Goal: Task Accomplishment & Management: Manage account settings

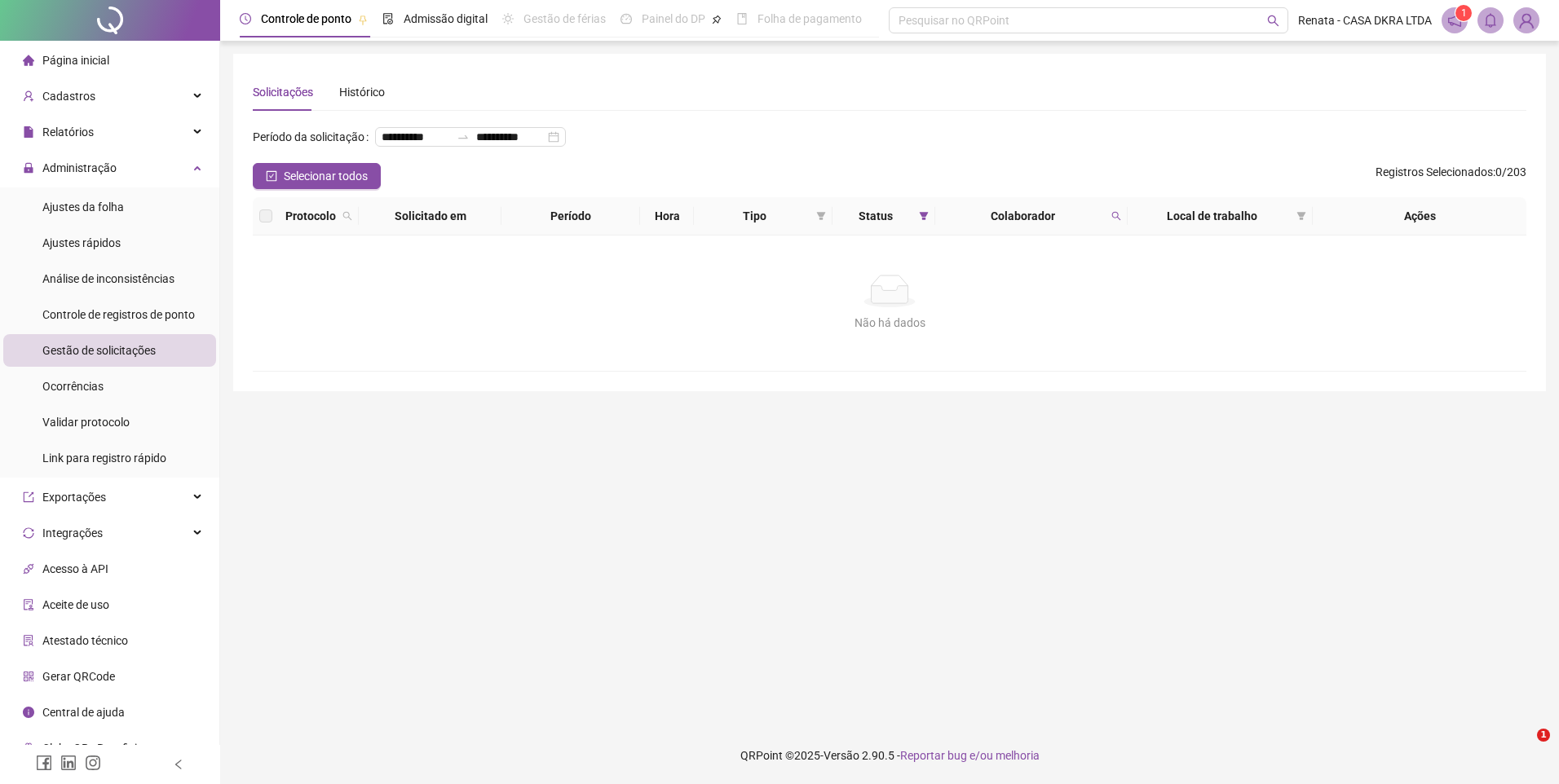
click at [111, 350] on span "Gestão de solicitações" at bounding box center [98, 350] width 114 height 13
click at [1111, 221] on icon "search" at bounding box center [1116, 216] width 10 height 10
click at [1070, 307] on span "Limpar" at bounding box center [1081, 307] width 36 height 18
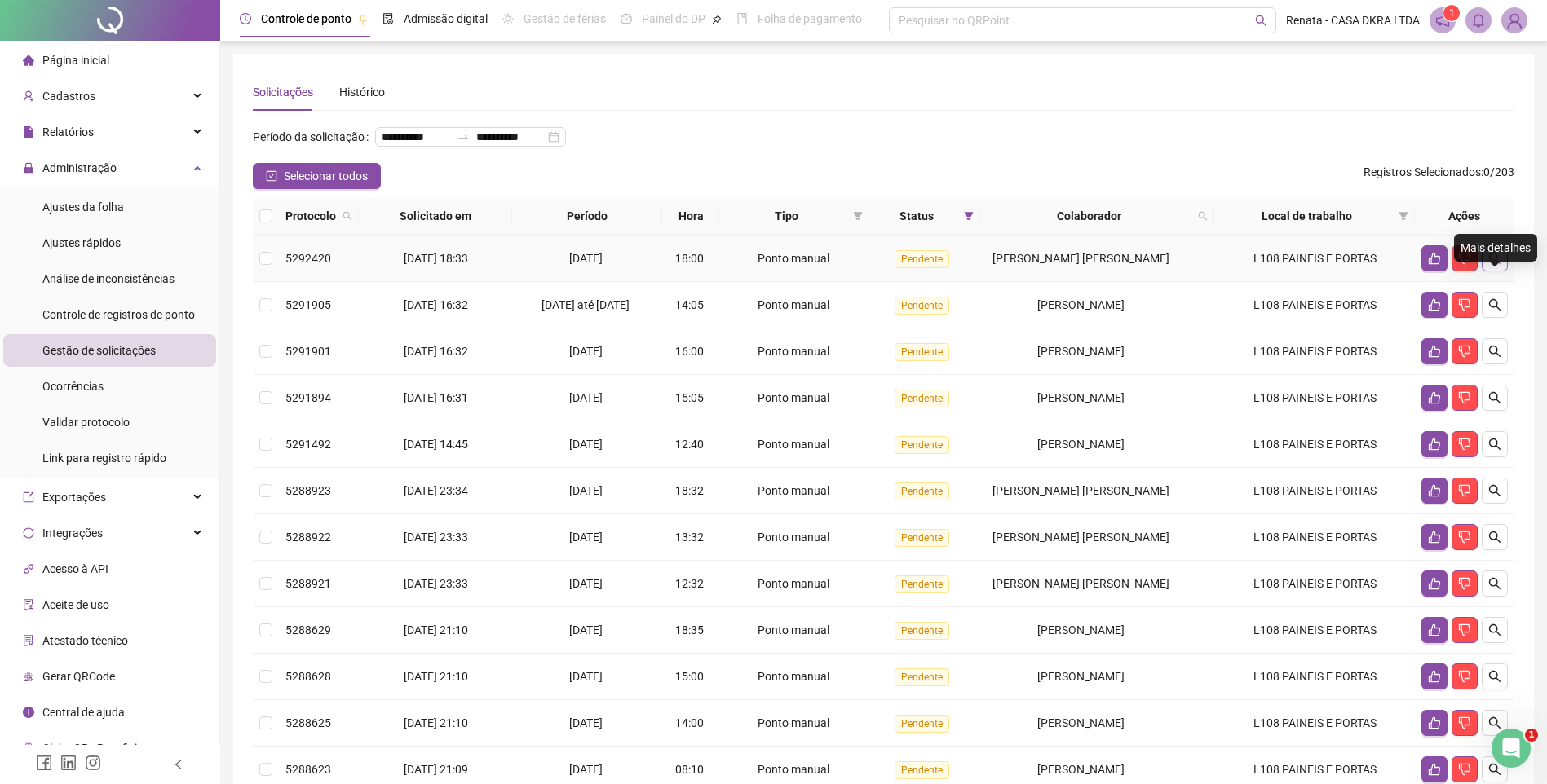
click at [1493, 265] on icon "search" at bounding box center [1494, 259] width 13 height 13
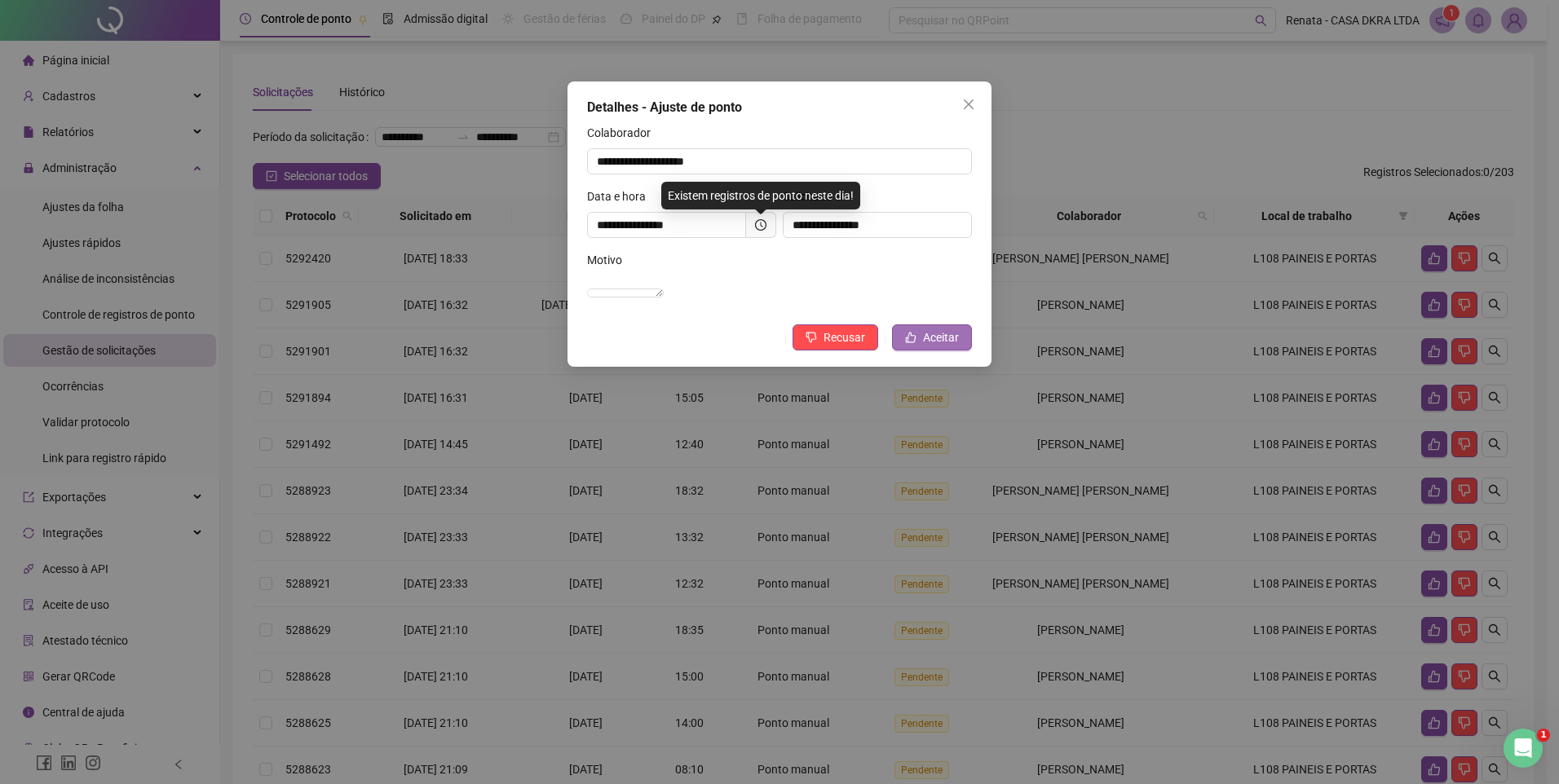
click at [931, 347] on span "Aceitar" at bounding box center [941, 337] width 36 height 18
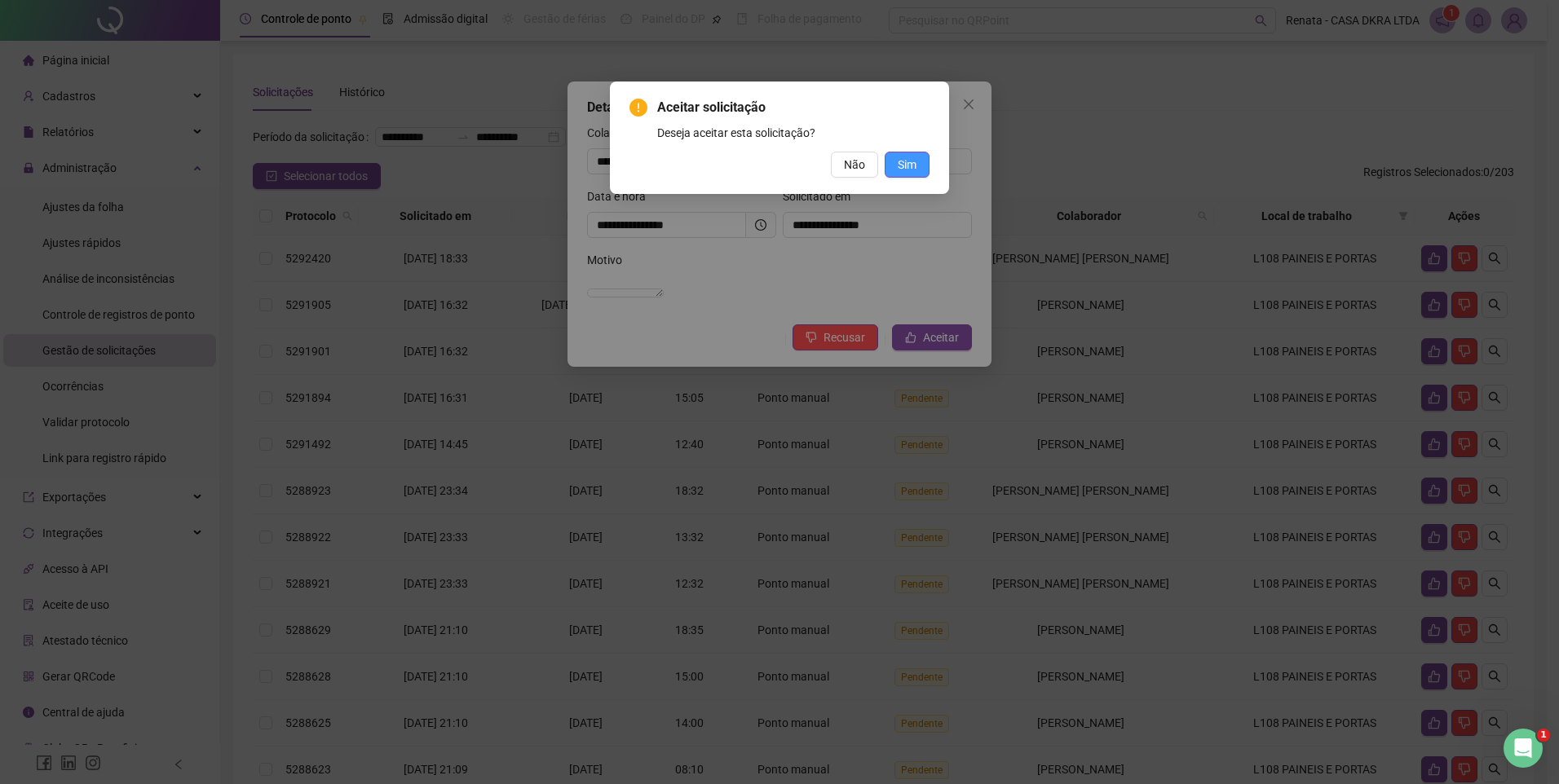
click at [923, 166] on button "Sim" at bounding box center [907, 164] width 45 height 26
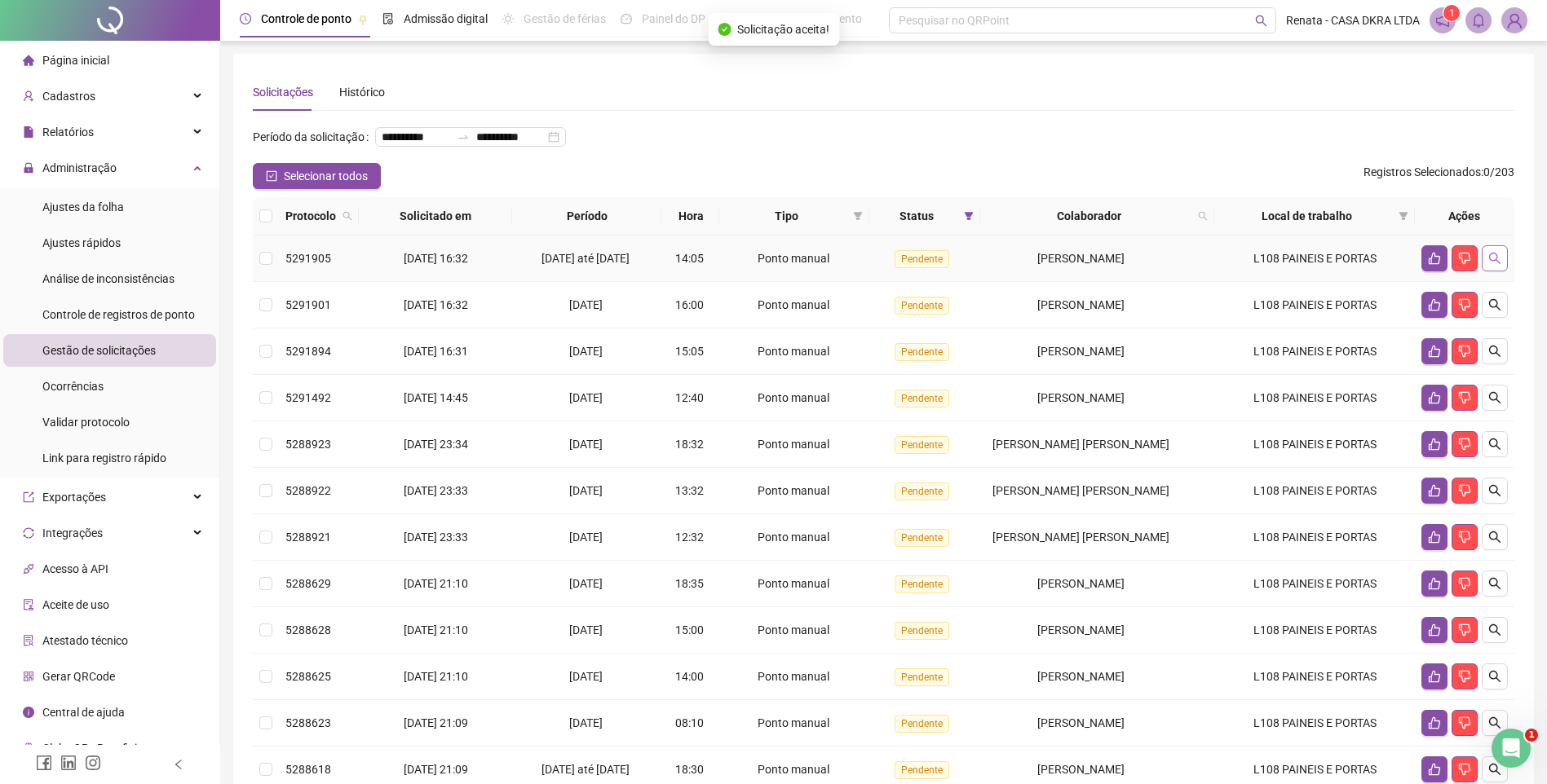
click at [1493, 264] on icon "search" at bounding box center [1494, 259] width 11 height 11
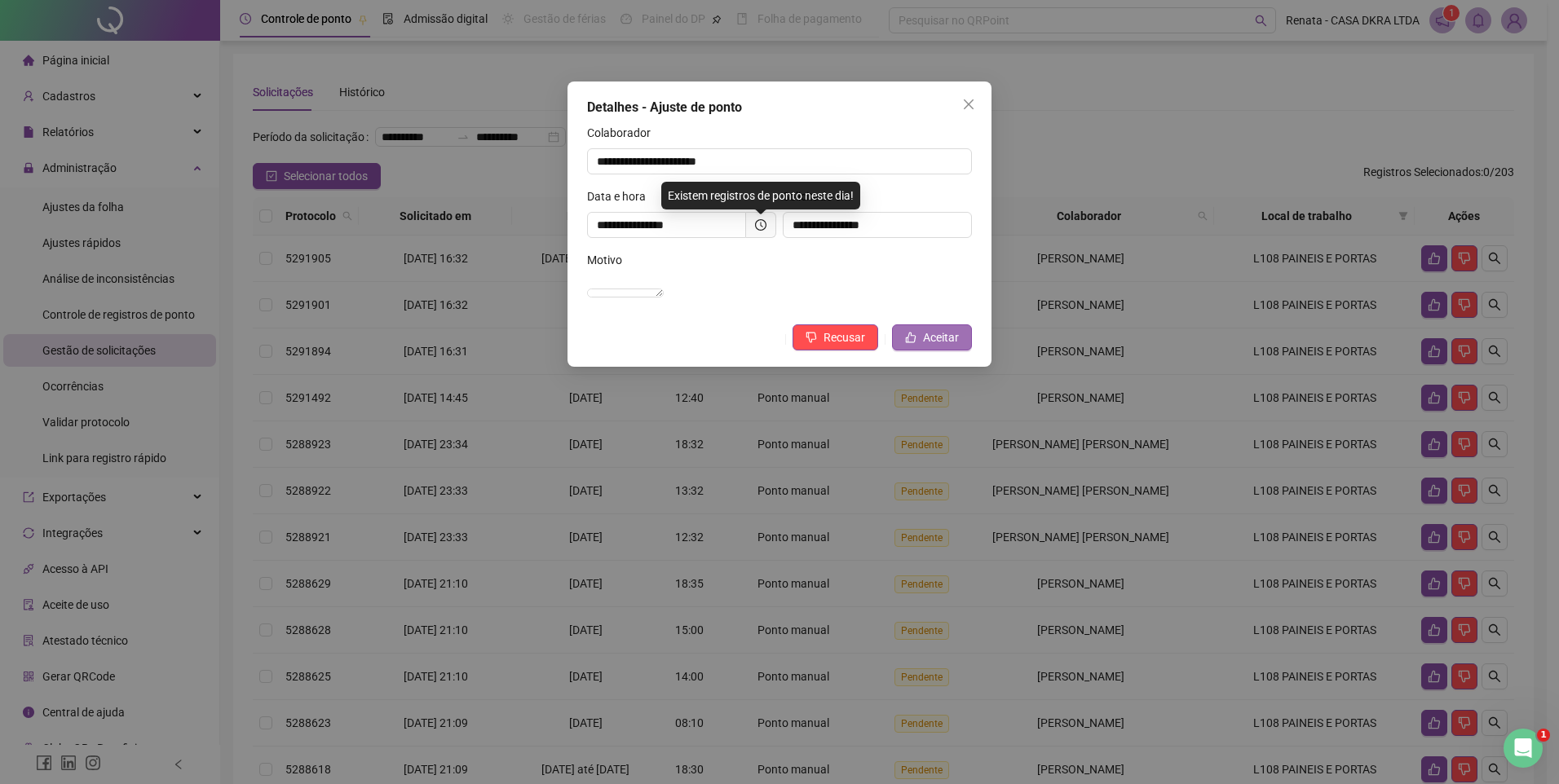
click at [947, 347] on span "Aceitar" at bounding box center [941, 337] width 36 height 18
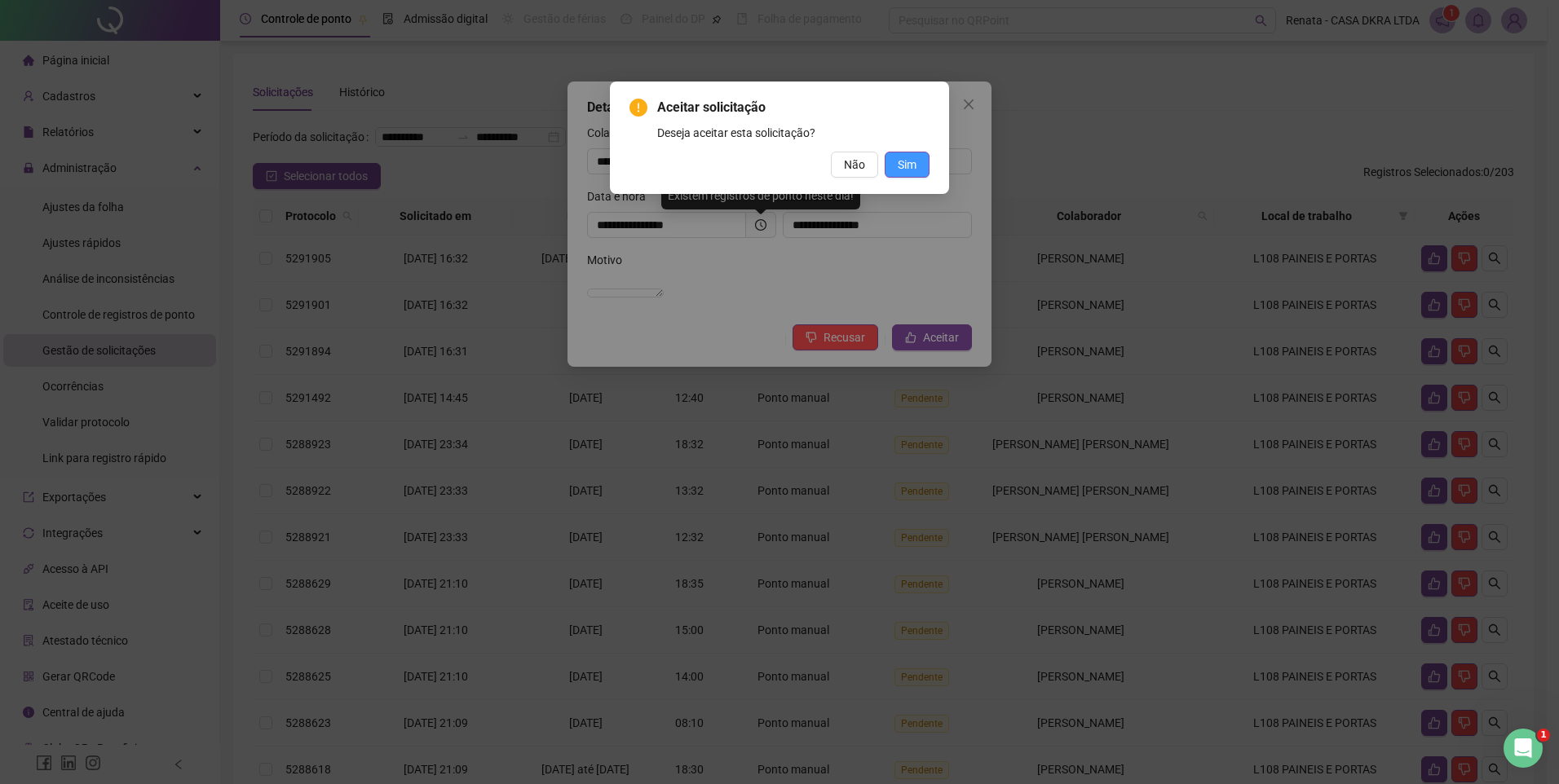
click at [910, 167] on span "Sim" at bounding box center [908, 164] width 19 height 18
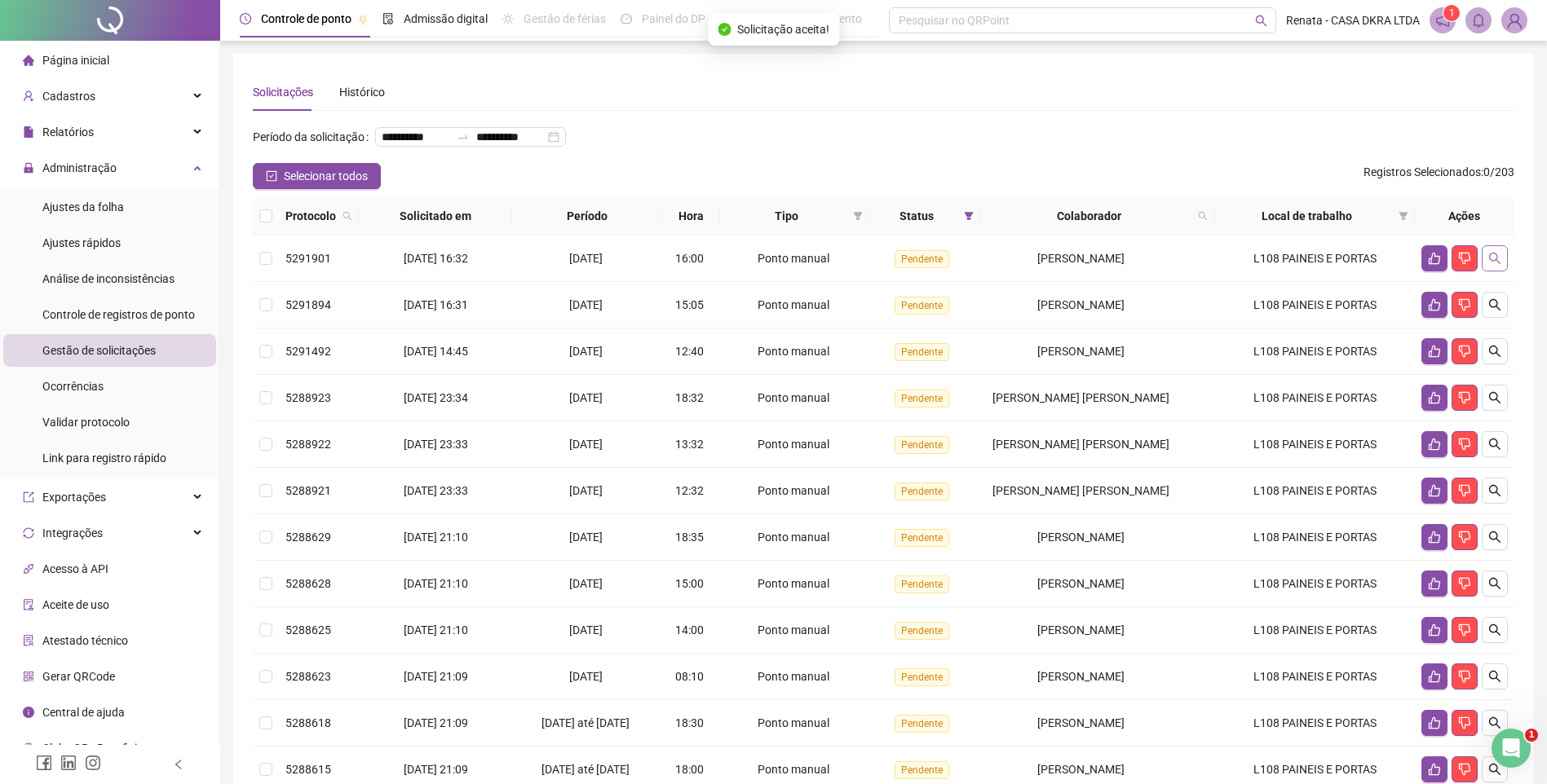
click at [1492, 265] on icon "search" at bounding box center [1494, 259] width 13 height 13
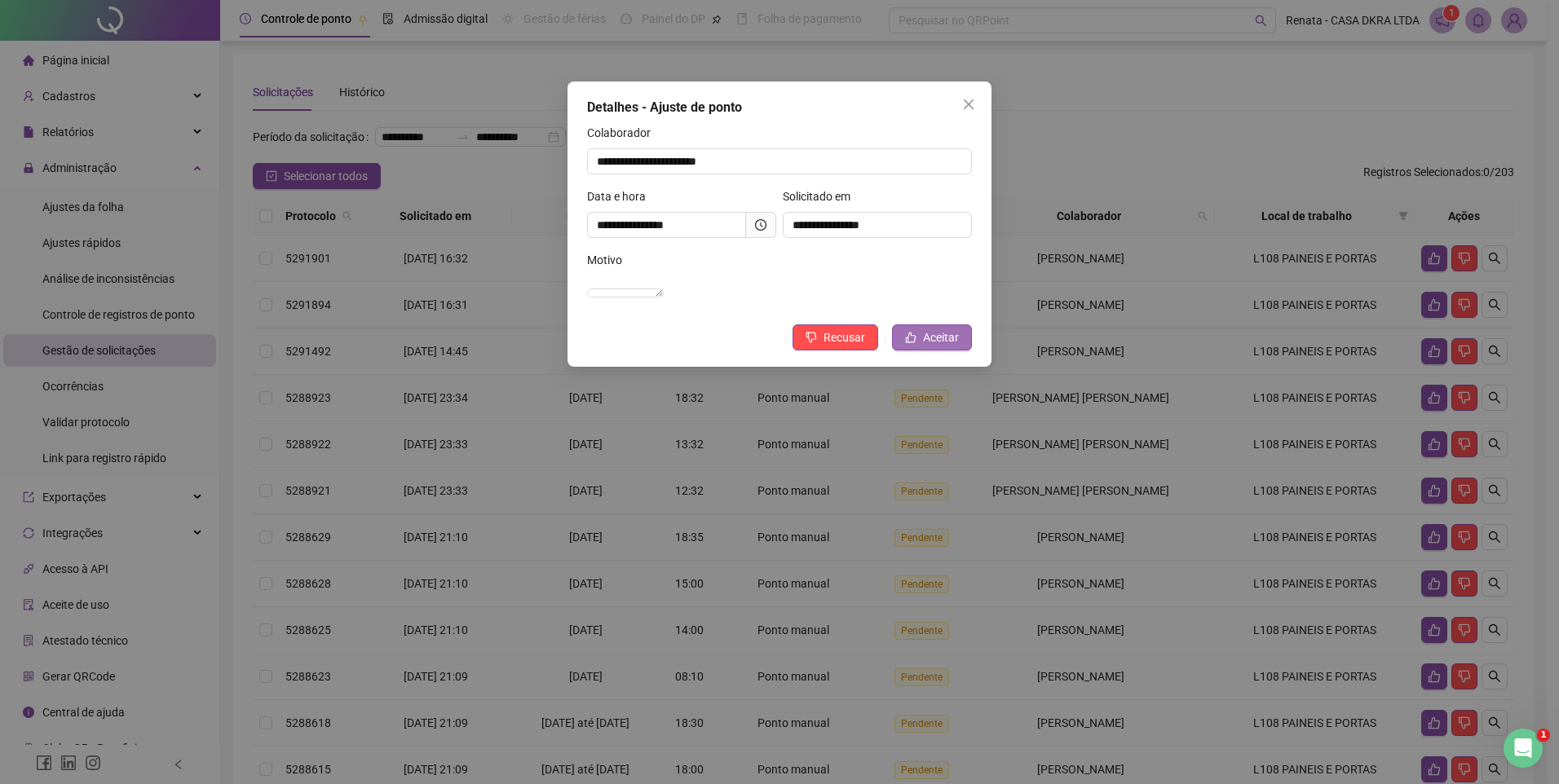
click at [933, 347] on span "Aceitar" at bounding box center [941, 337] width 36 height 18
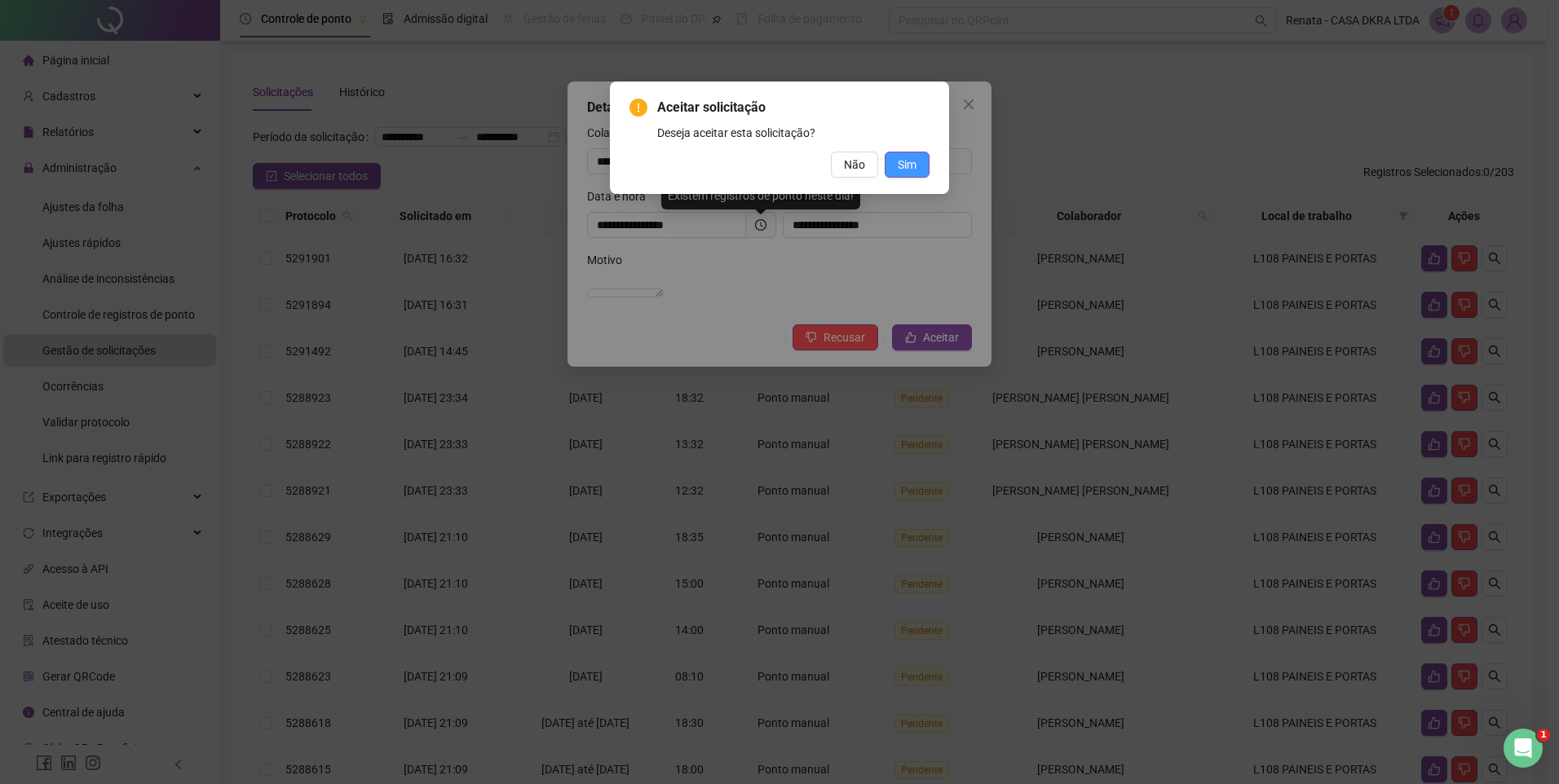
click at [902, 169] on span "Sim" at bounding box center [908, 164] width 19 height 18
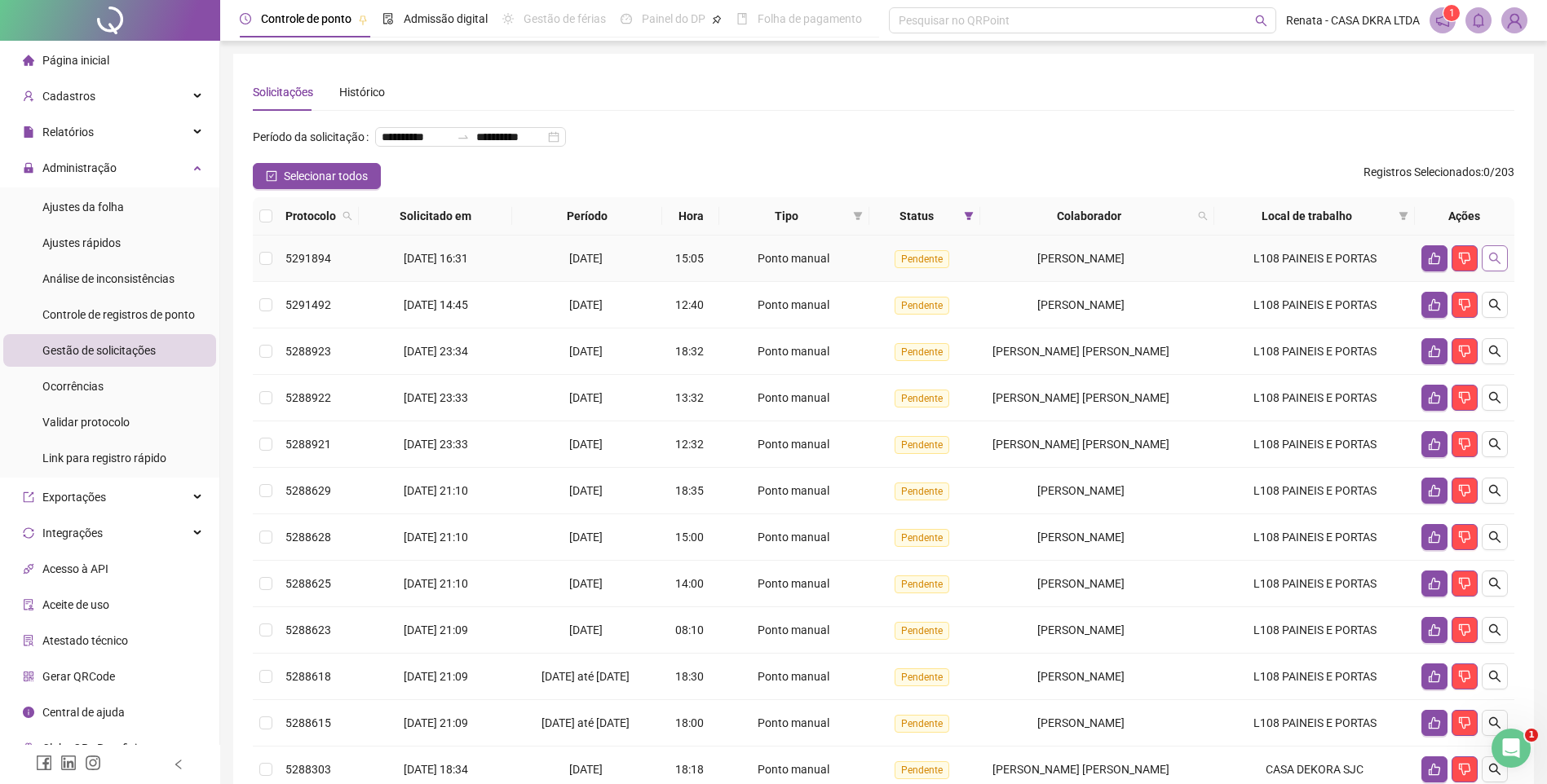
click at [1501, 271] on button "button" at bounding box center [1494, 258] width 26 height 26
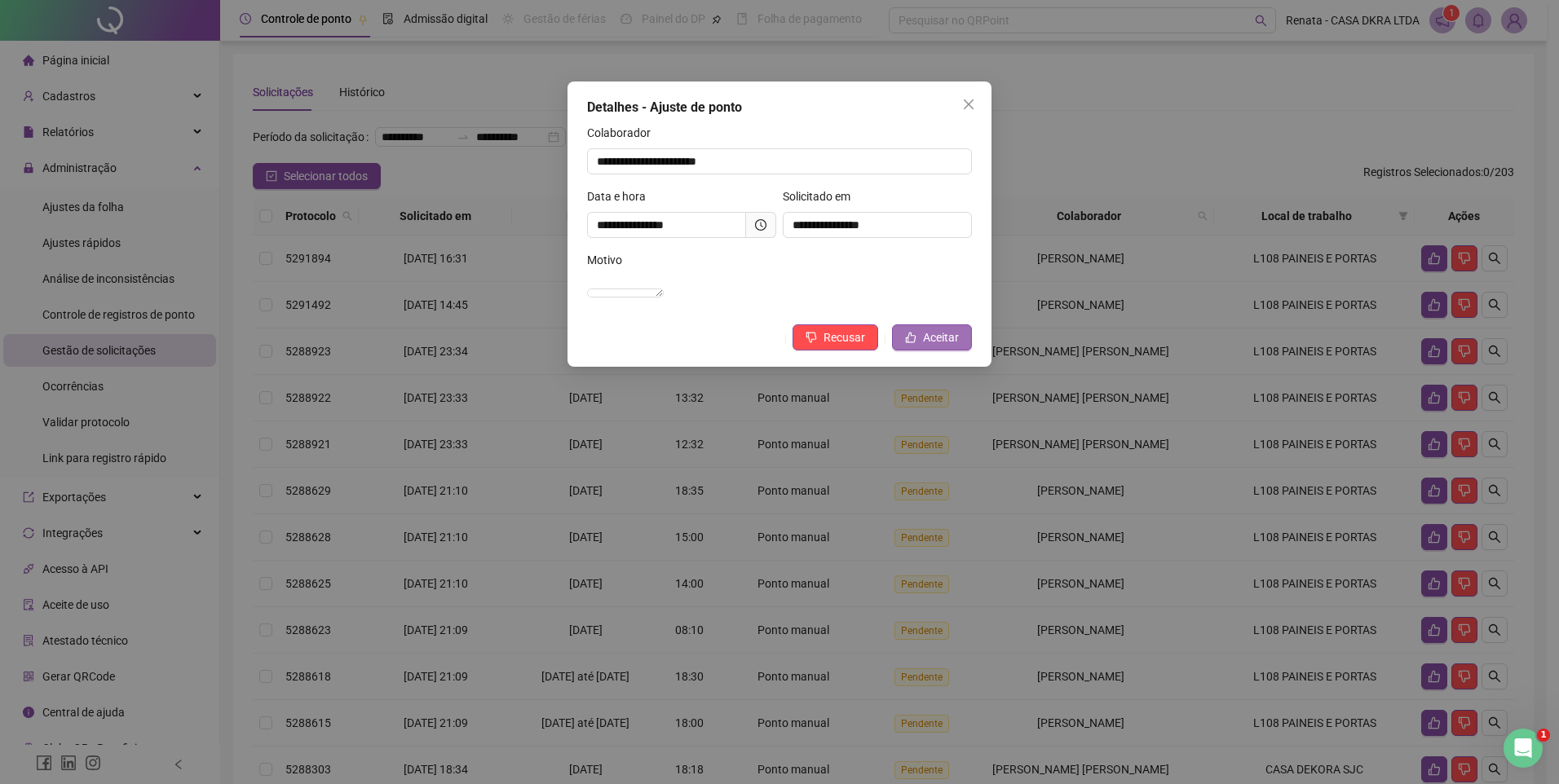
click at [920, 350] on button "Aceitar" at bounding box center [932, 337] width 80 height 26
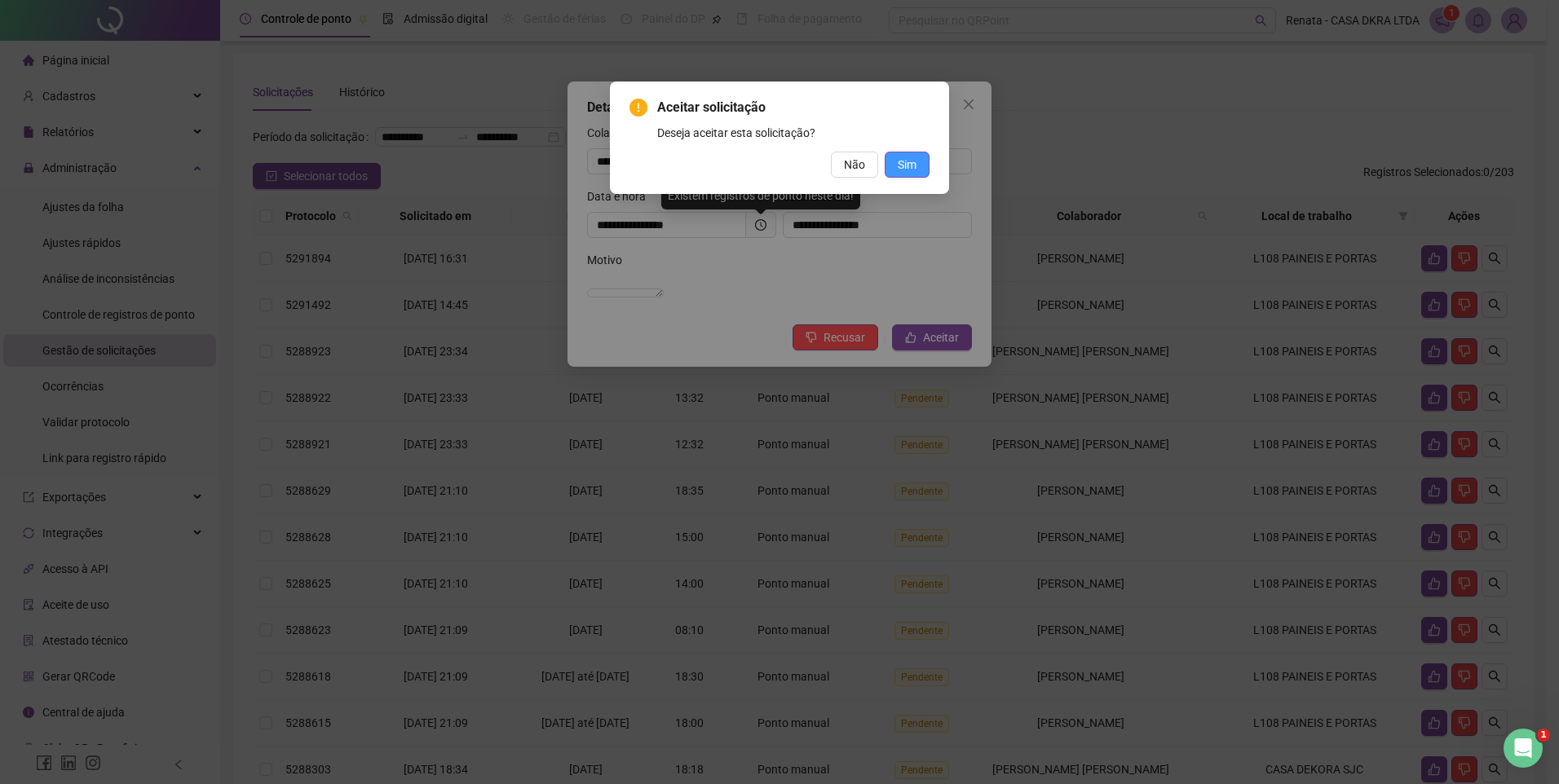
click at [906, 170] on span "Sim" at bounding box center [908, 164] width 19 height 18
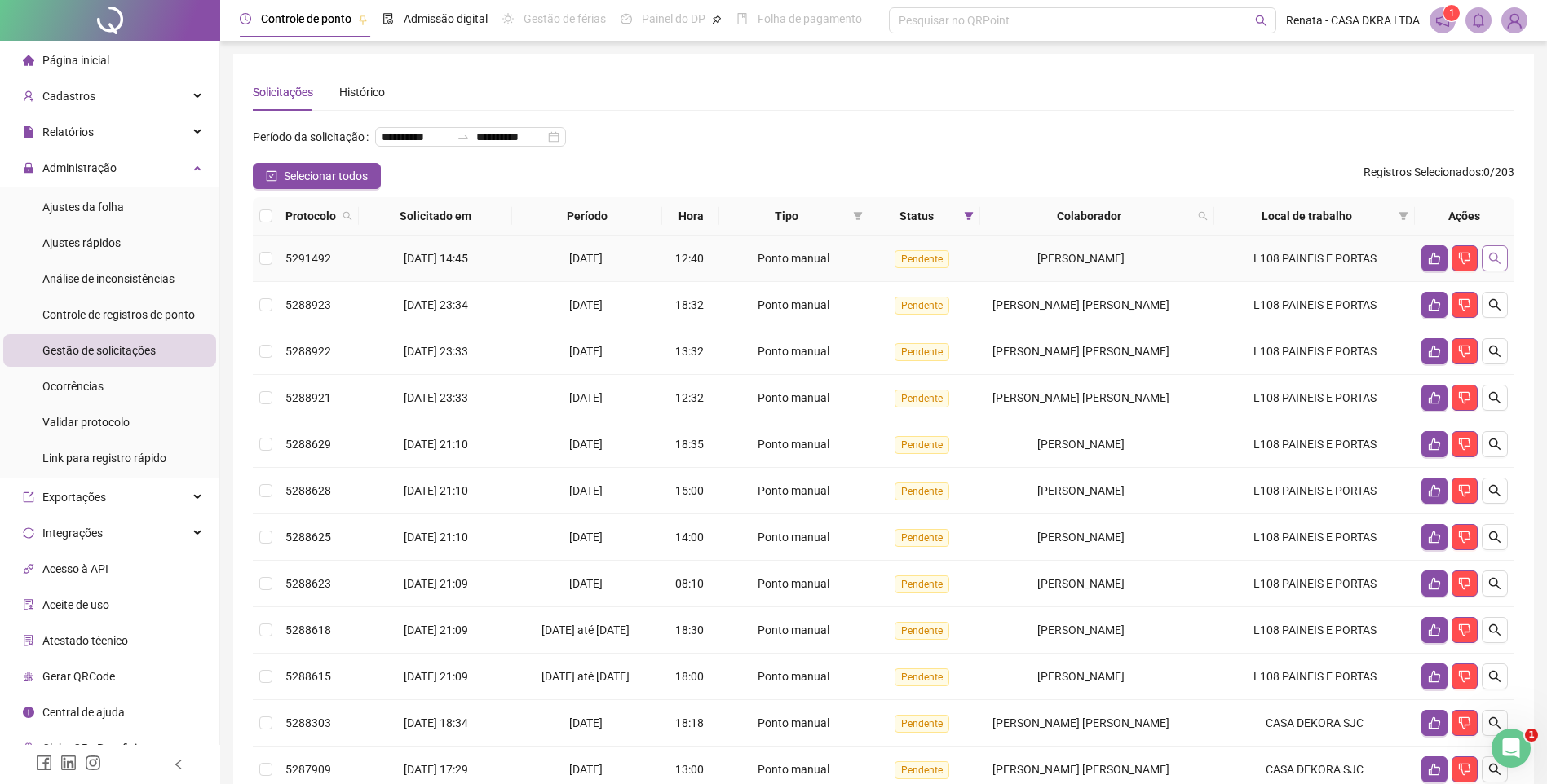
click at [1487, 271] on button "button" at bounding box center [1494, 258] width 26 height 26
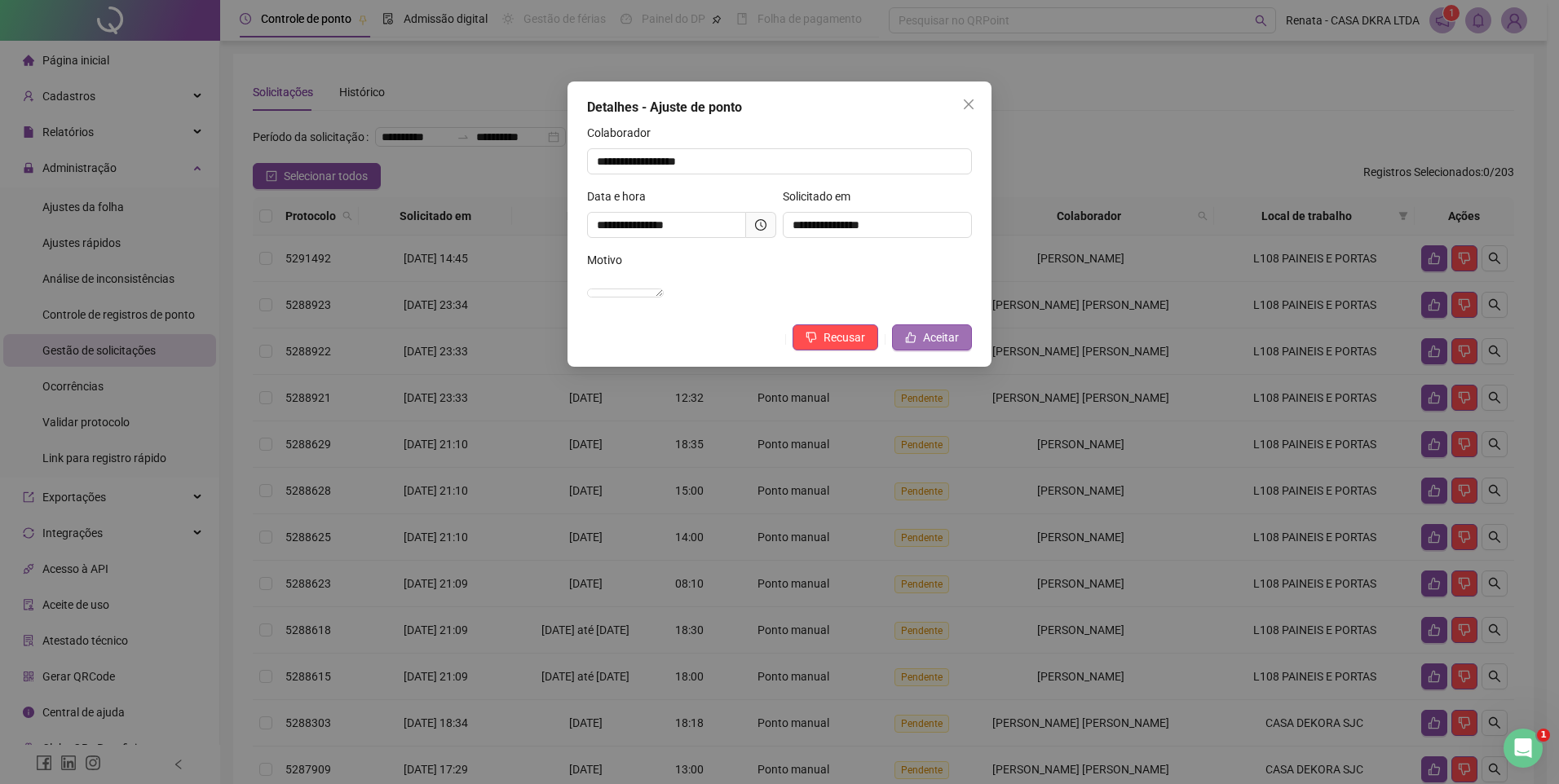
click at [913, 343] on icon "like" at bounding box center [910, 337] width 11 height 11
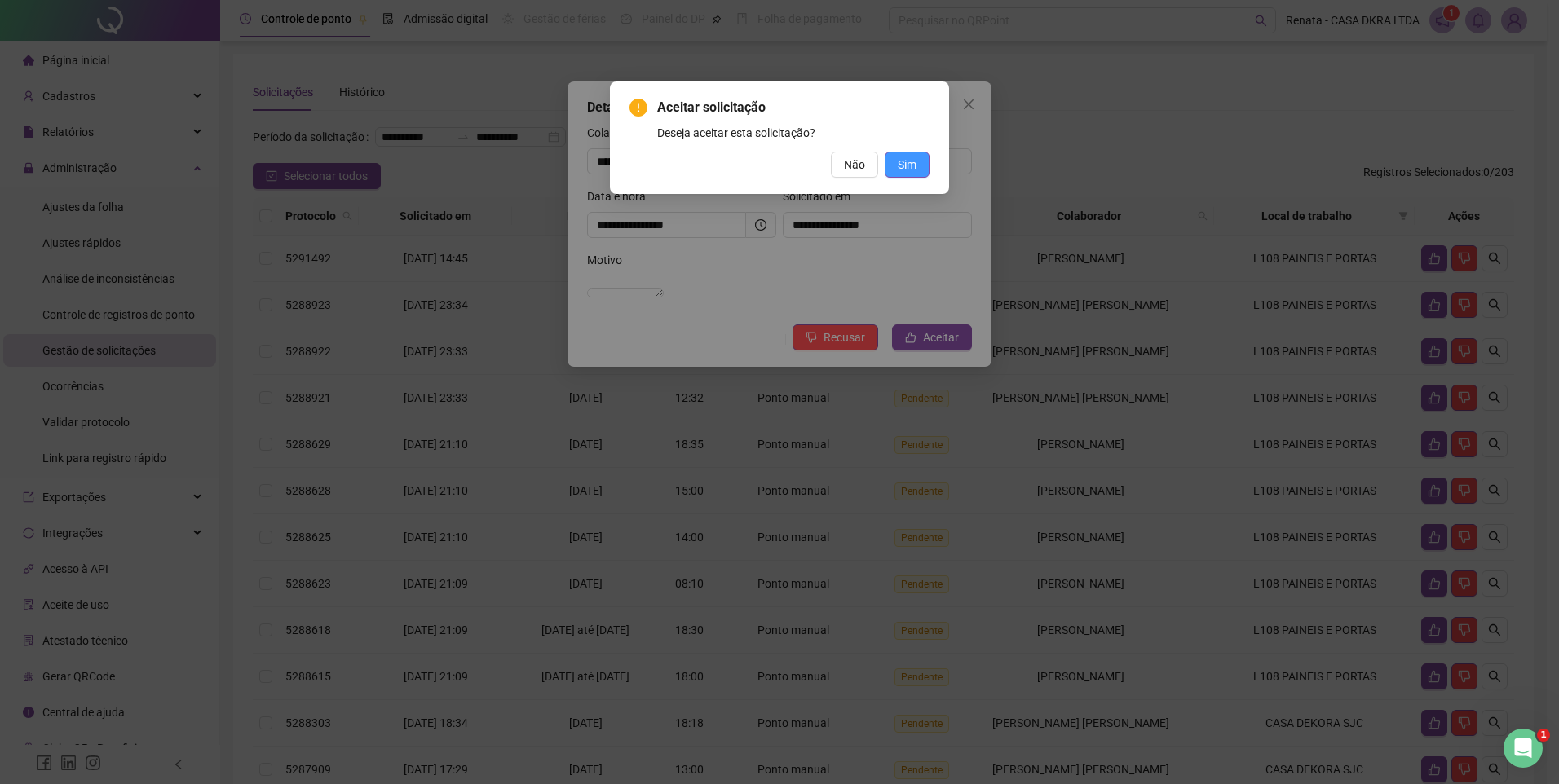
click at [900, 164] on span "Sim" at bounding box center [908, 164] width 19 height 18
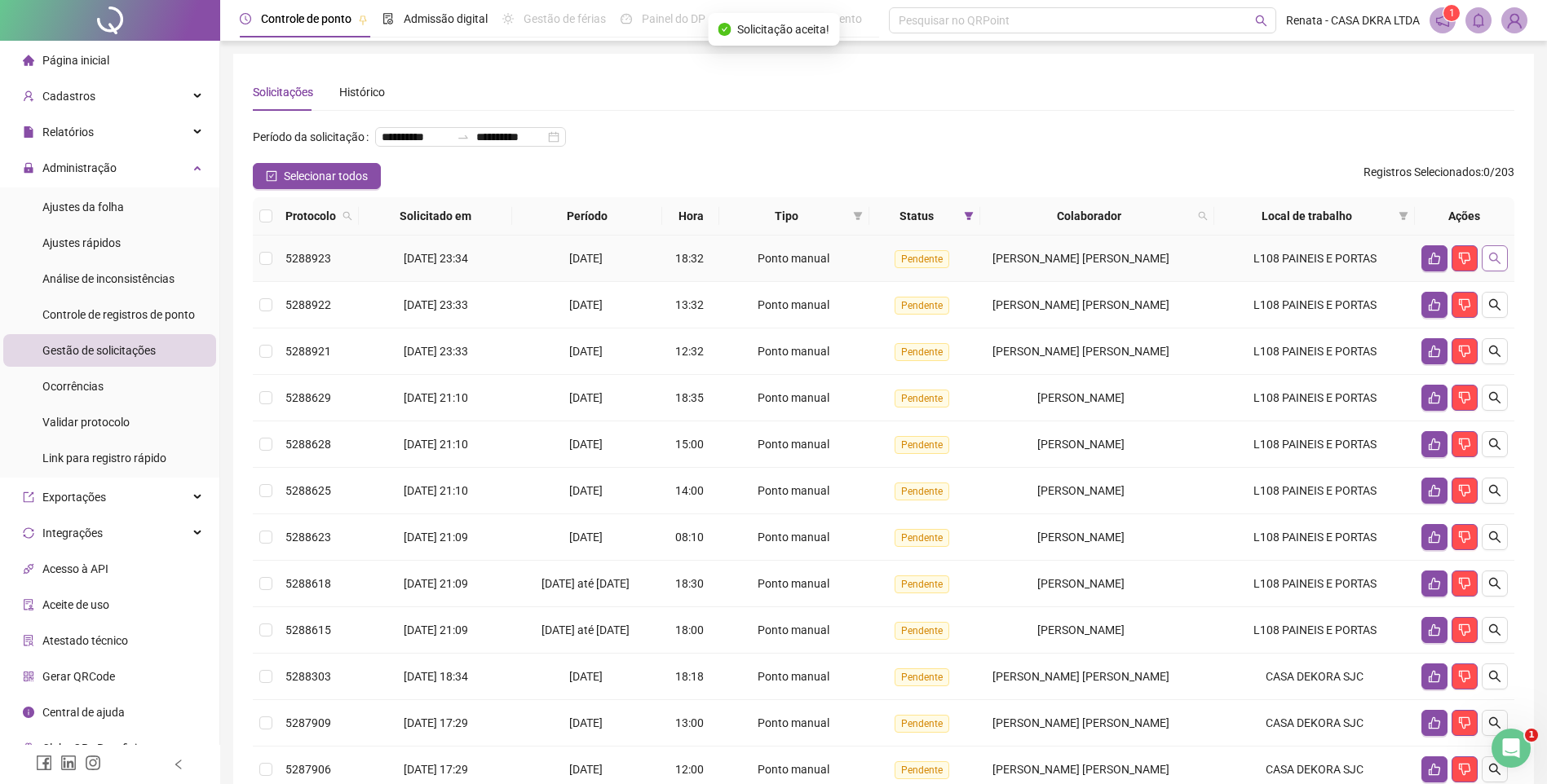
click at [1495, 265] on icon "search" at bounding box center [1494, 259] width 13 height 13
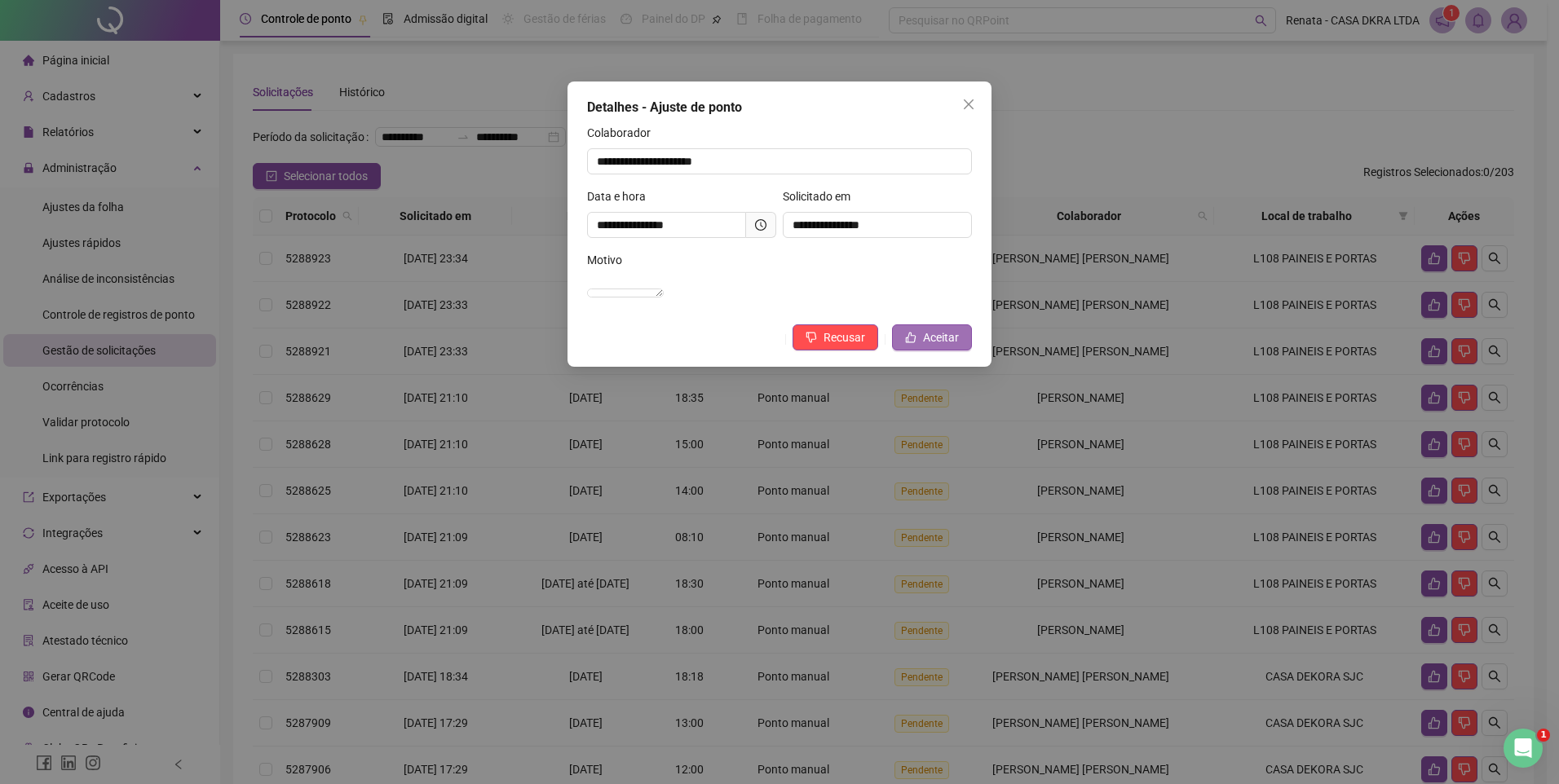
click at [939, 347] on span "Aceitar" at bounding box center [941, 337] width 36 height 18
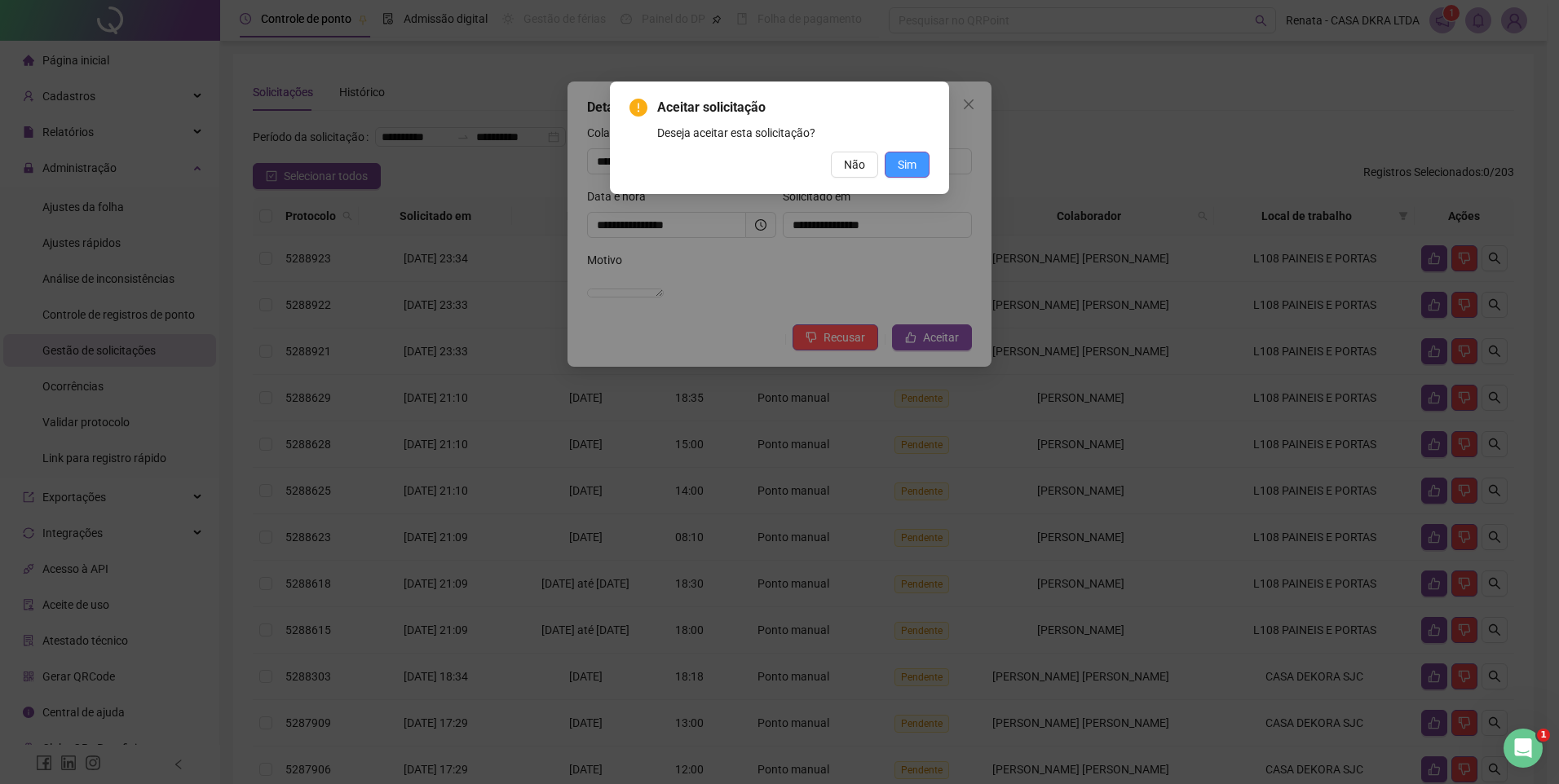
click at [911, 169] on span "Sim" at bounding box center [908, 164] width 19 height 18
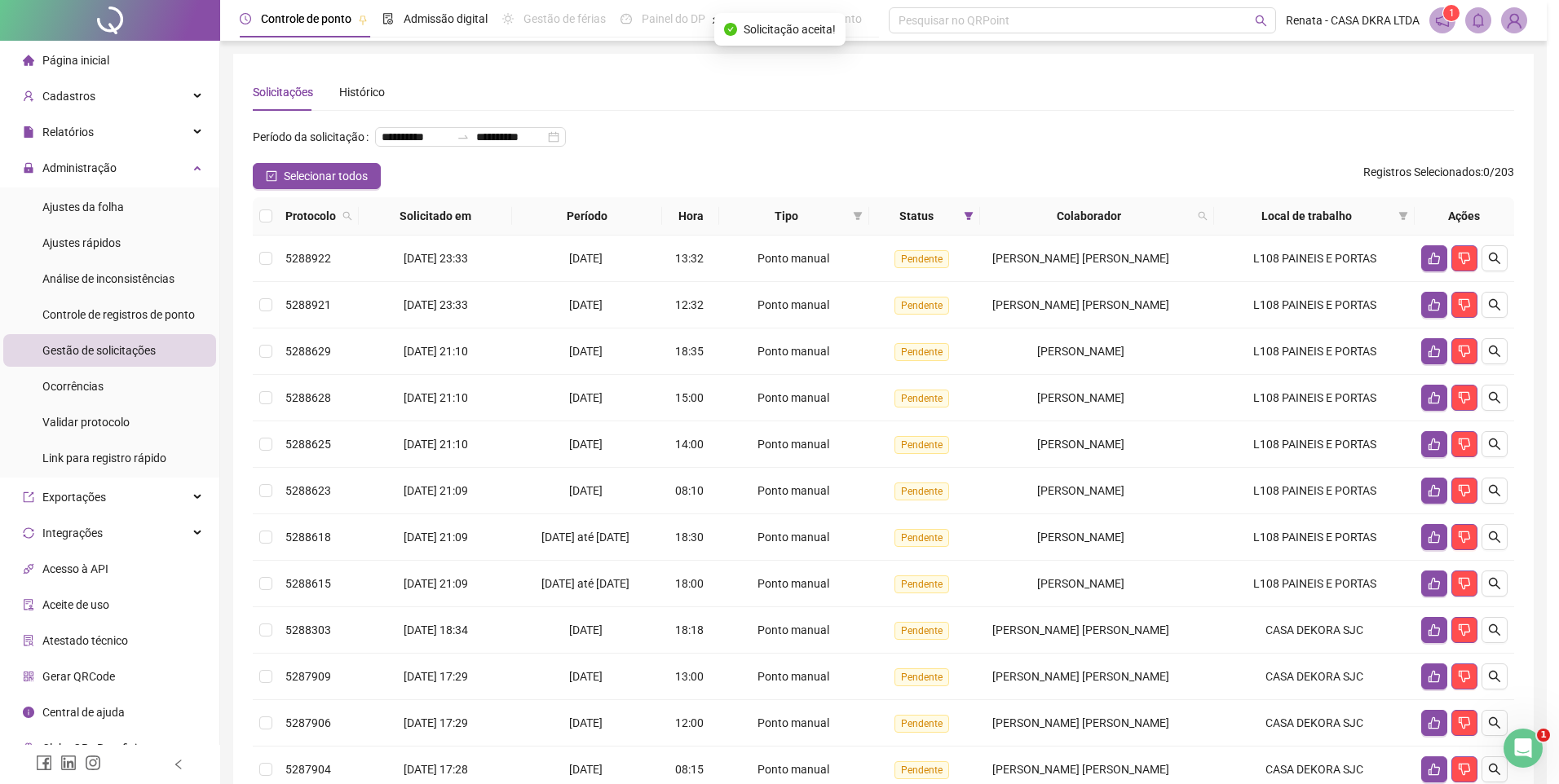
click at [1491, 264] on icon "search" at bounding box center [1494, 259] width 11 height 11
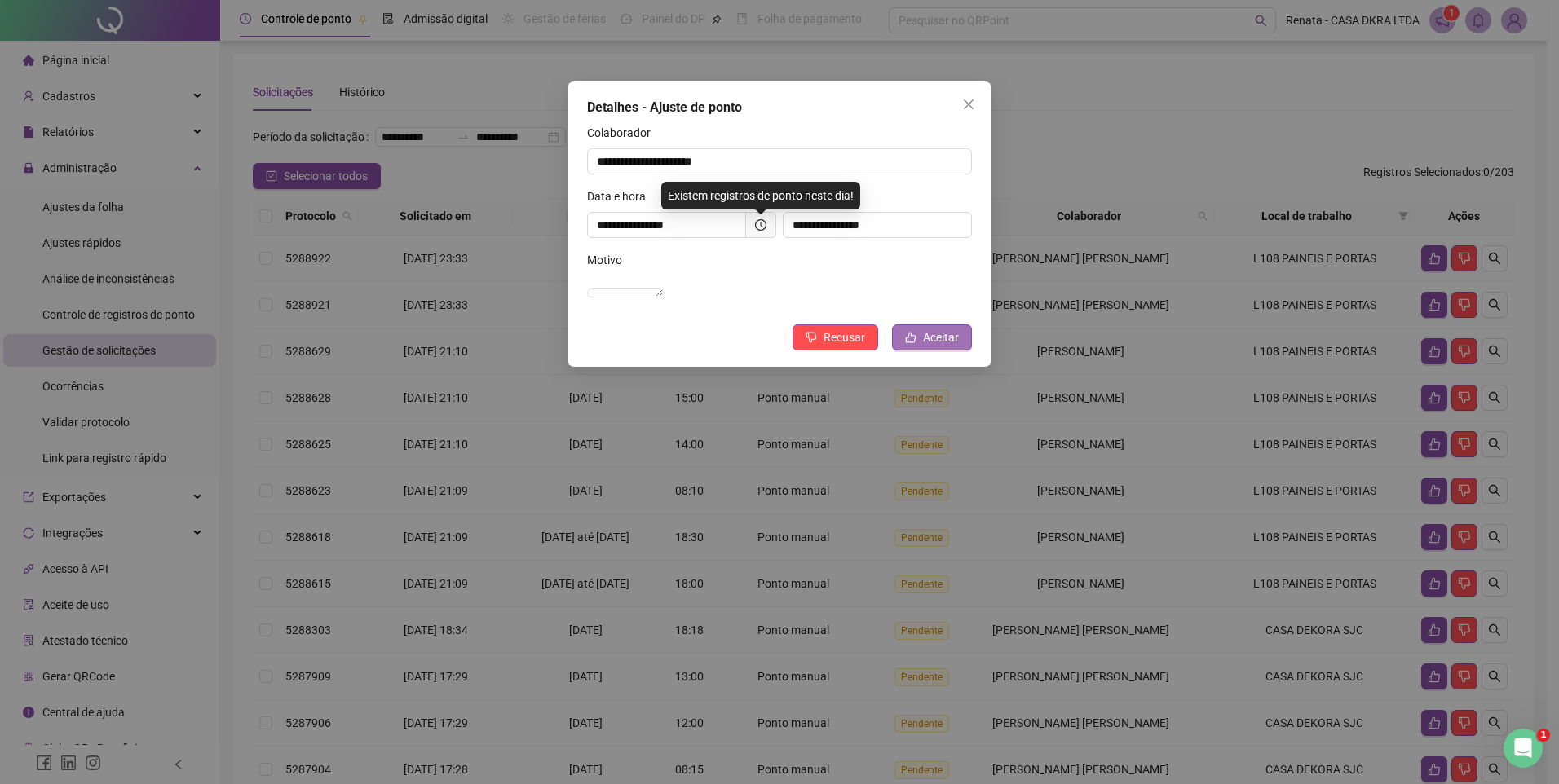
click at [940, 347] on span "Aceitar" at bounding box center [941, 337] width 36 height 18
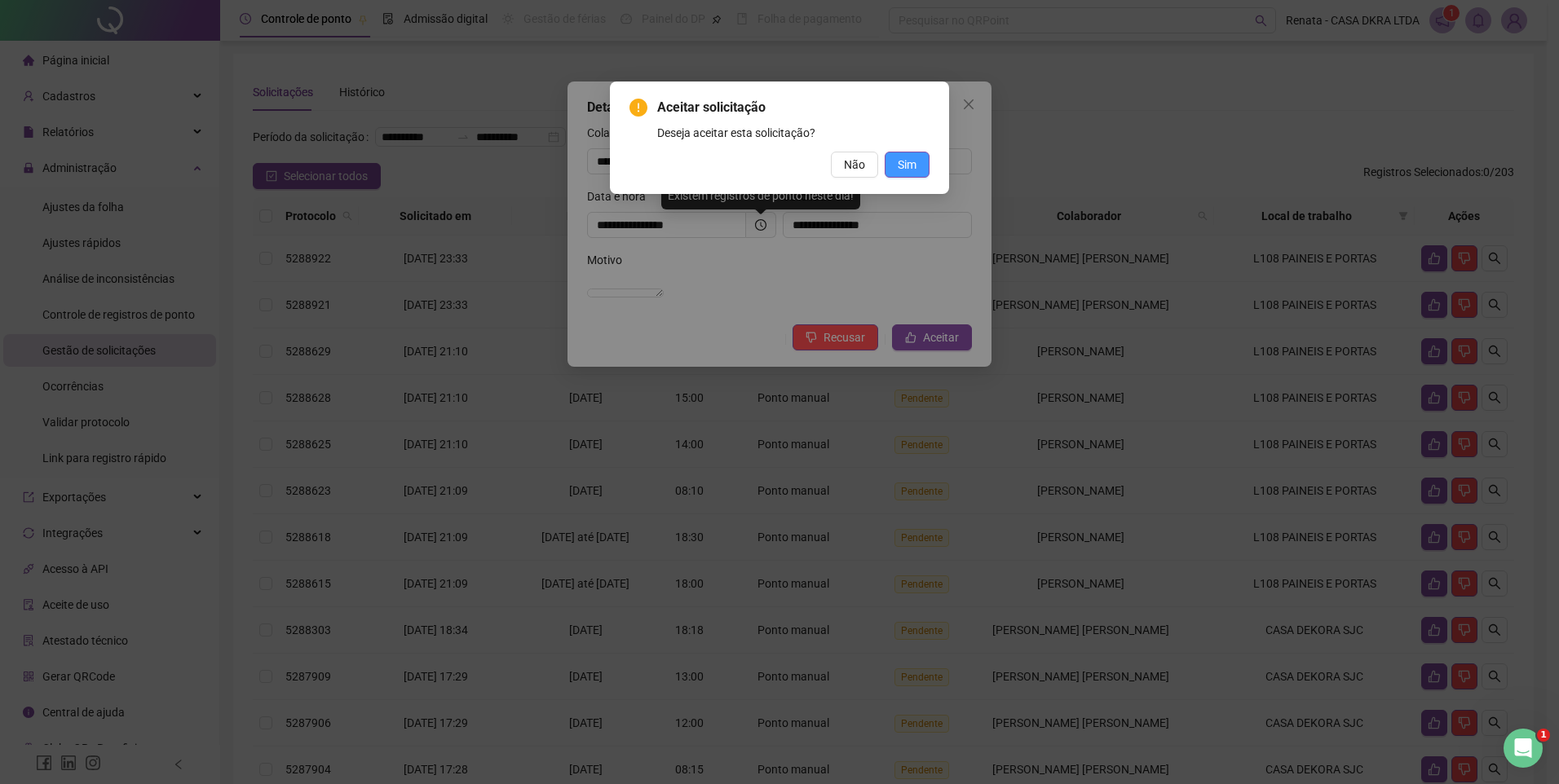
click at [918, 170] on button "Sim" at bounding box center [907, 164] width 45 height 26
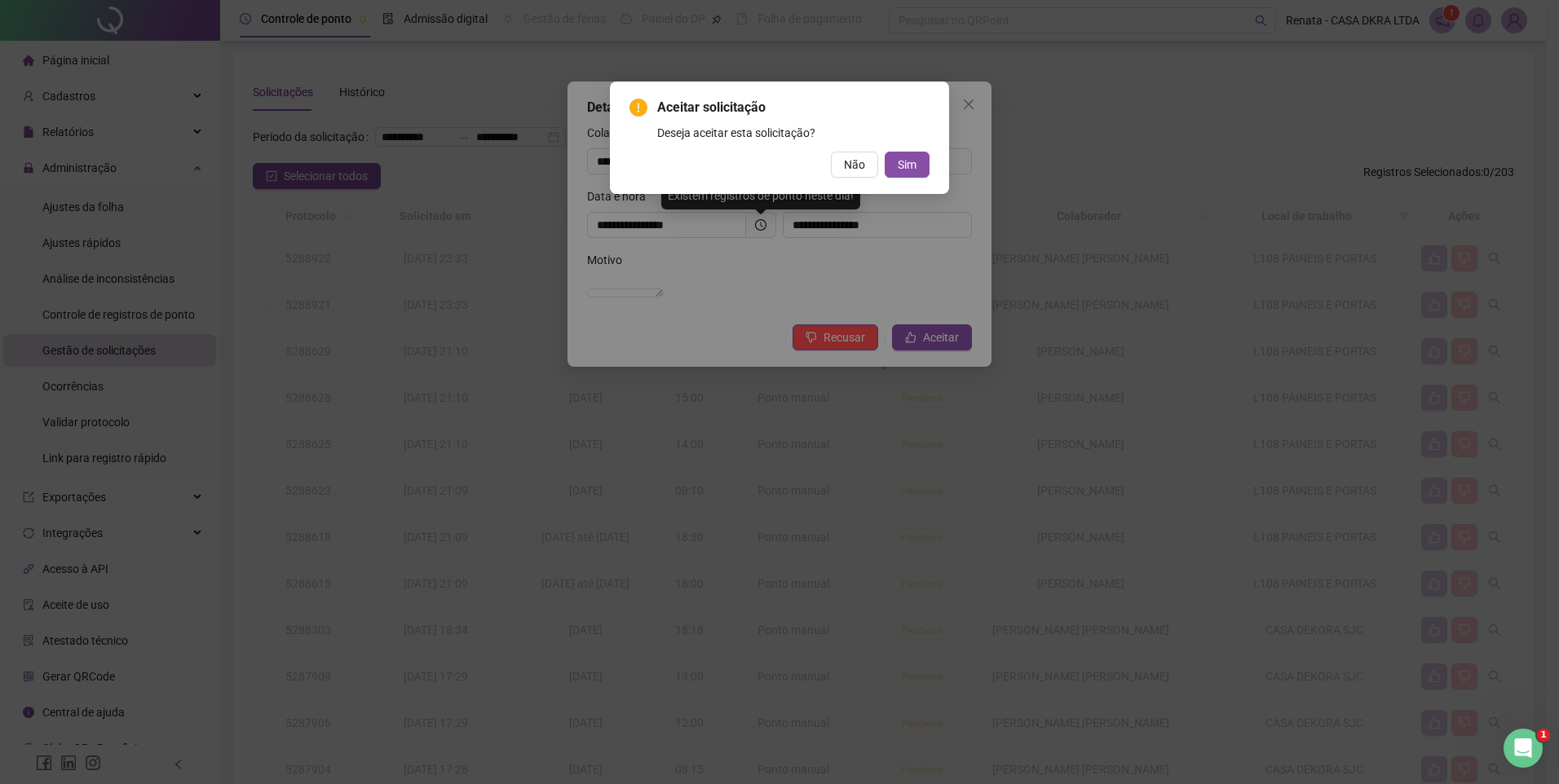
click at [917, 169] on div "Aceitar solicitação Deseja aceitar esta solicitação? Não Sim" at bounding box center [780, 392] width 1559 height 784
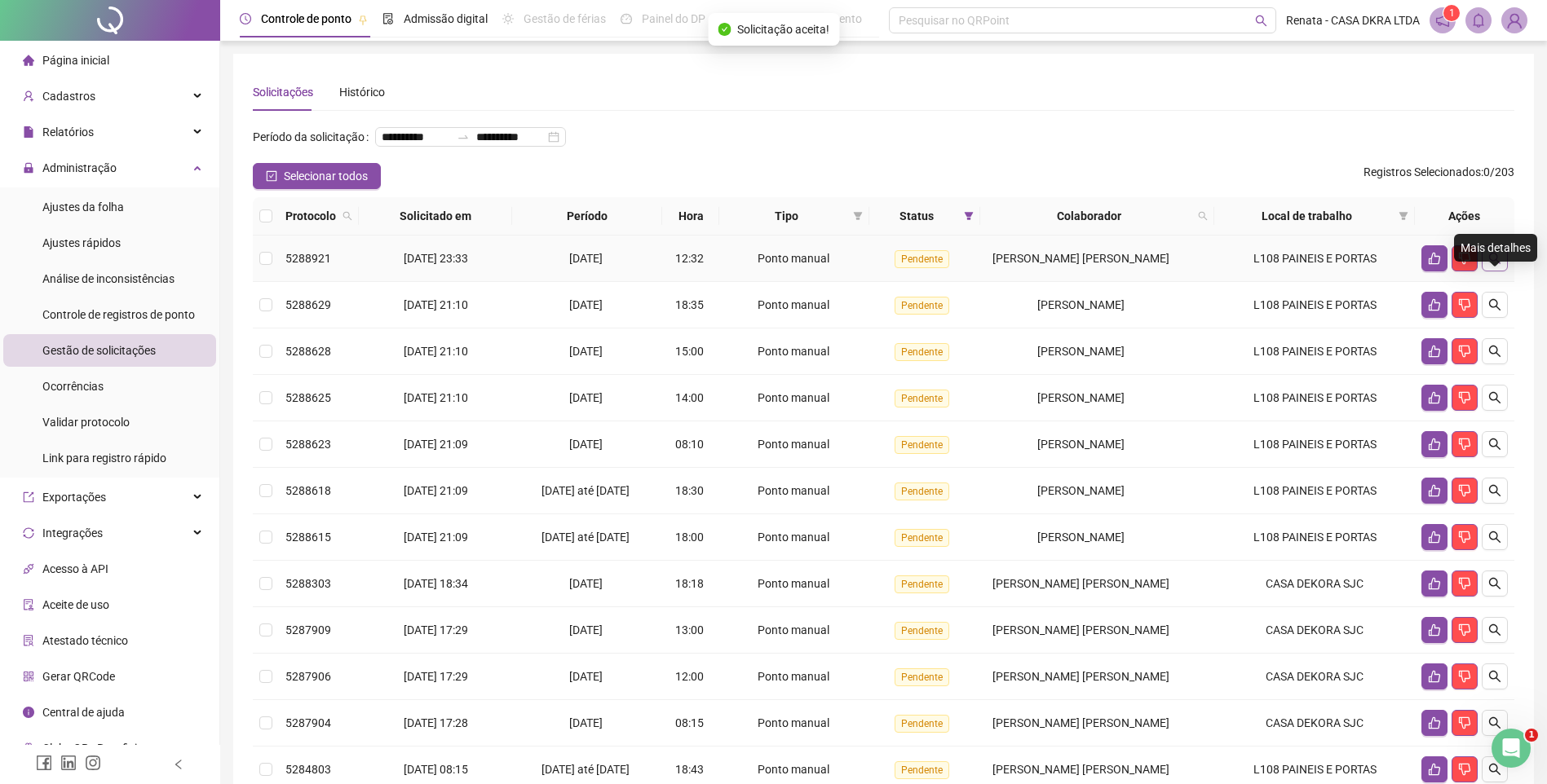
click at [1488, 265] on icon "search" at bounding box center [1494, 259] width 13 height 13
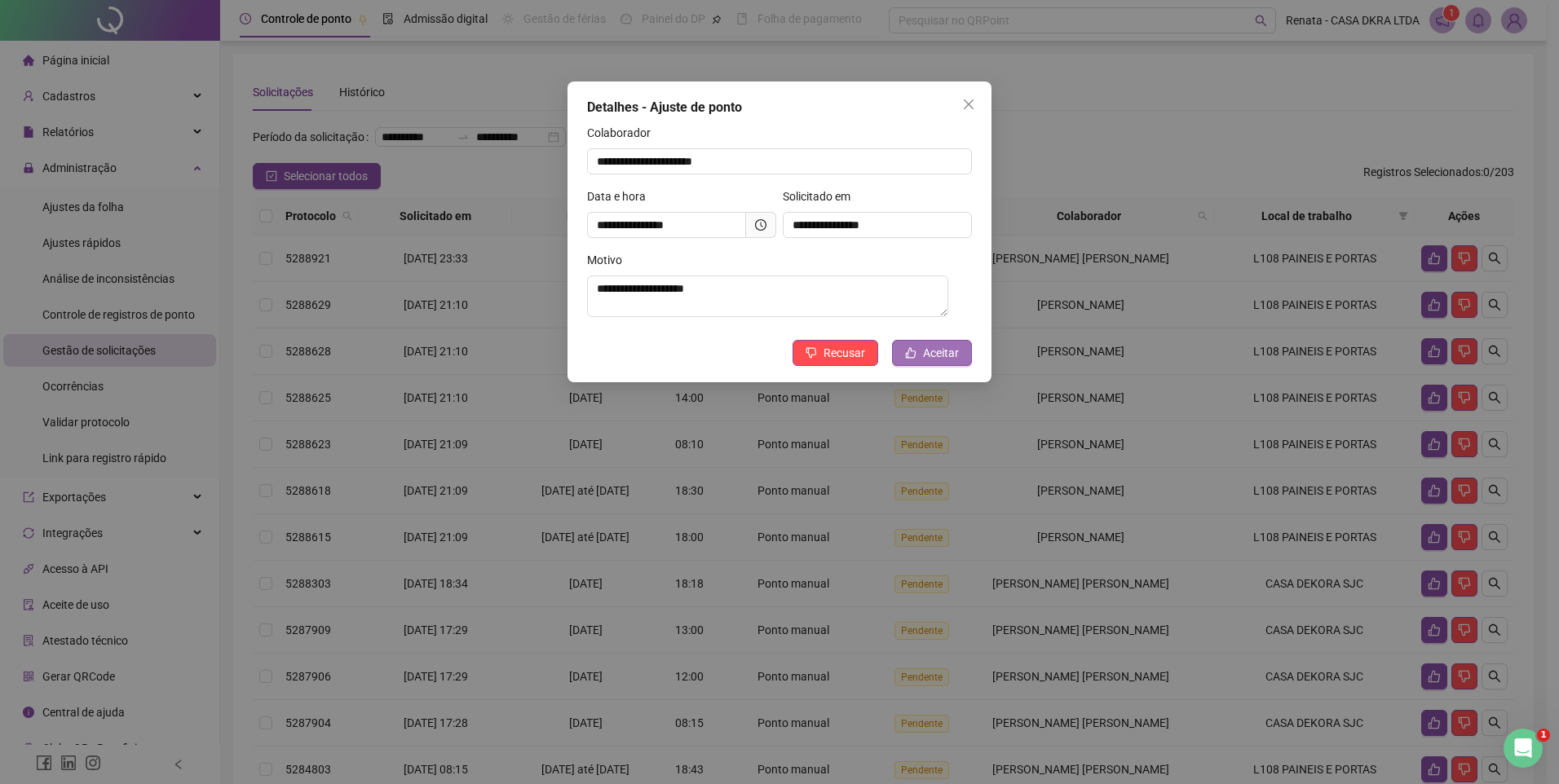
click at [944, 354] on span "Aceitar" at bounding box center [941, 352] width 36 height 18
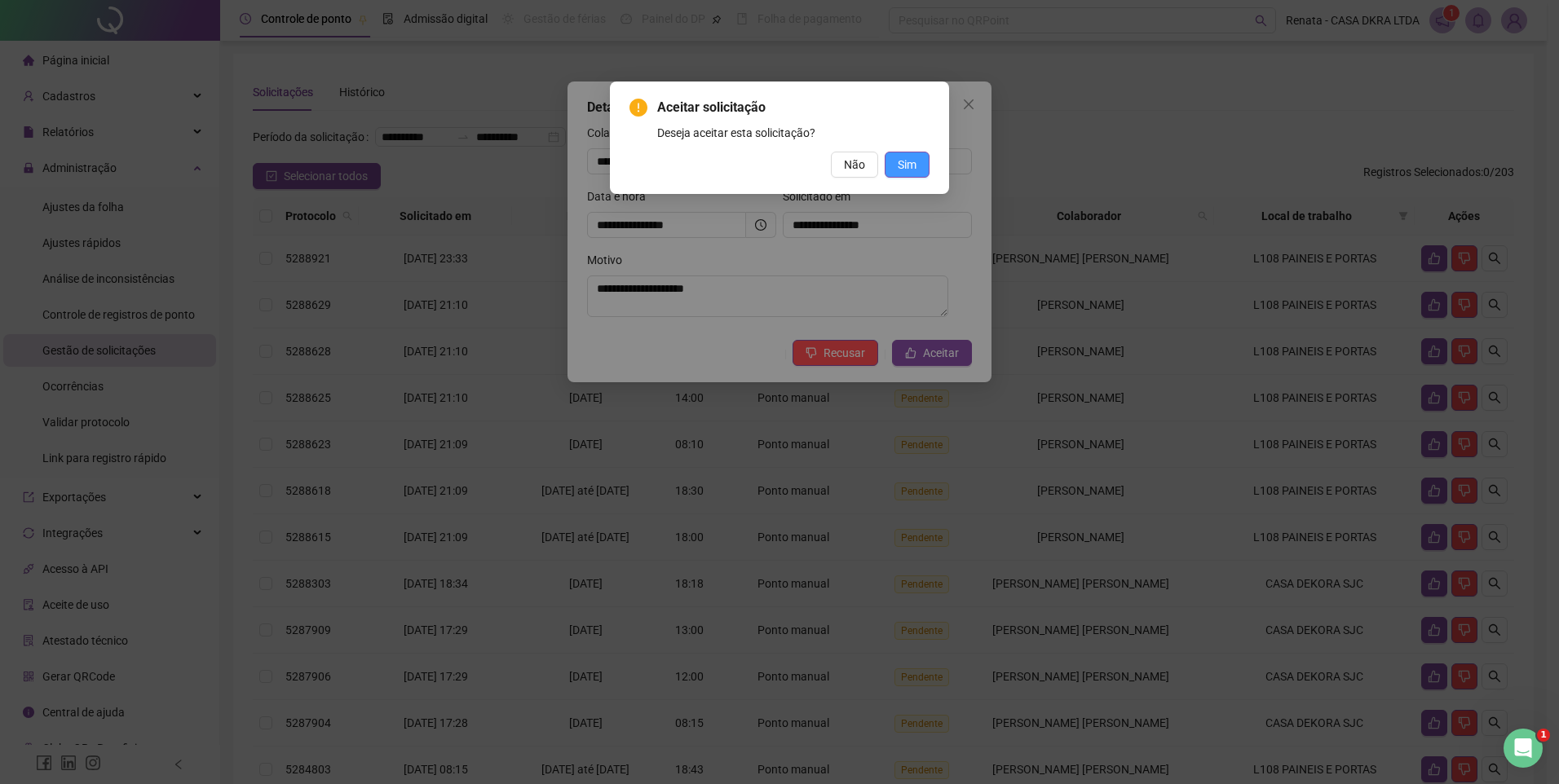
click at [904, 161] on span "Sim" at bounding box center [908, 164] width 19 height 18
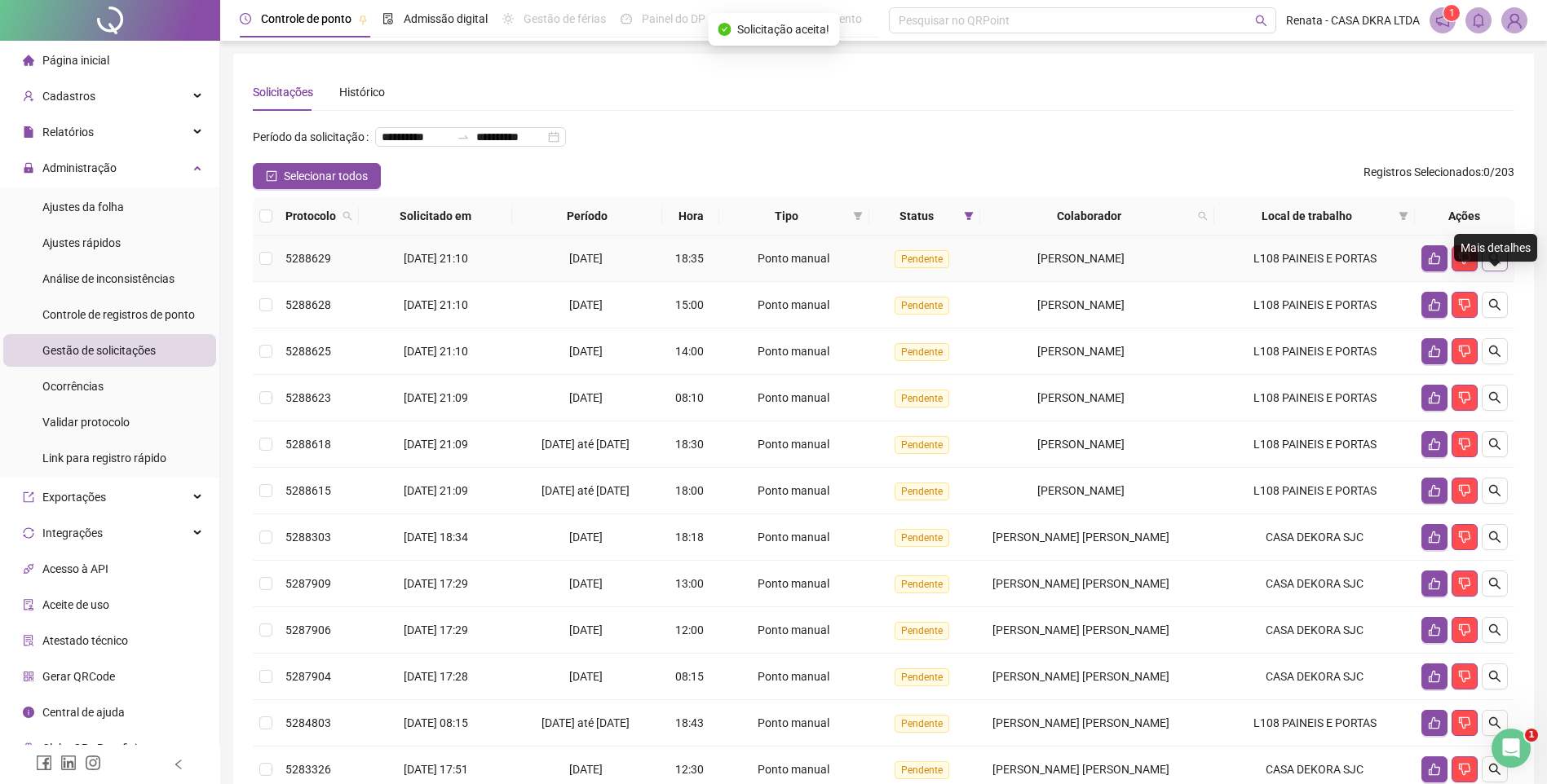
click at [1493, 265] on icon "search" at bounding box center [1494, 259] width 13 height 13
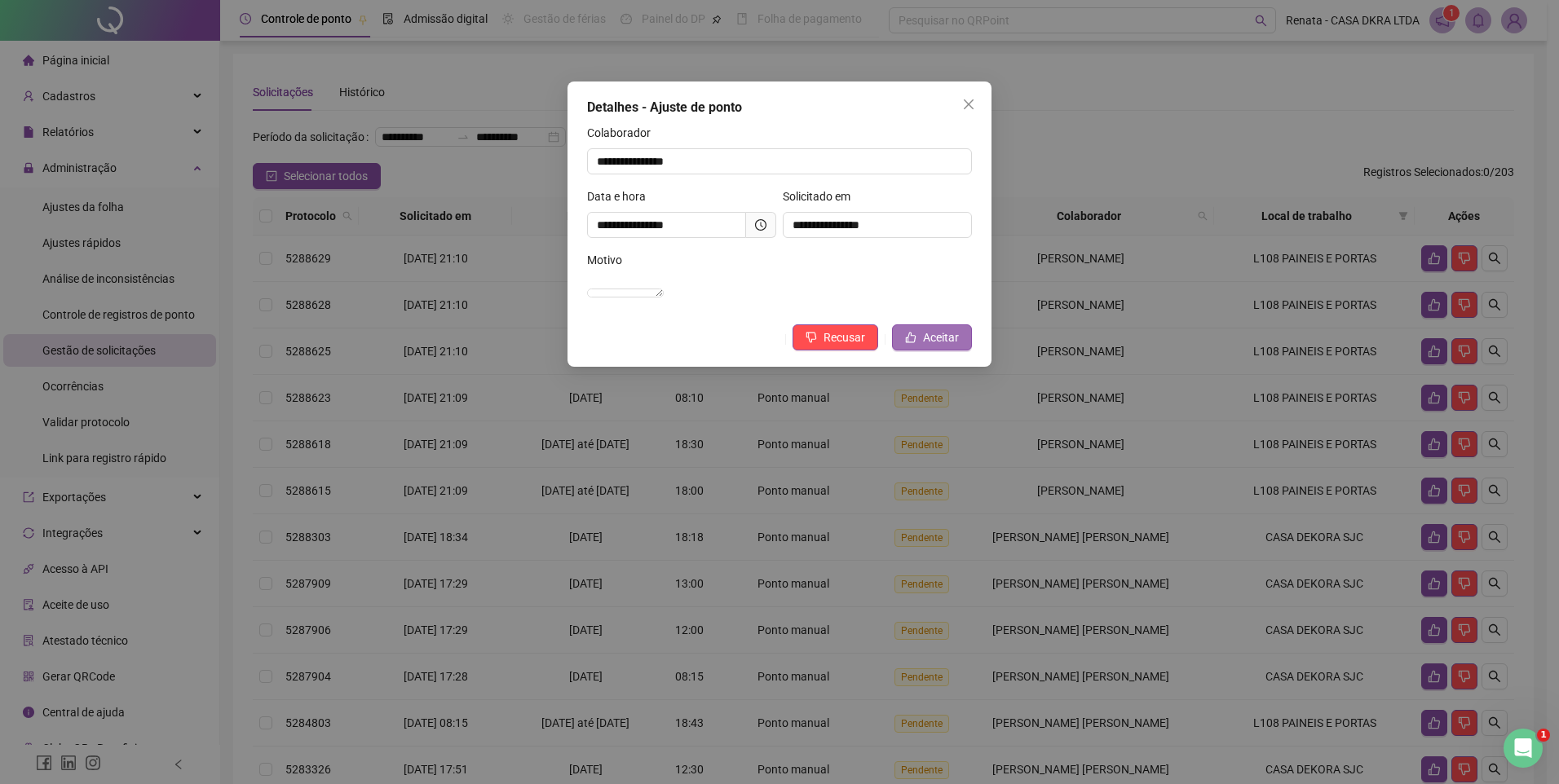
click at [942, 347] on span "Aceitar" at bounding box center [941, 337] width 36 height 18
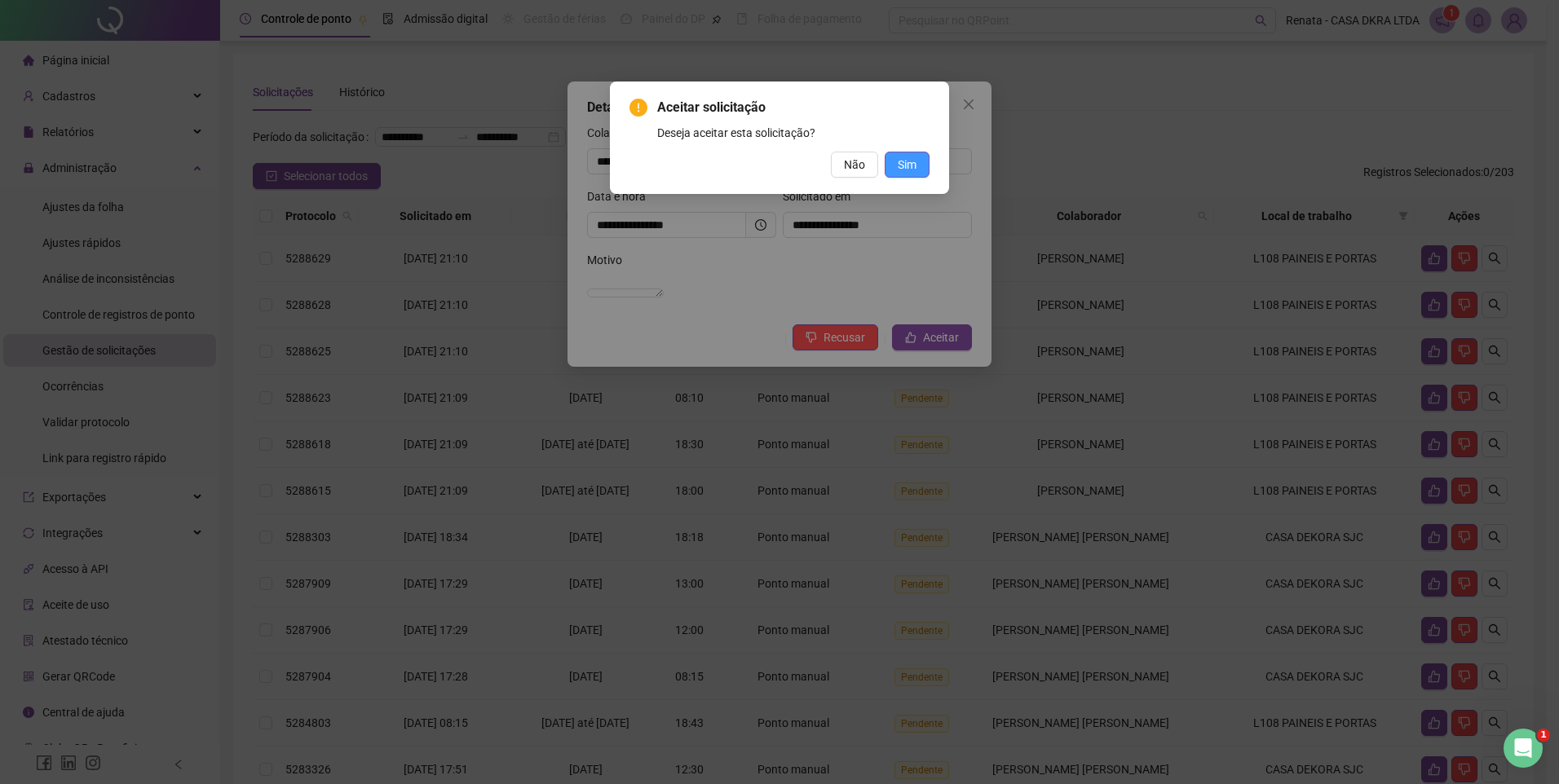
click at [908, 169] on span "Sim" at bounding box center [908, 164] width 19 height 18
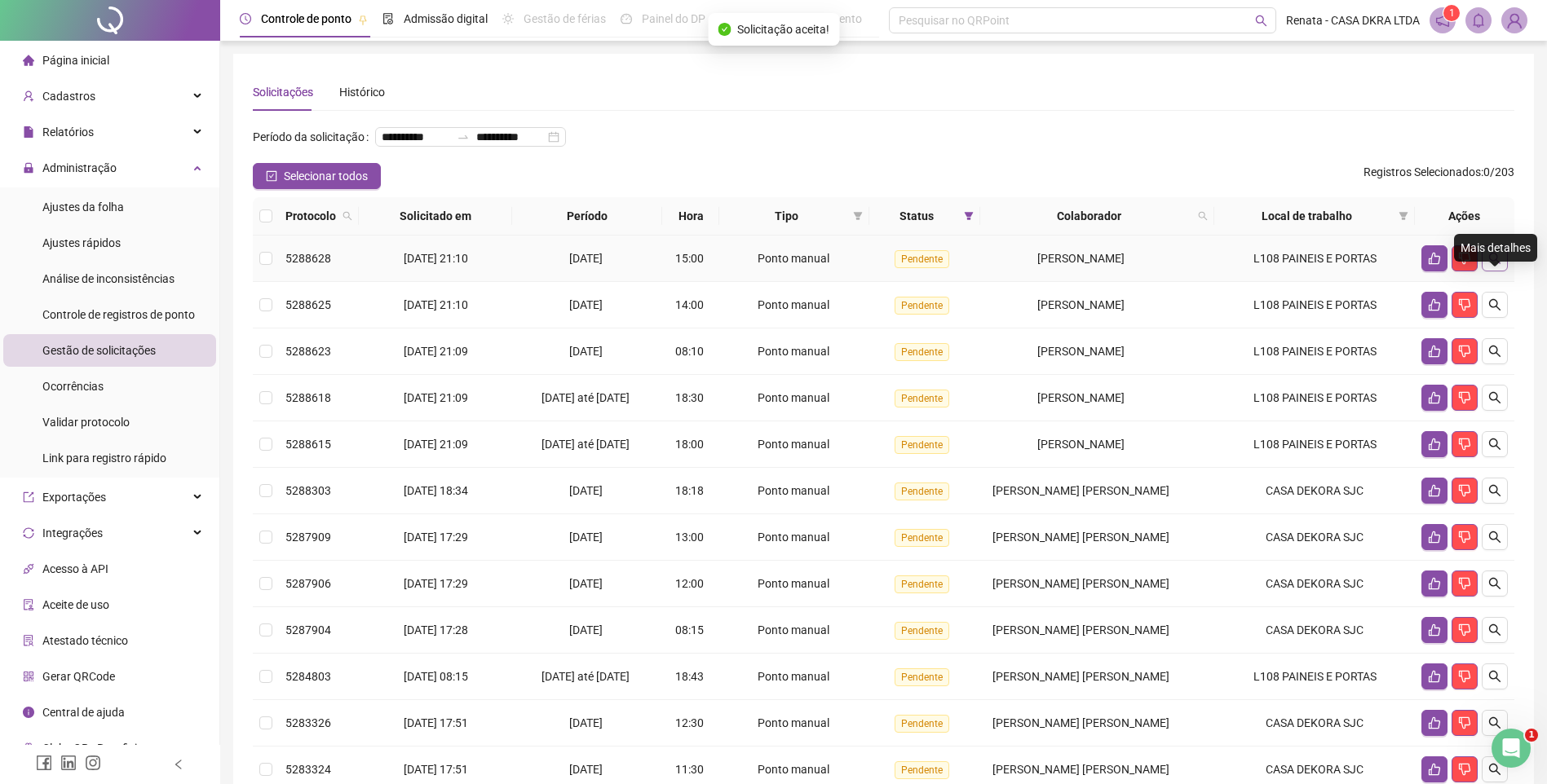
click at [1502, 271] on button "button" at bounding box center [1494, 258] width 26 height 26
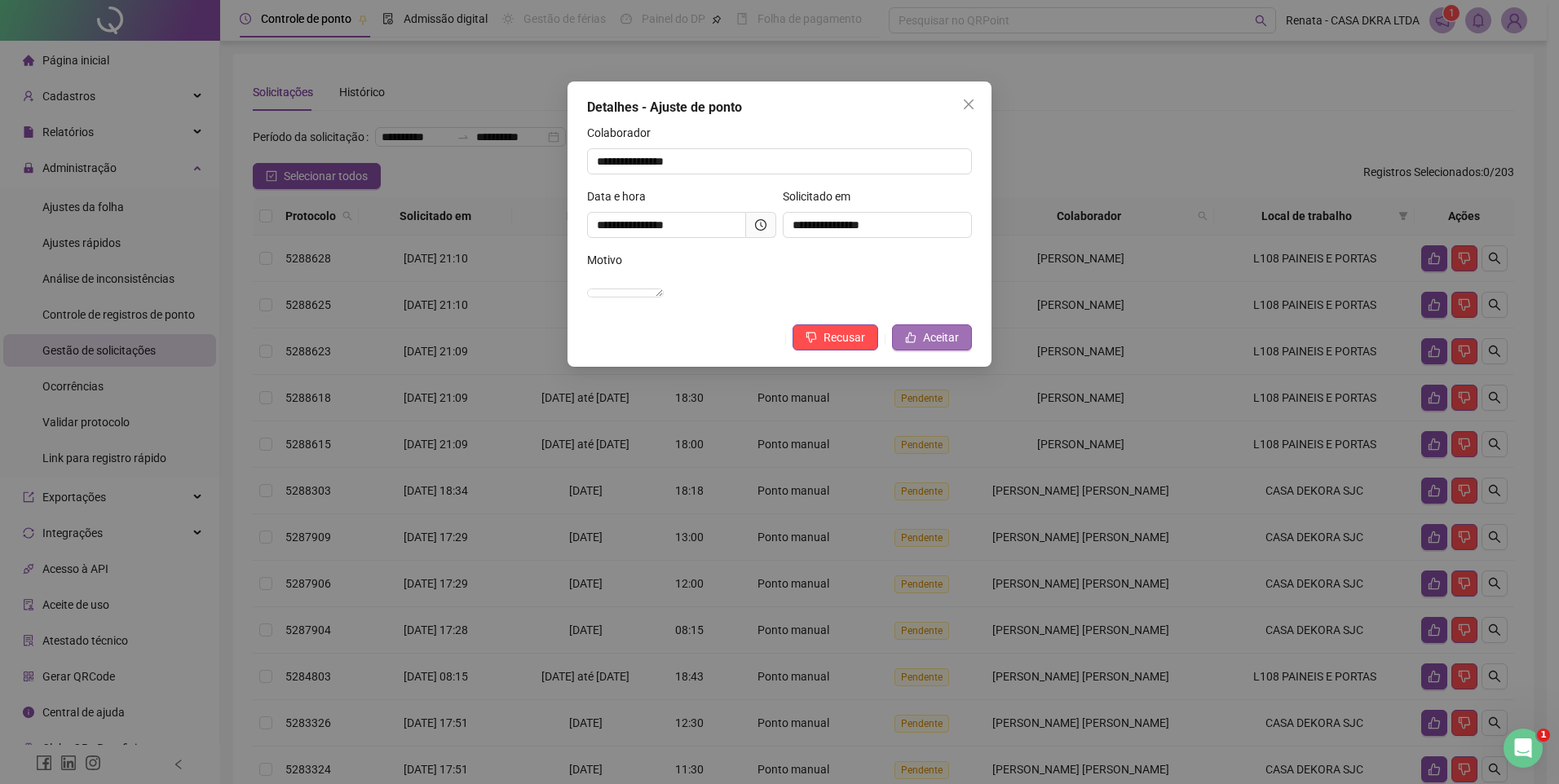
click at [944, 347] on span "Aceitar" at bounding box center [941, 337] width 36 height 18
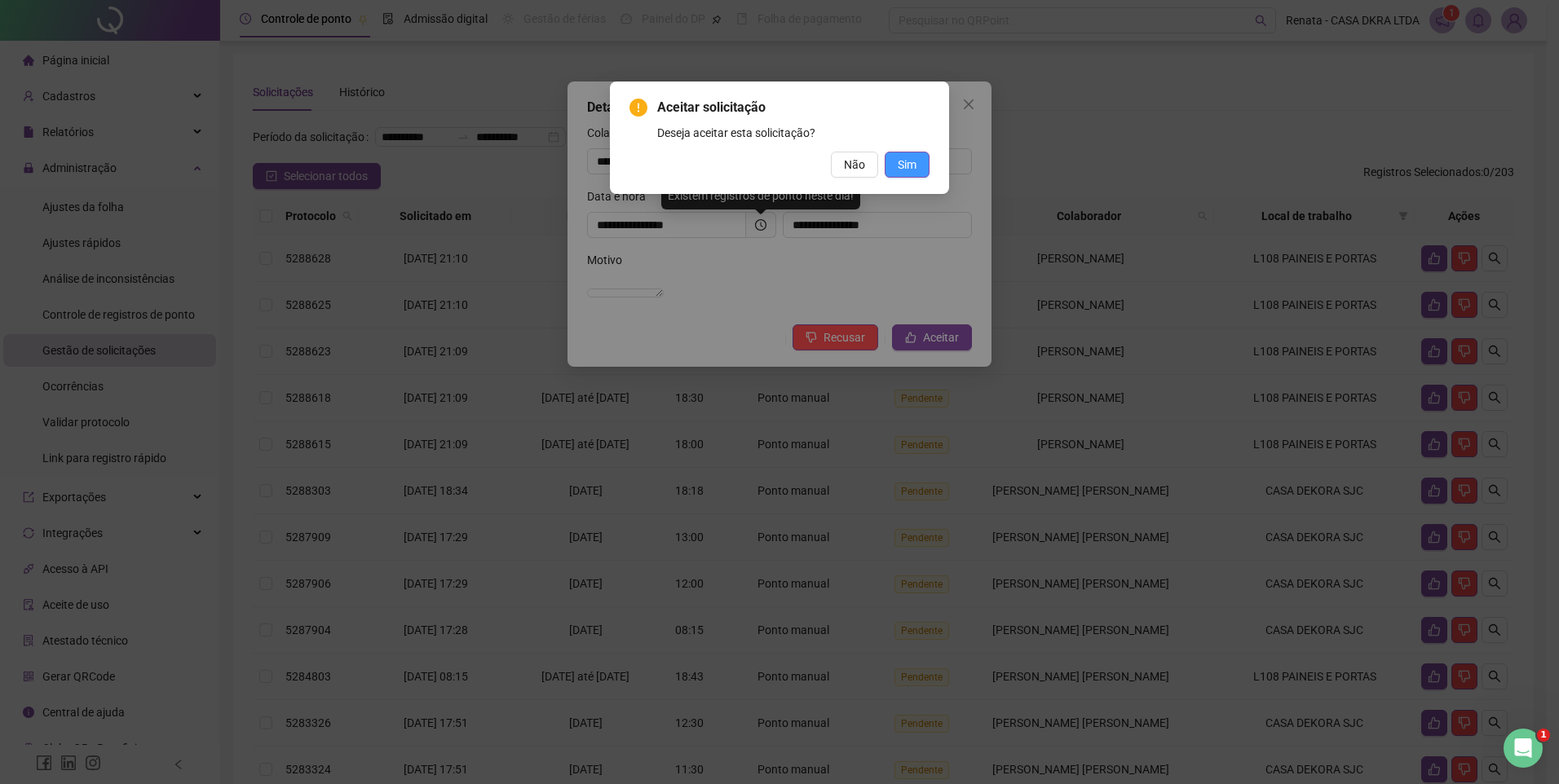
click at [914, 157] on span "Sim" at bounding box center [908, 164] width 19 height 18
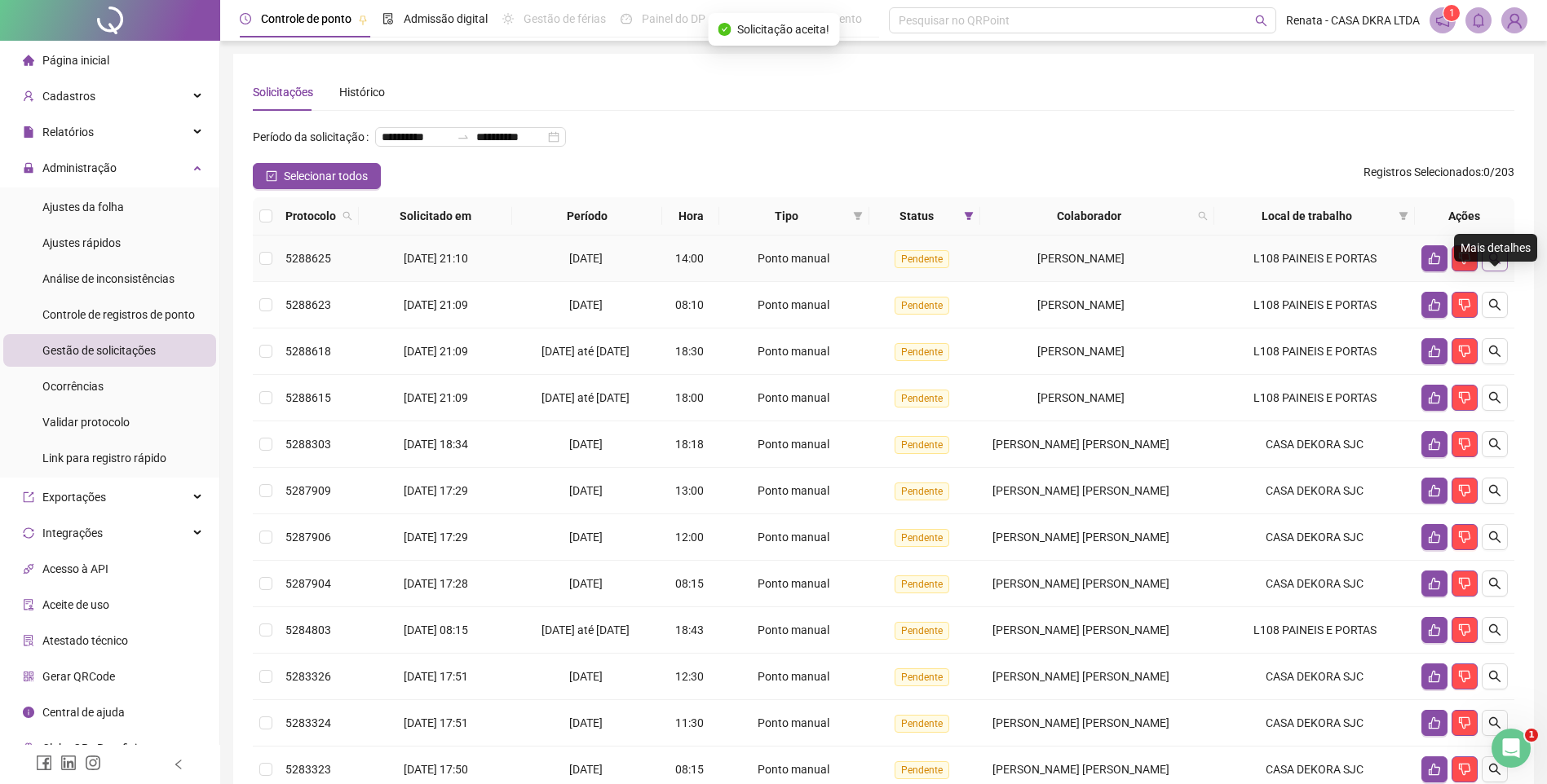
click at [1496, 265] on icon "search" at bounding box center [1494, 259] width 13 height 13
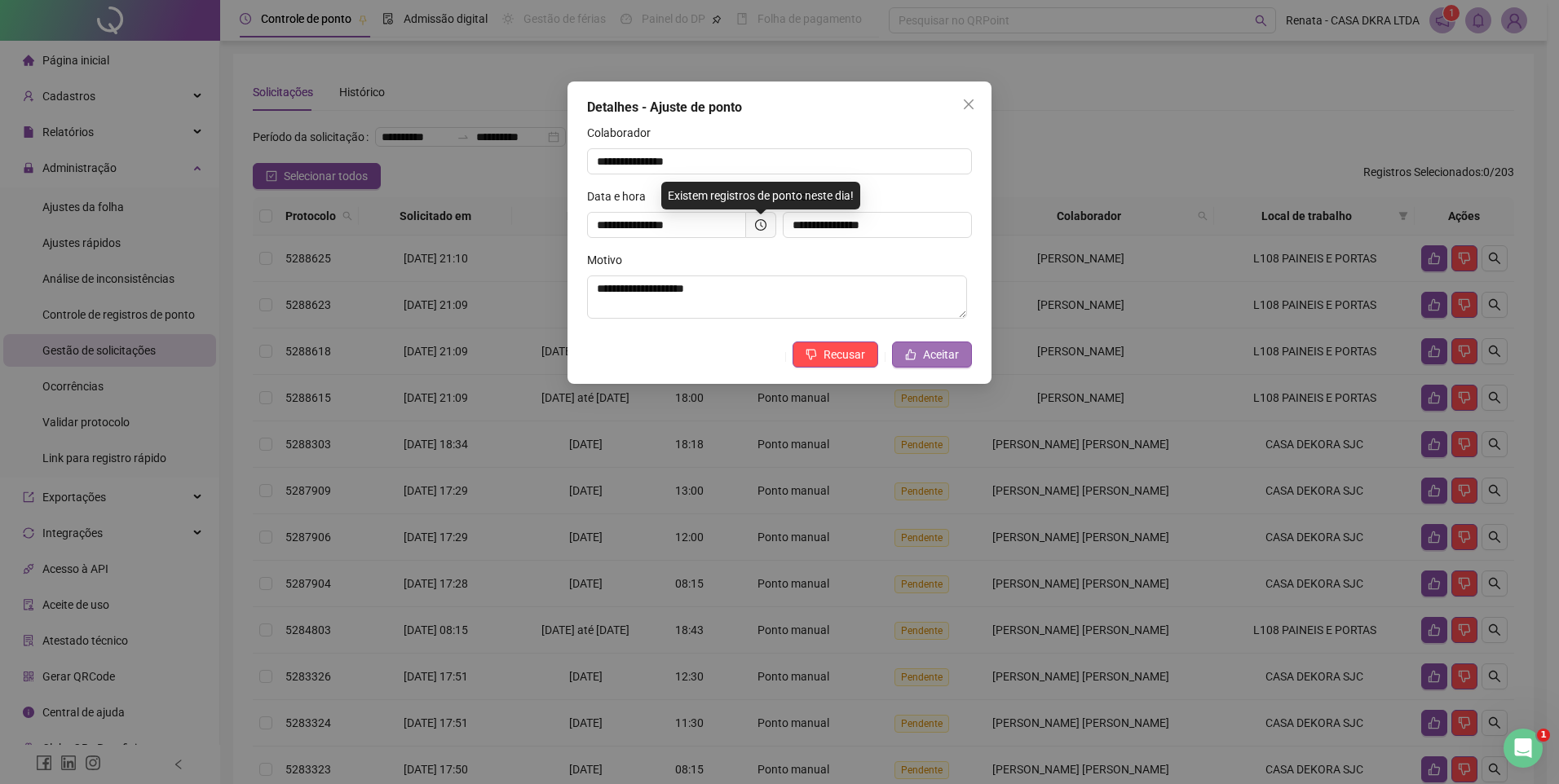
click at [923, 350] on button "Aceitar" at bounding box center [932, 354] width 80 height 26
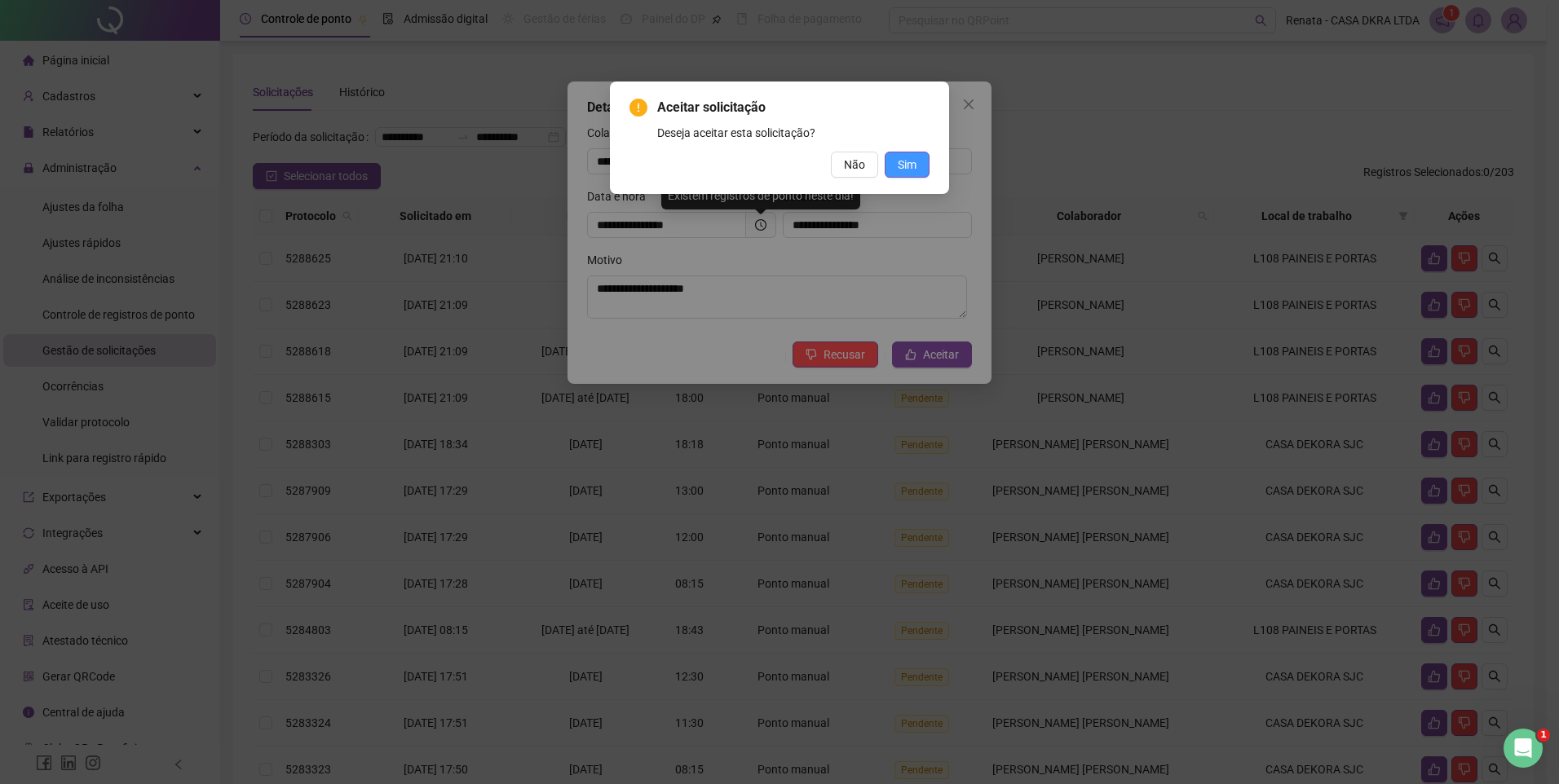
click at [901, 158] on span "Sim" at bounding box center [908, 164] width 19 height 18
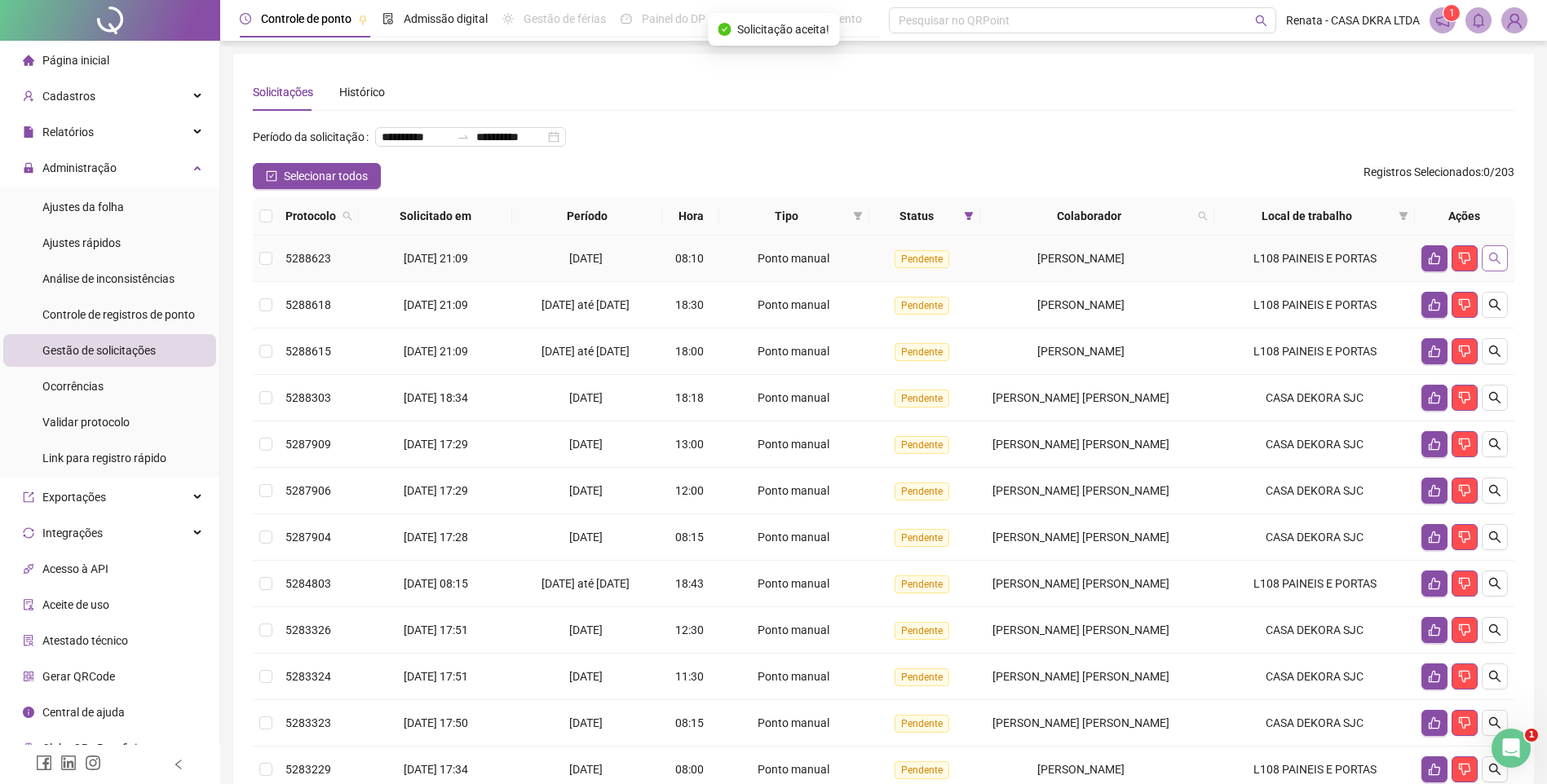
click at [1483, 271] on button "button" at bounding box center [1494, 258] width 26 height 26
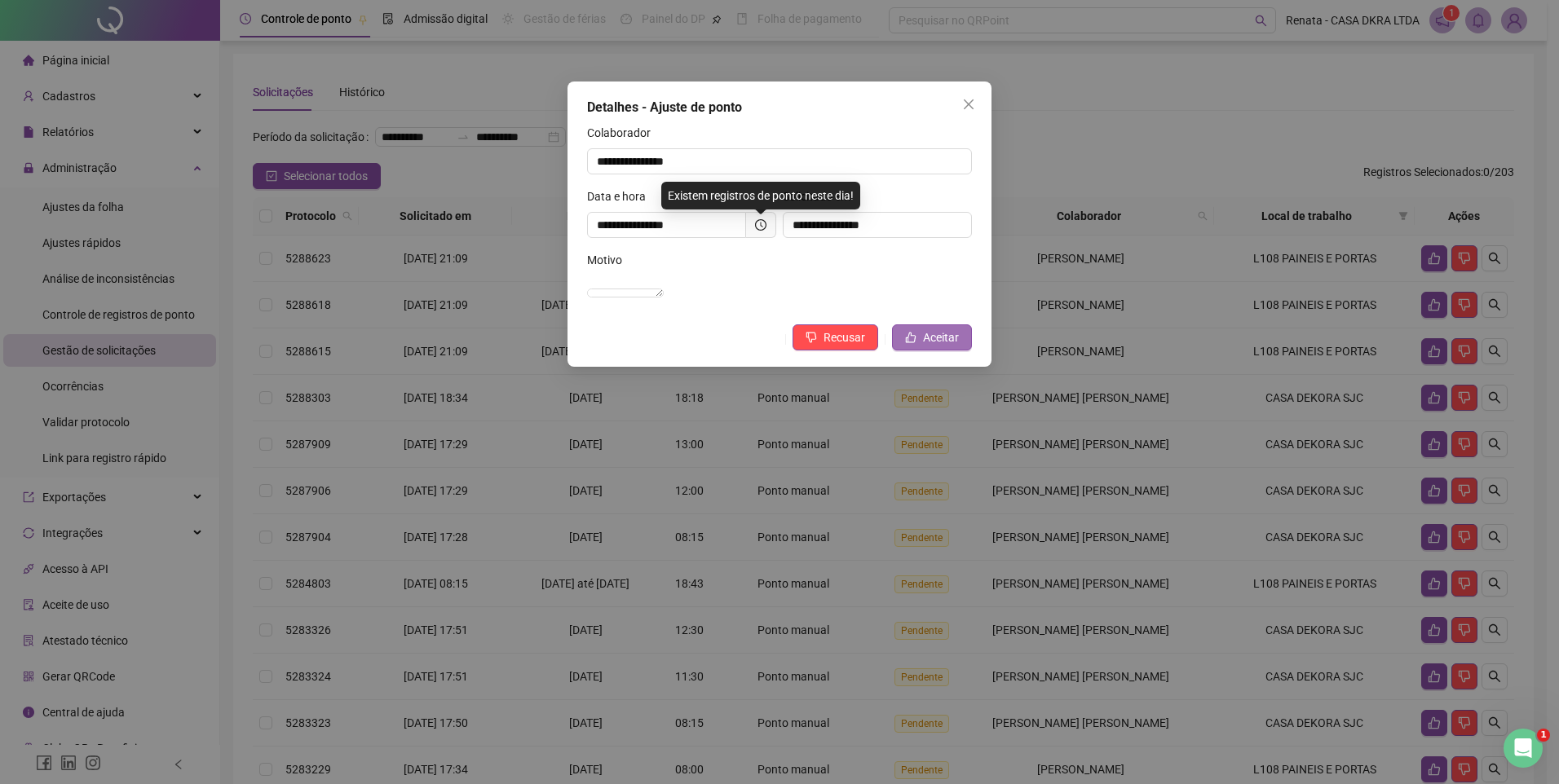
click at [941, 347] on span "Aceitar" at bounding box center [941, 337] width 36 height 18
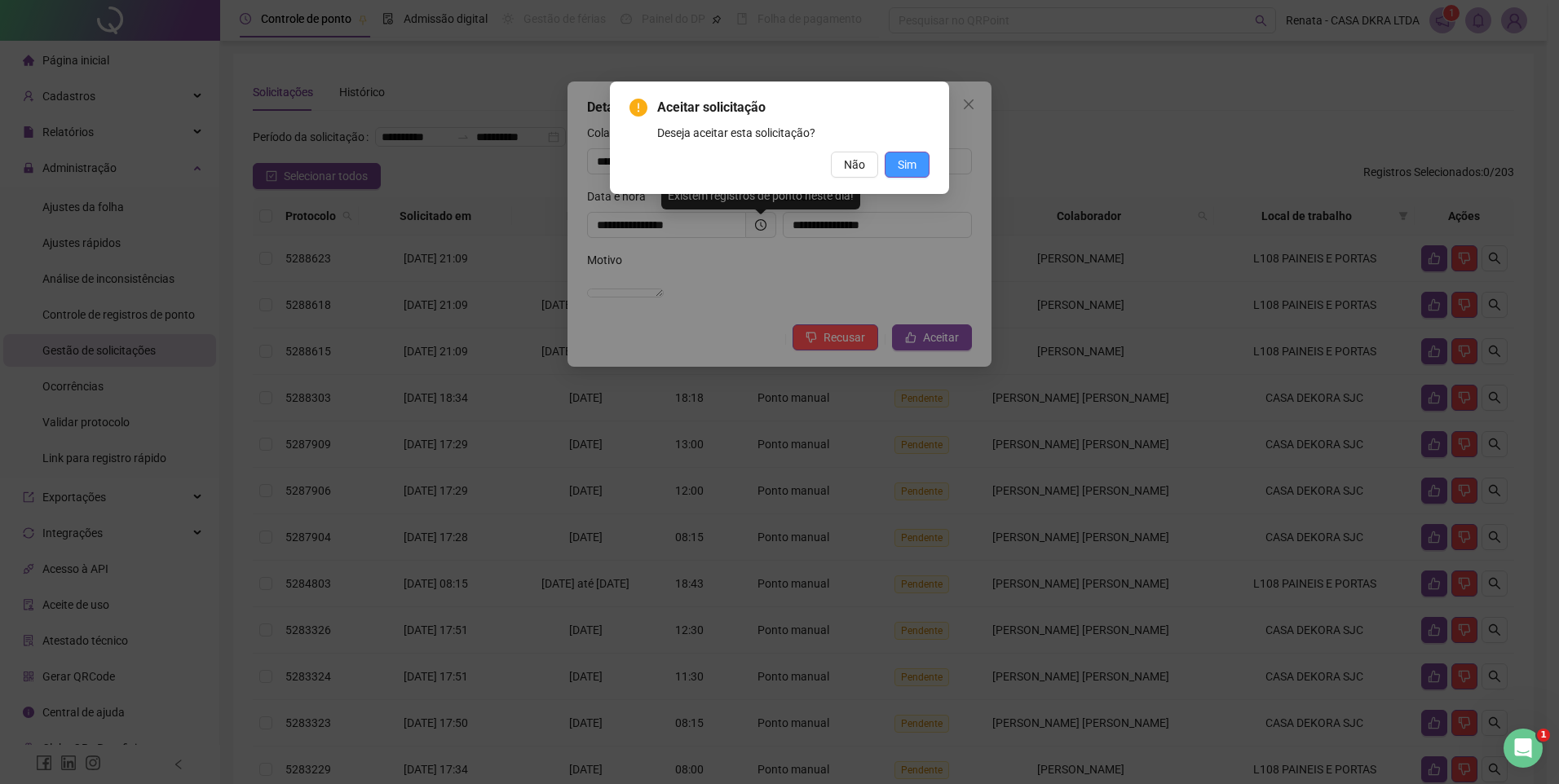
click at [908, 160] on span "Sim" at bounding box center [908, 164] width 19 height 18
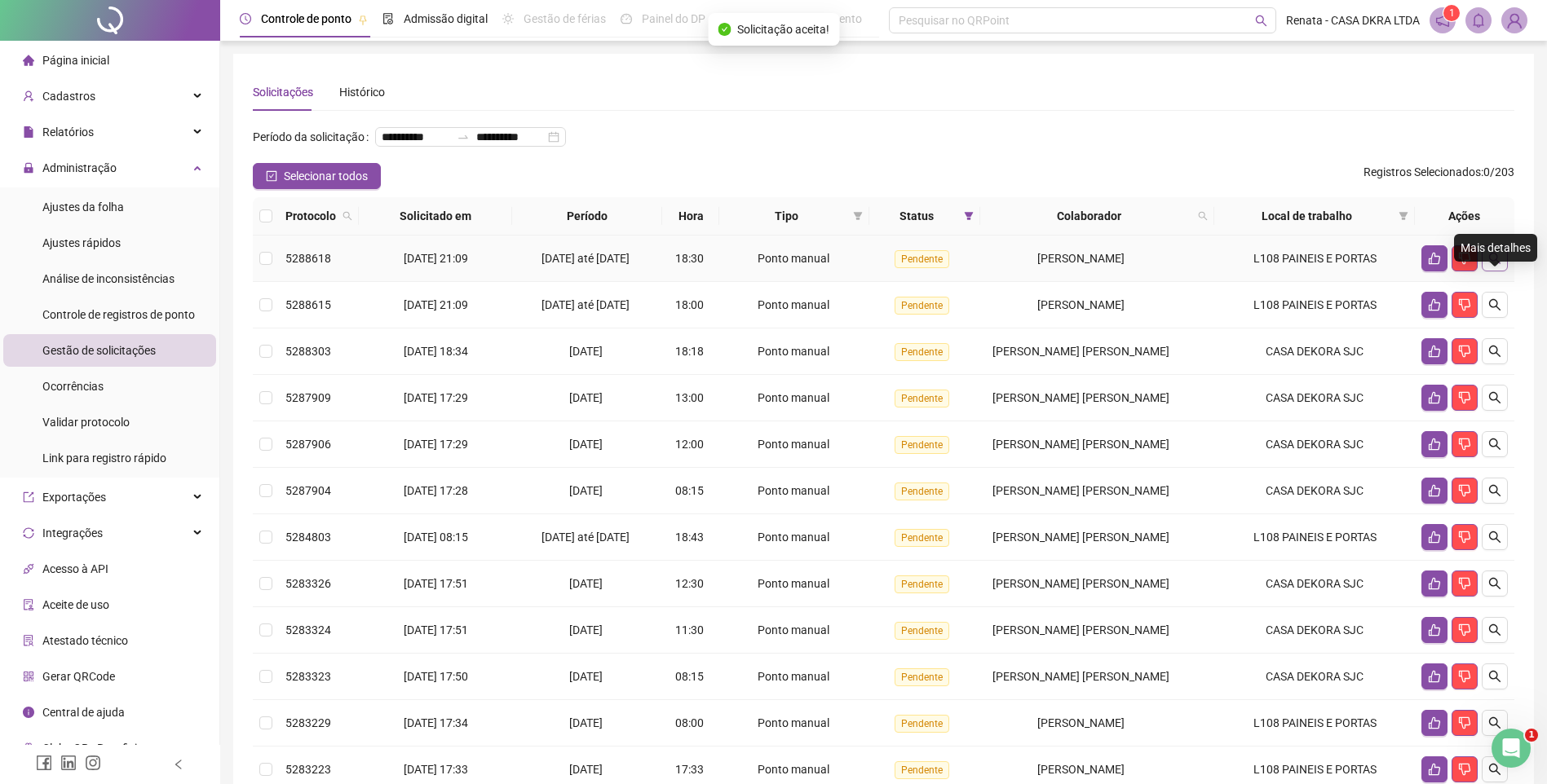
click at [1500, 265] on icon "search" at bounding box center [1494, 259] width 13 height 13
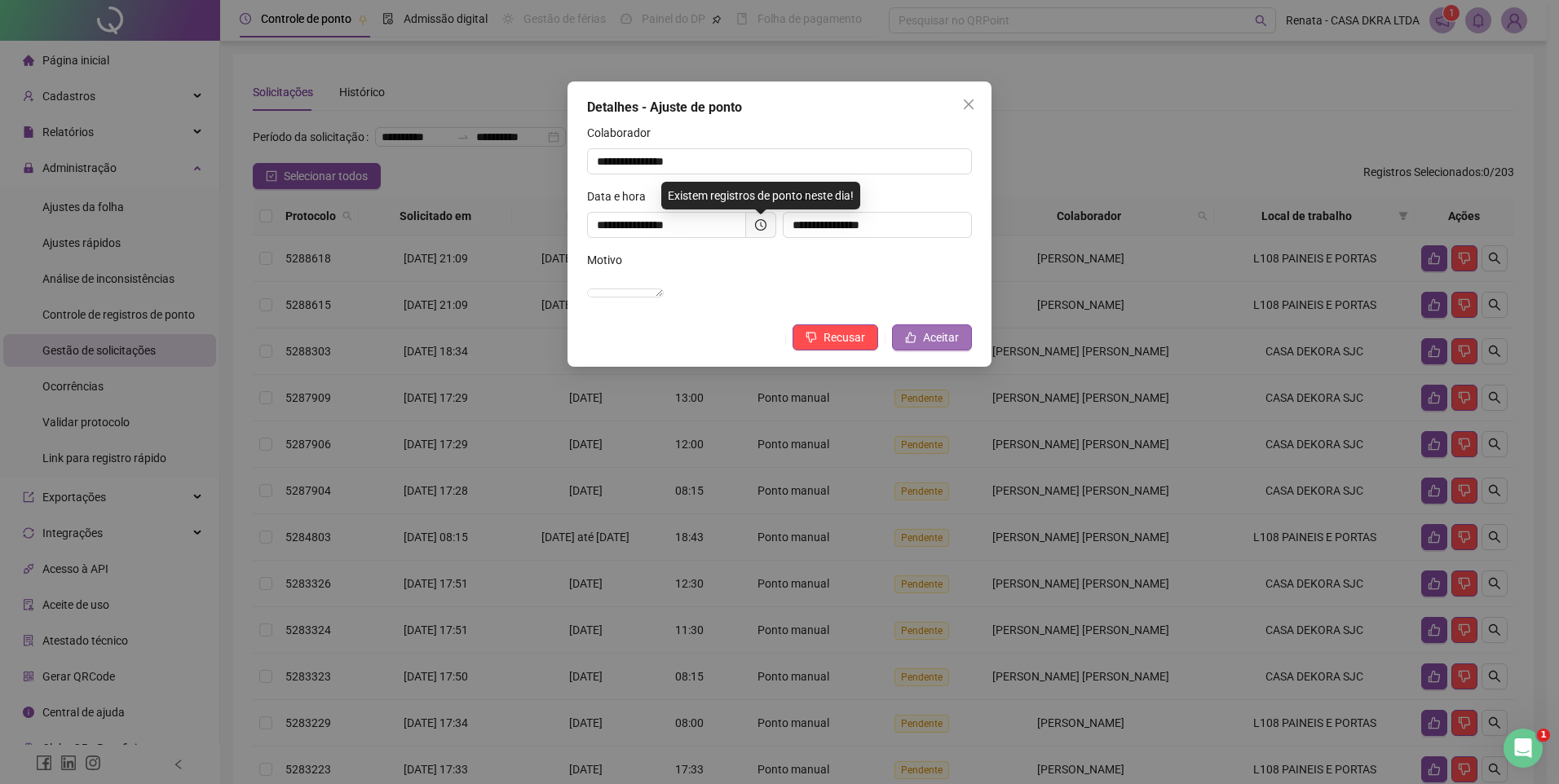
click at [969, 350] on button "Aceitar" at bounding box center [932, 337] width 80 height 26
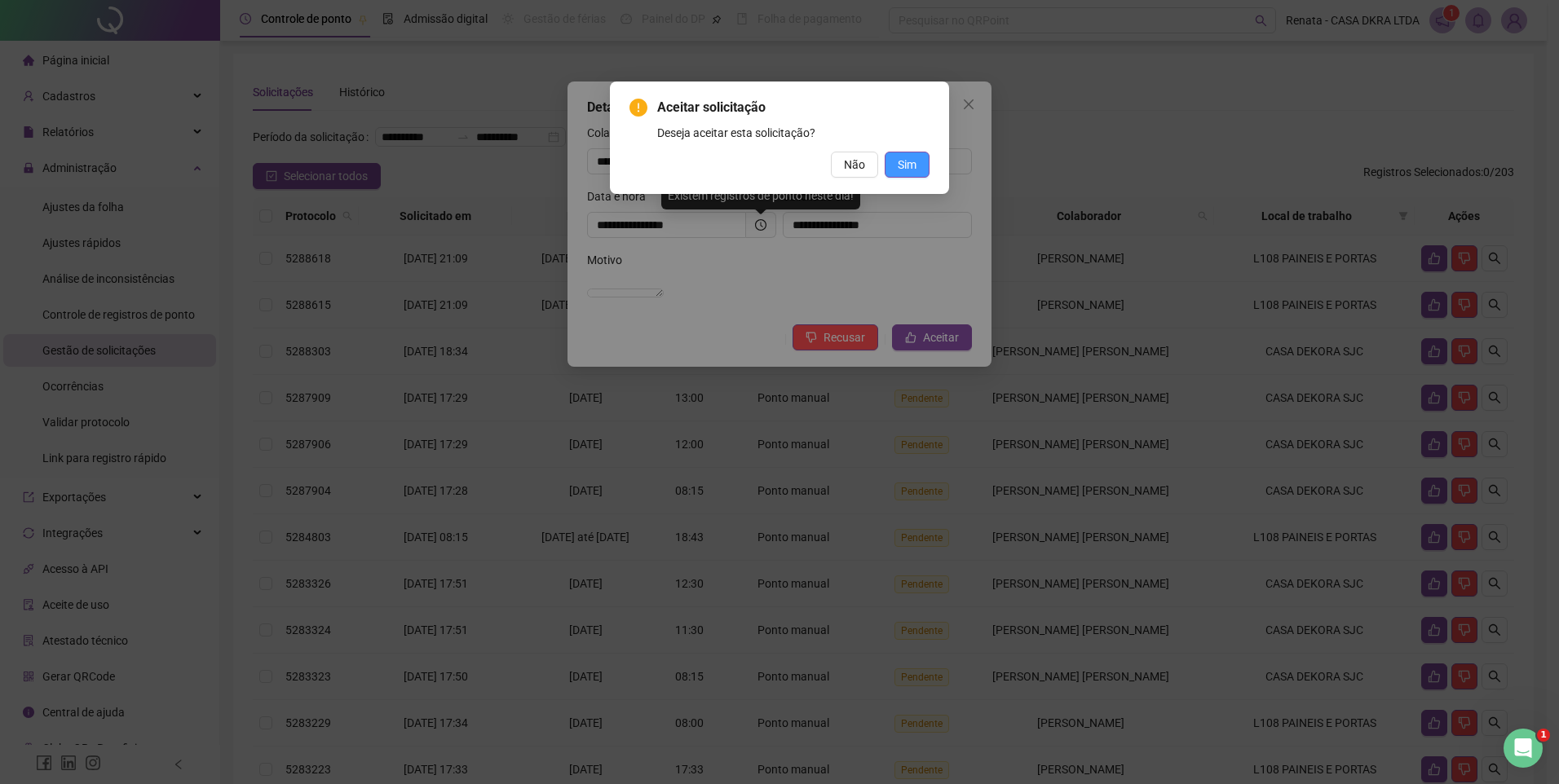
click at [909, 154] on button "Sim" at bounding box center [907, 164] width 45 height 26
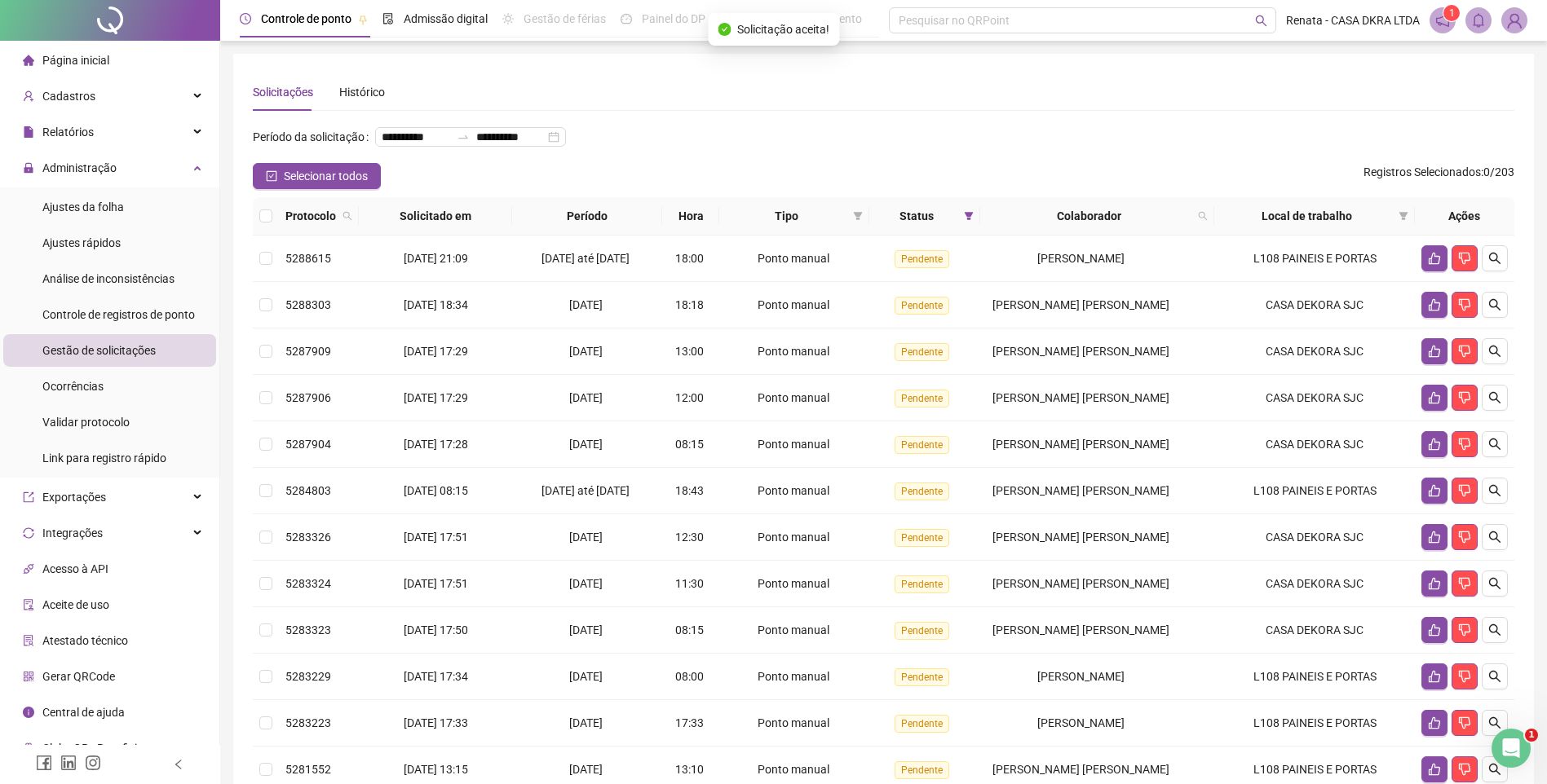
click at [1493, 265] on icon "search" at bounding box center [1494, 259] width 13 height 13
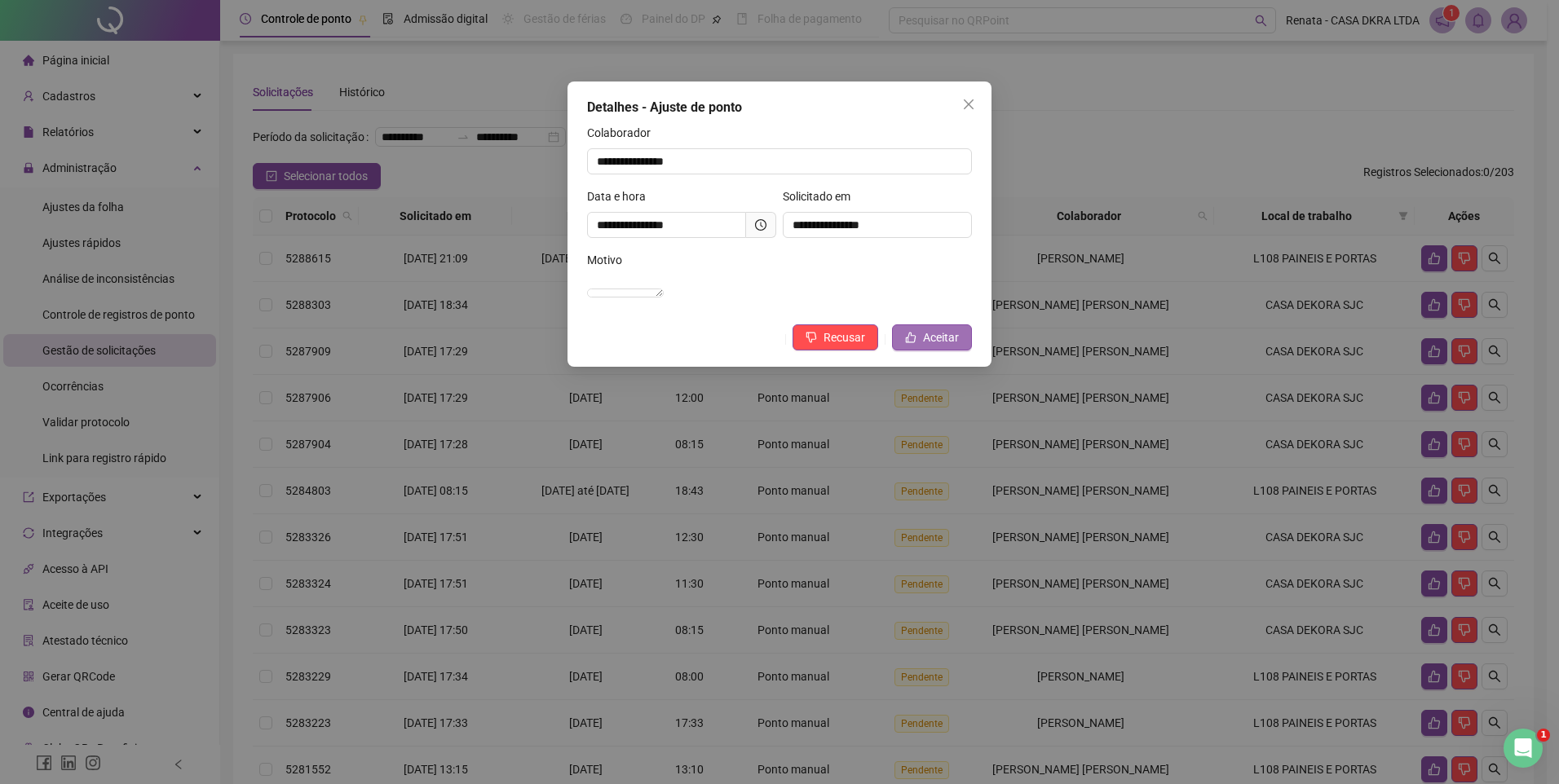
click at [922, 350] on button "Aceitar" at bounding box center [932, 337] width 80 height 26
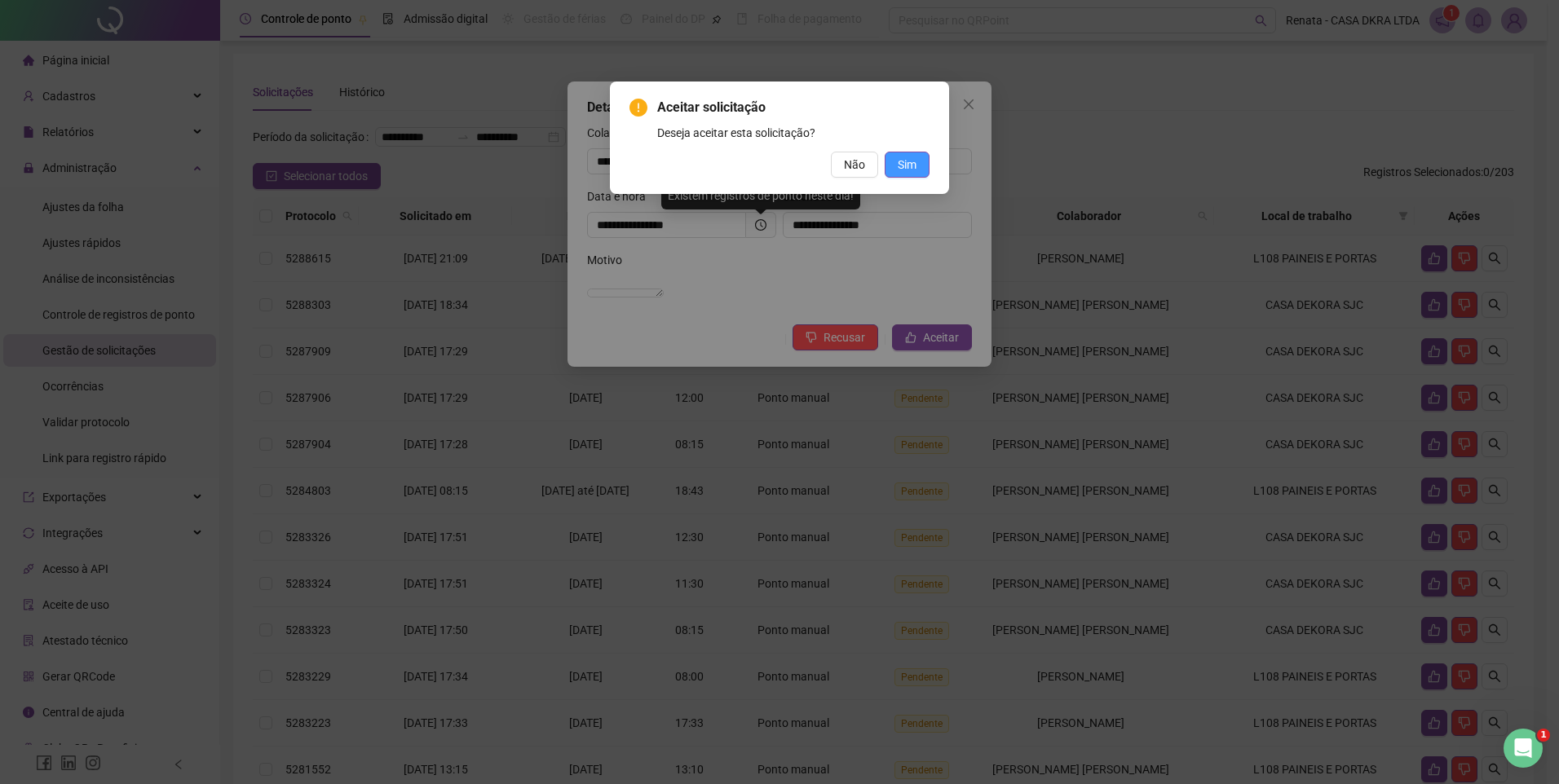
click at [910, 162] on span "Sim" at bounding box center [908, 164] width 19 height 18
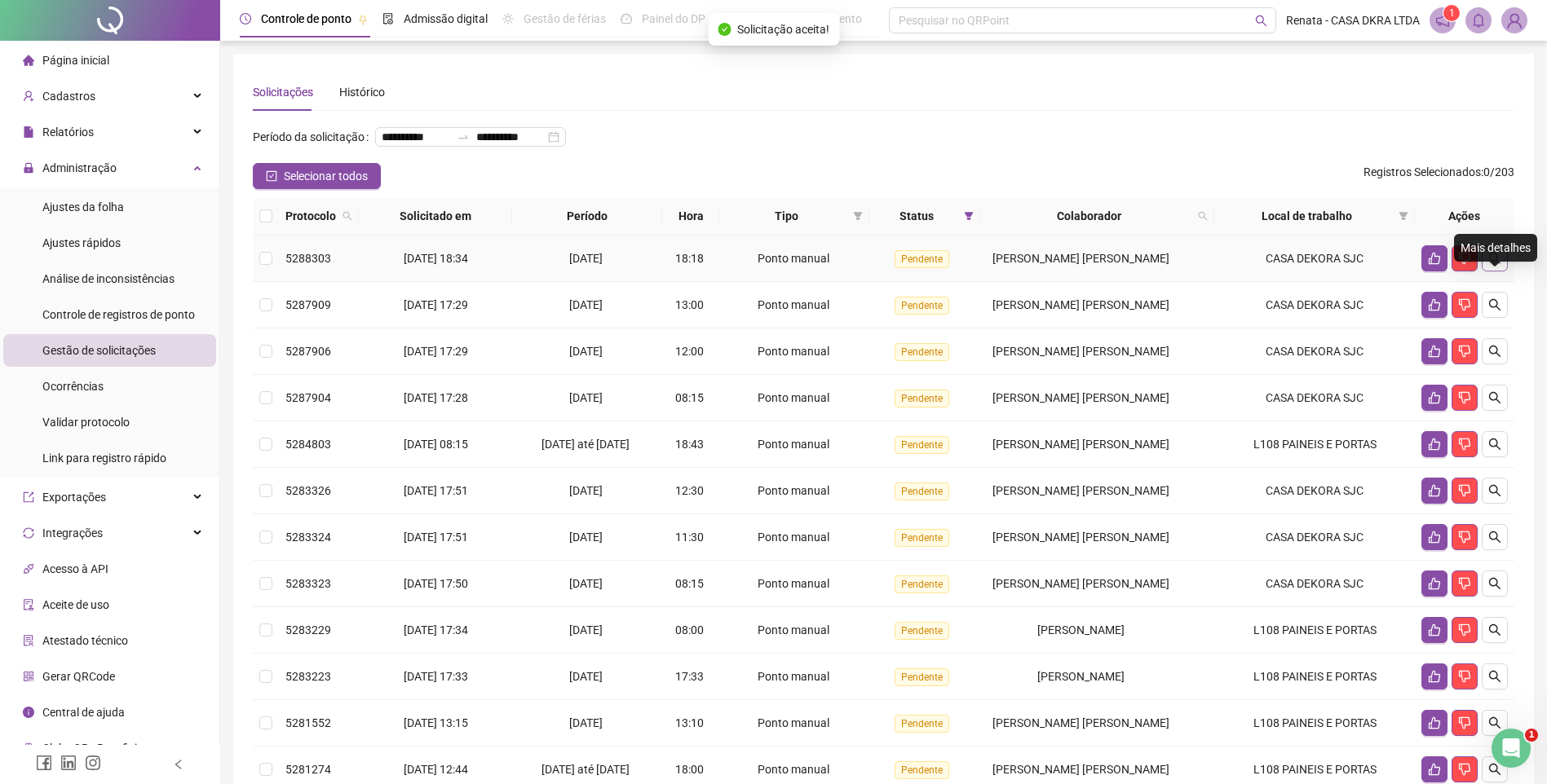
click at [1486, 271] on button "button" at bounding box center [1494, 258] width 26 height 26
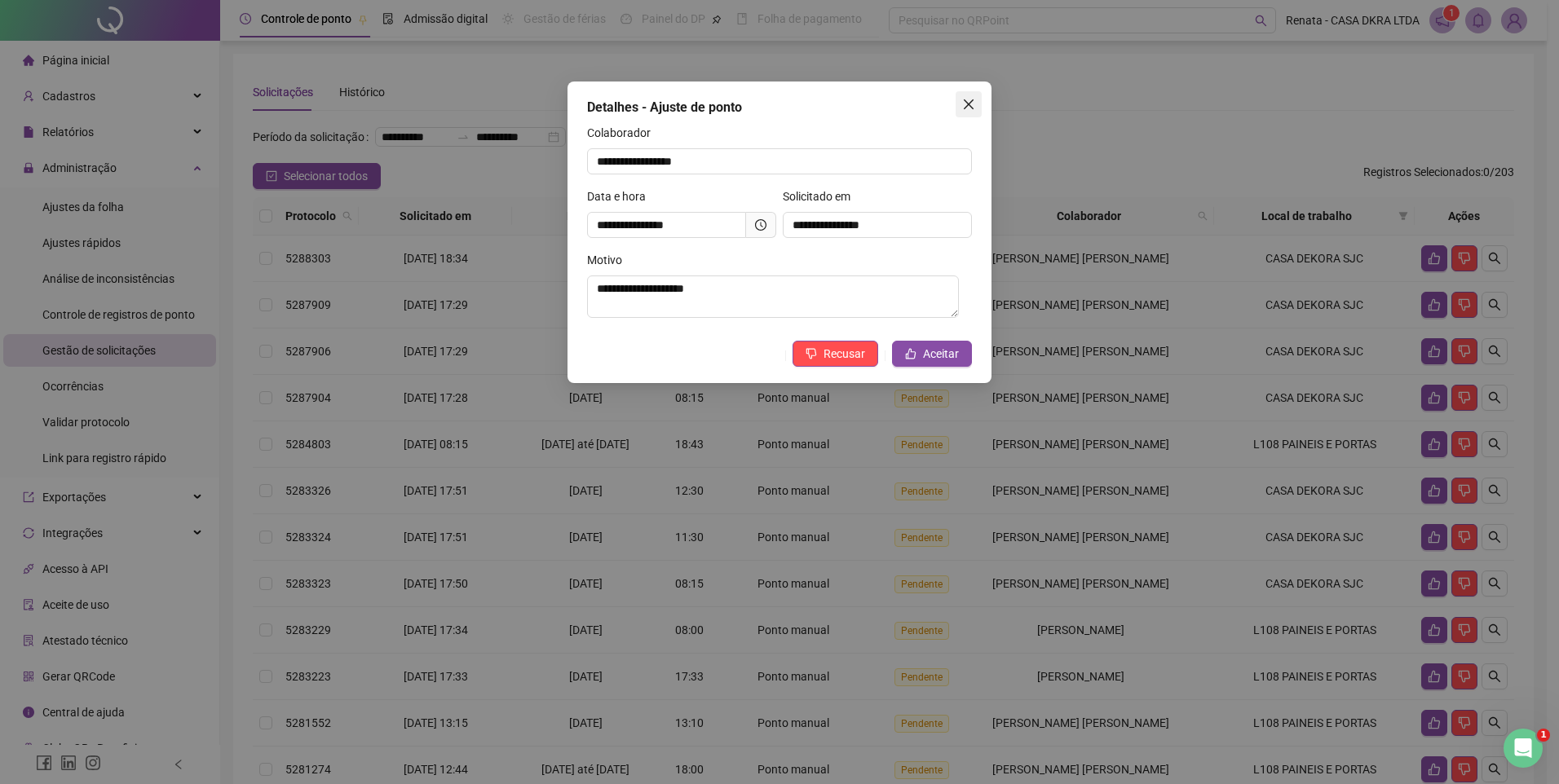
click at [971, 104] on icon "close" at bounding box center [969, 104] width 13 height 13
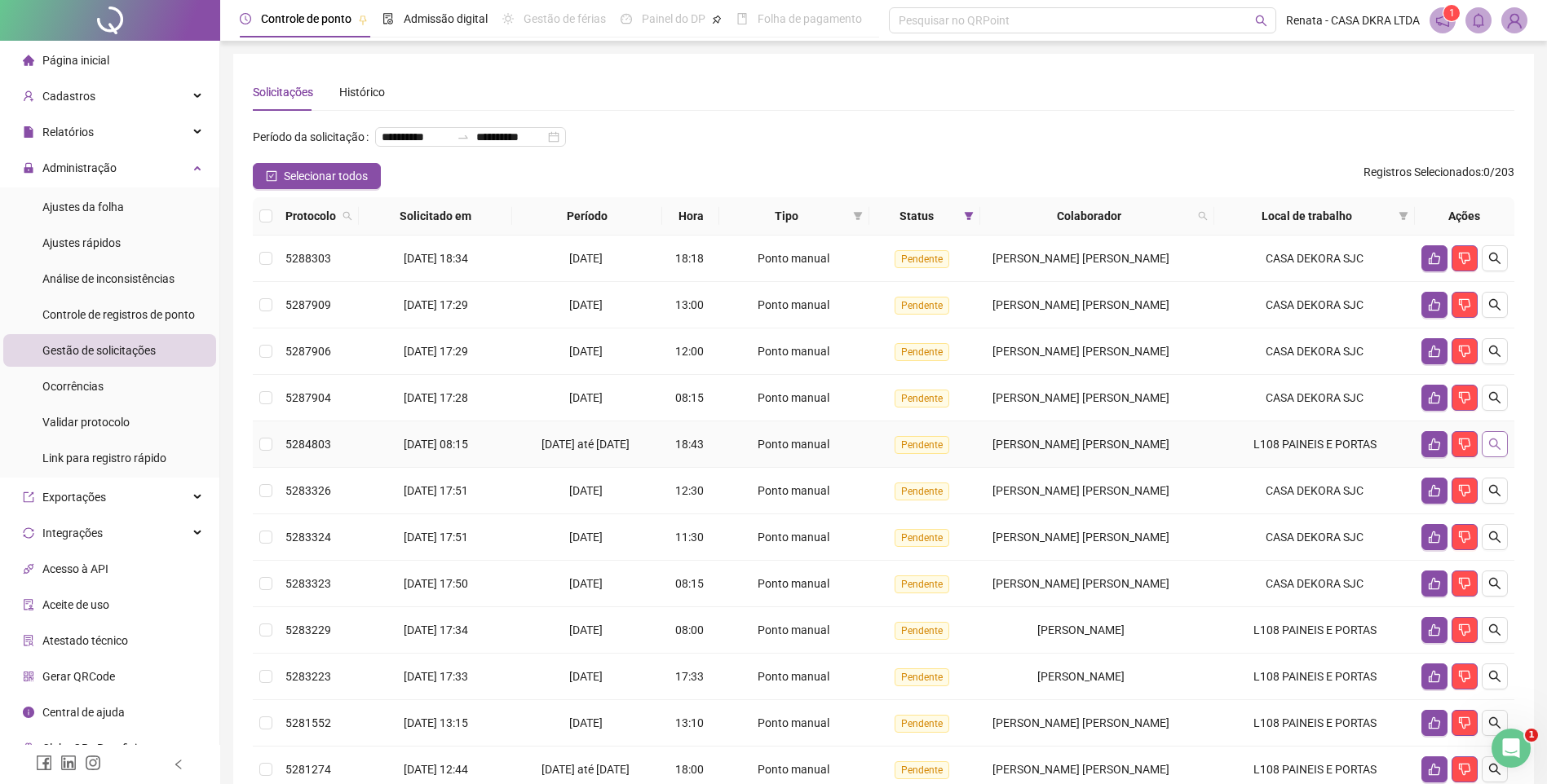
click at [1488, 451] on icon "search" at bounding box center [1494, 444] width 13 height 13
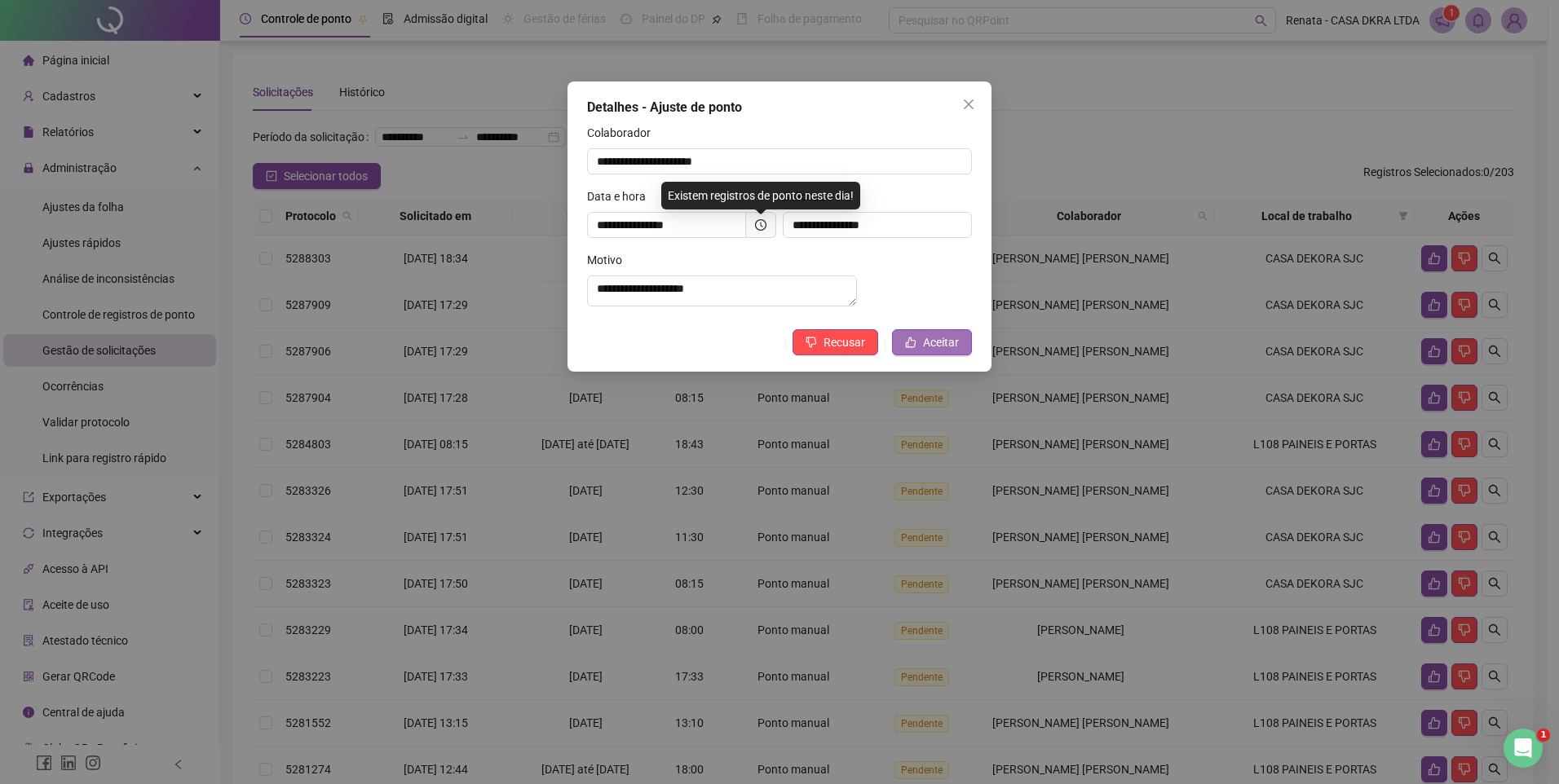
click at [953, 350] on span "Aceitar" at bounding box center [941, 342] width 36 height 18
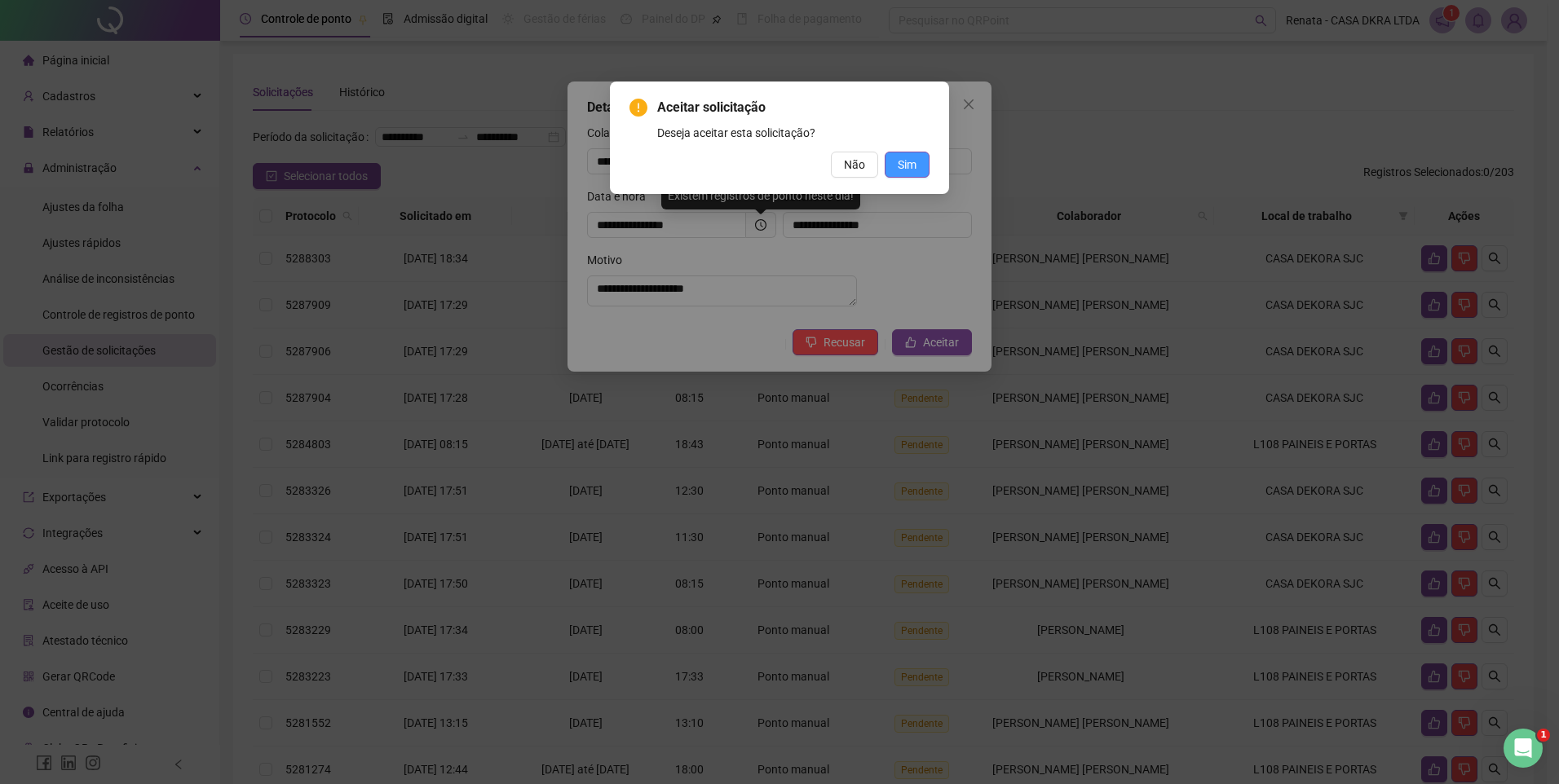
click at [888, 158] on button "Sim" at bounding box center [907, 164] width 45 height 26
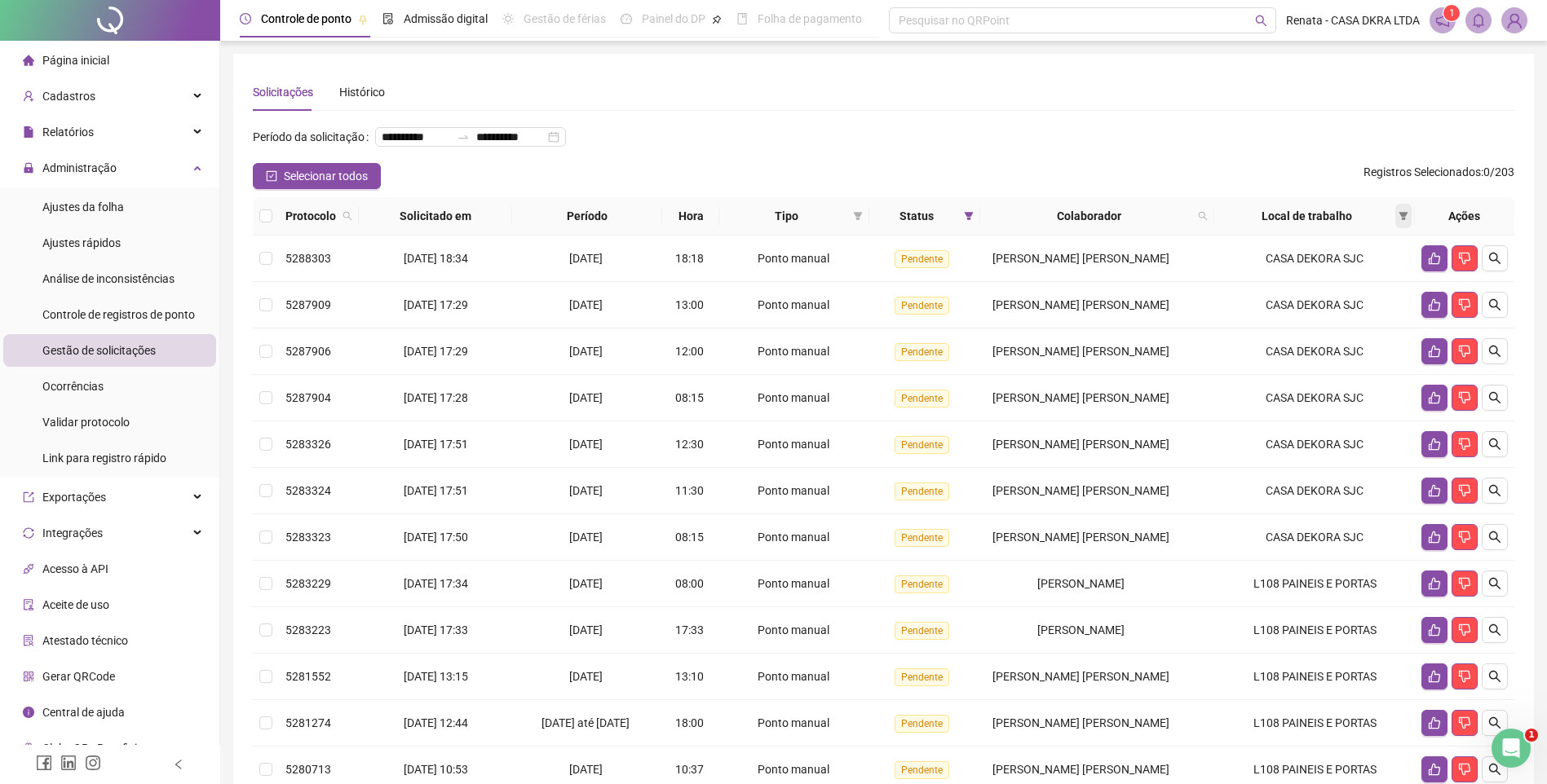
click at [1398, 228] on span at bounding box center [1403, 216] width 16 height 25
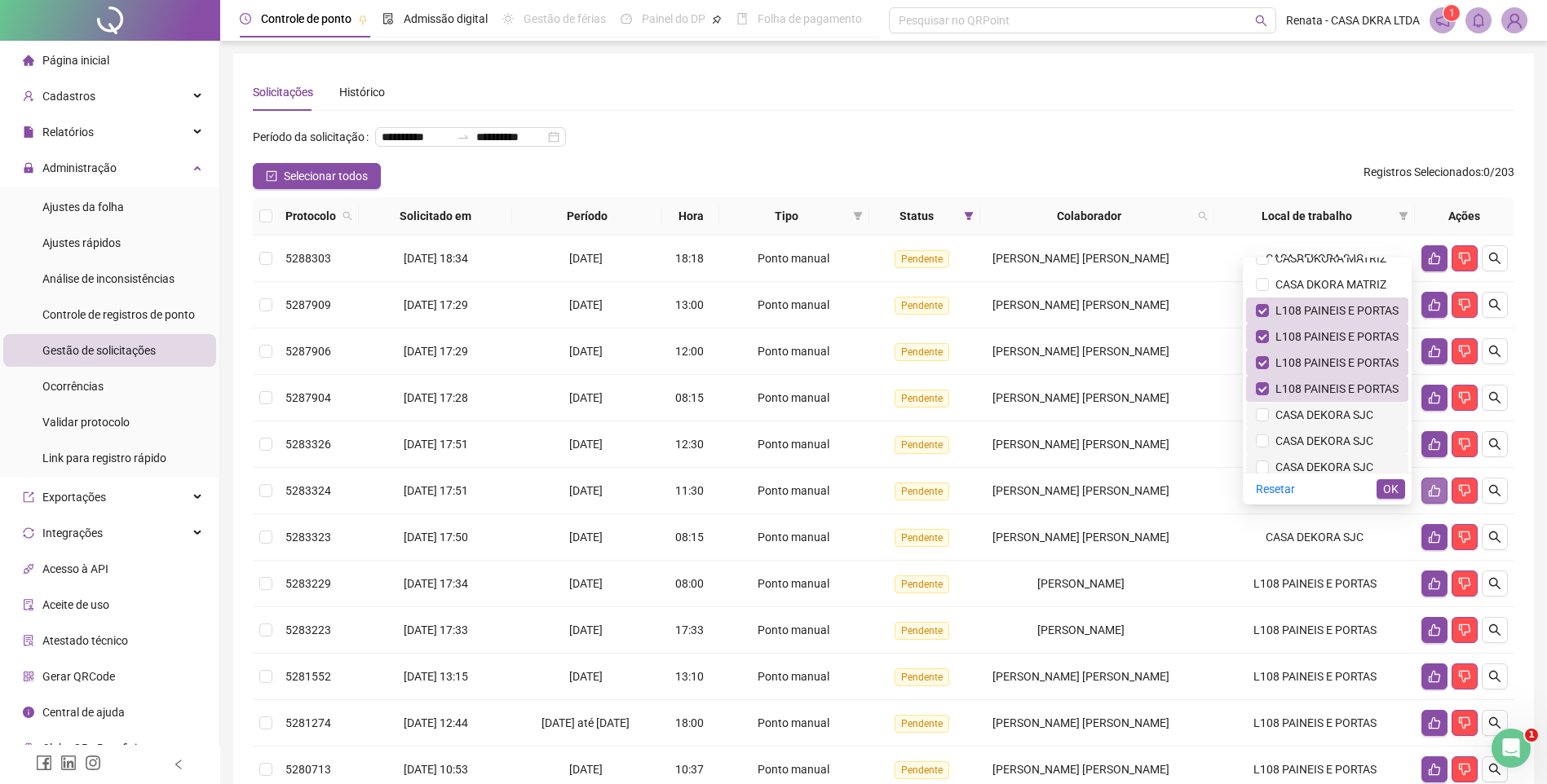
scroll to position [1386, 0]
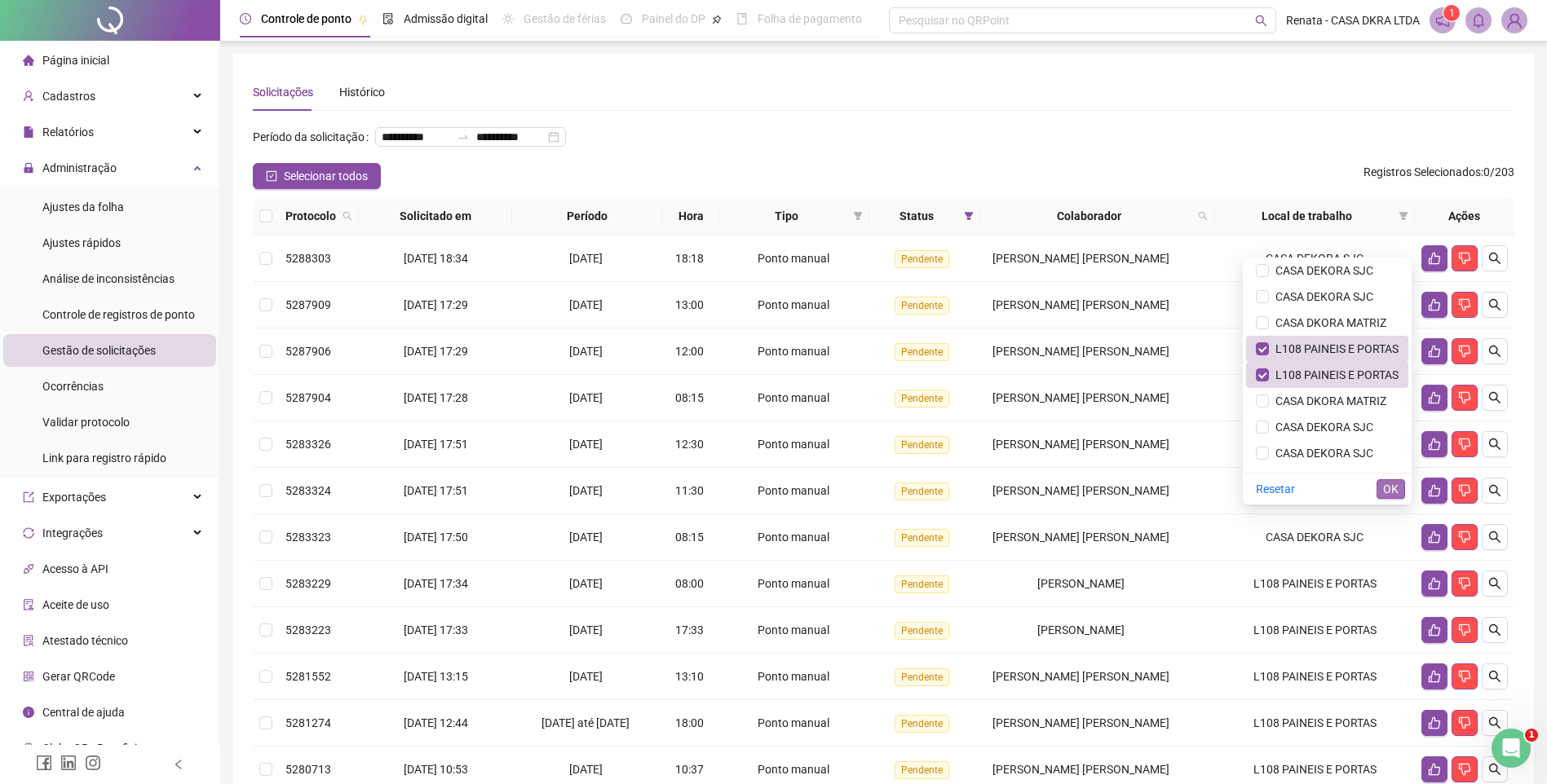
click at [1395, 493] on span "OK" at bounding box center [1390, 489] width 15 height 18
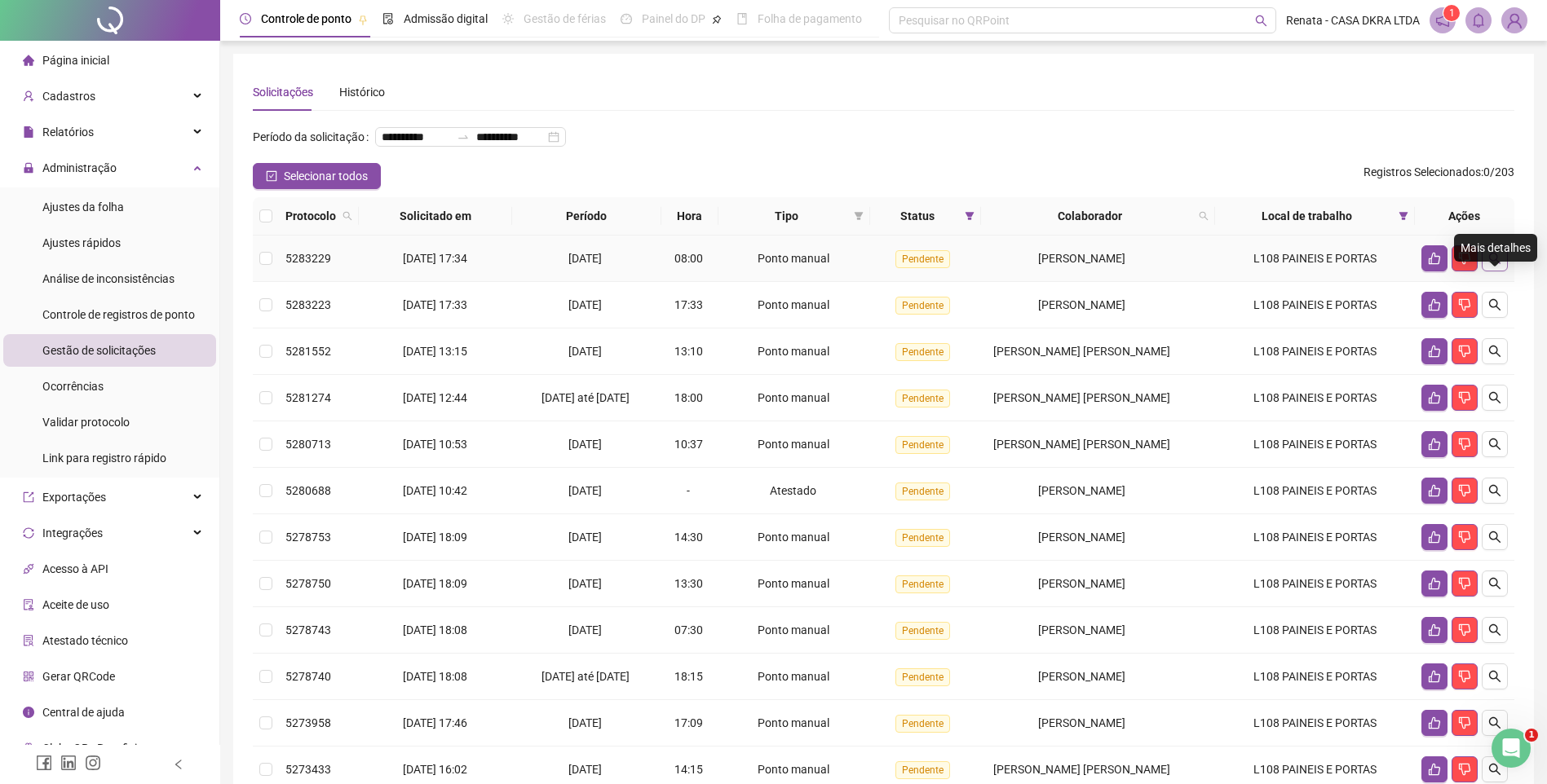
click at [1493, 265] on icon "search" at bounding box center [1494, 259] width 13 height 13
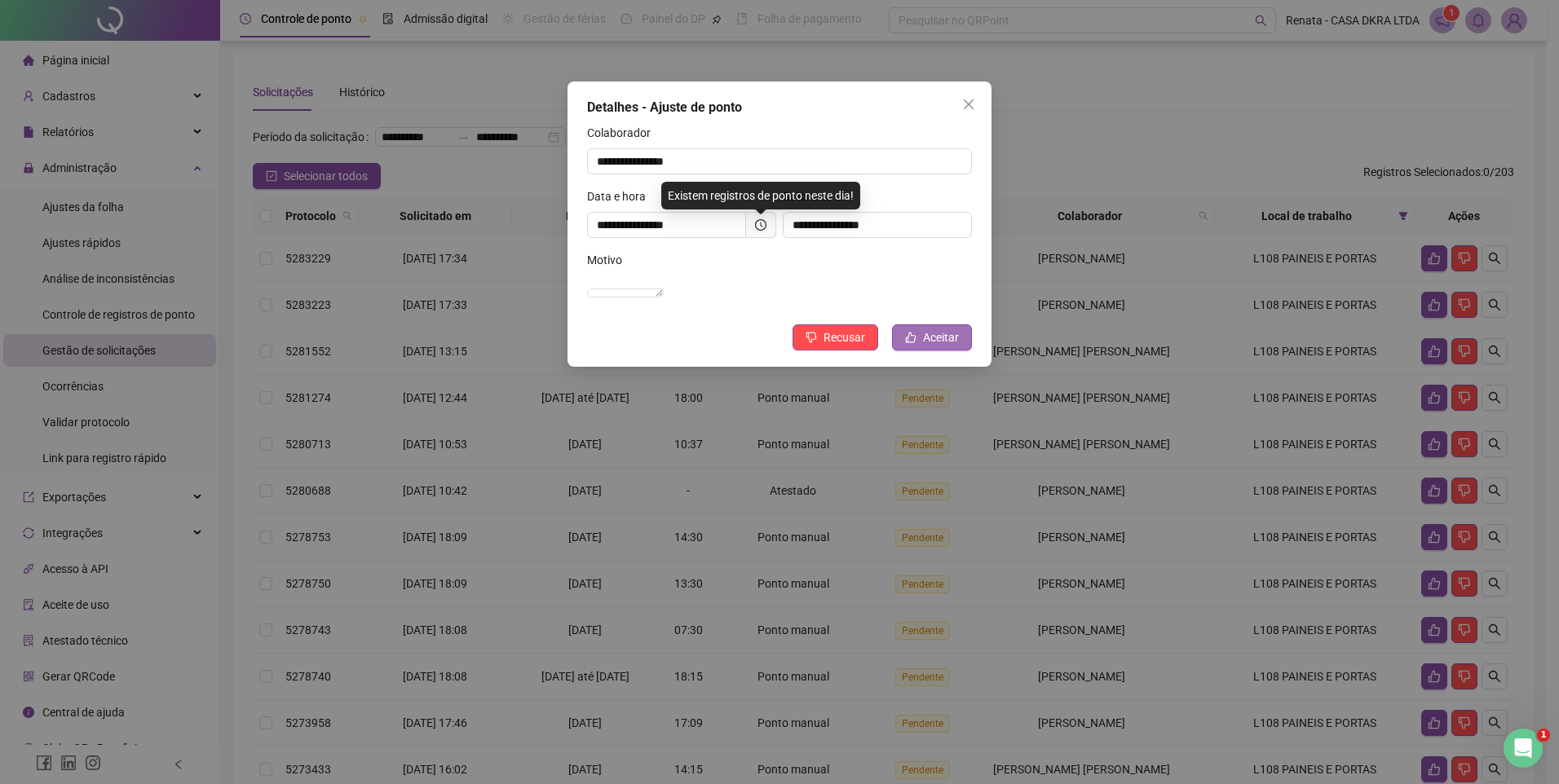
click at [952, 347] on span "Aceitar" at bounding box center [941, 337] width 36 height 18
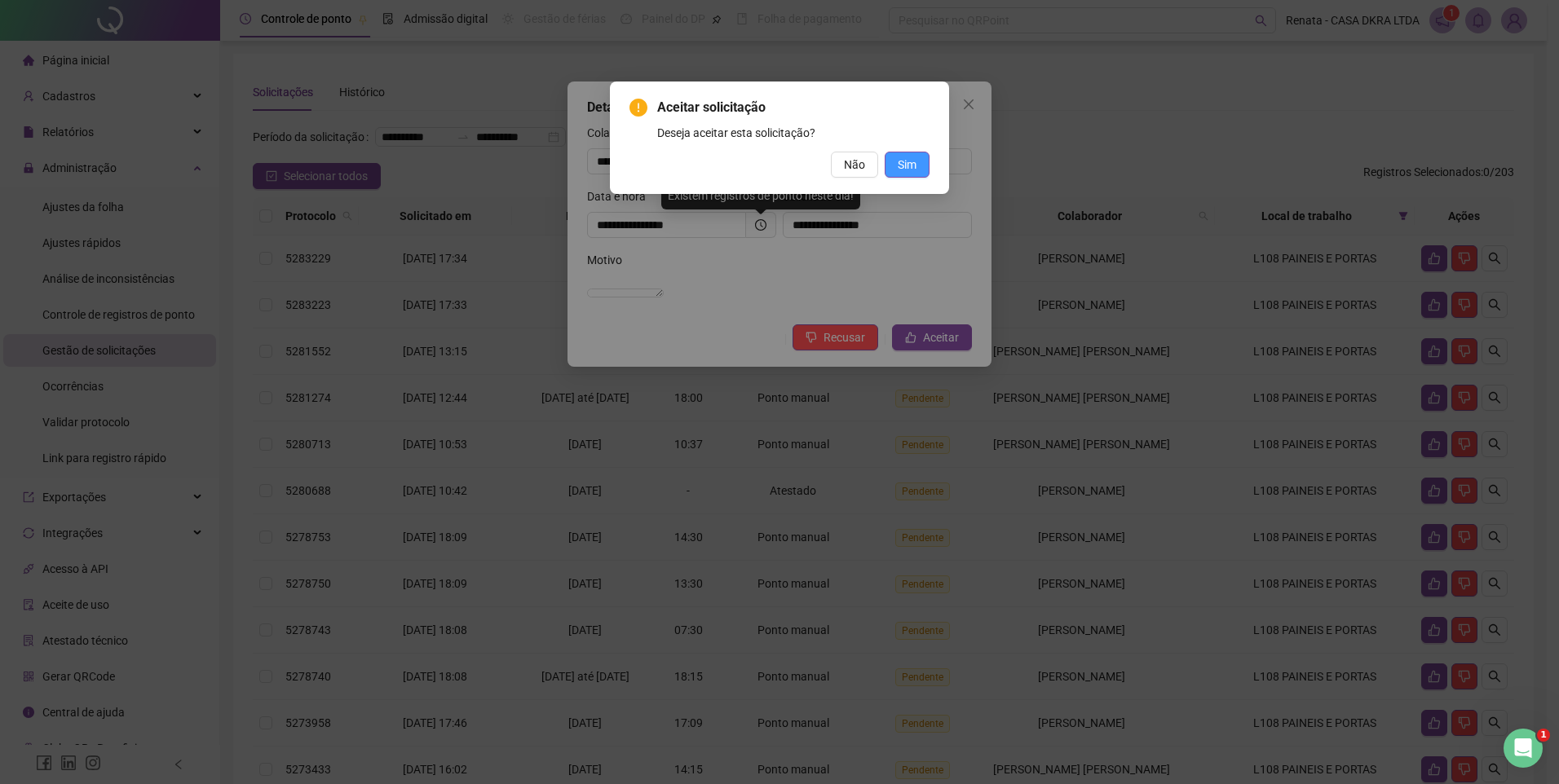
click at [906, 160] on span "Sim" at bounding box center [908, 164] width 19 height 18
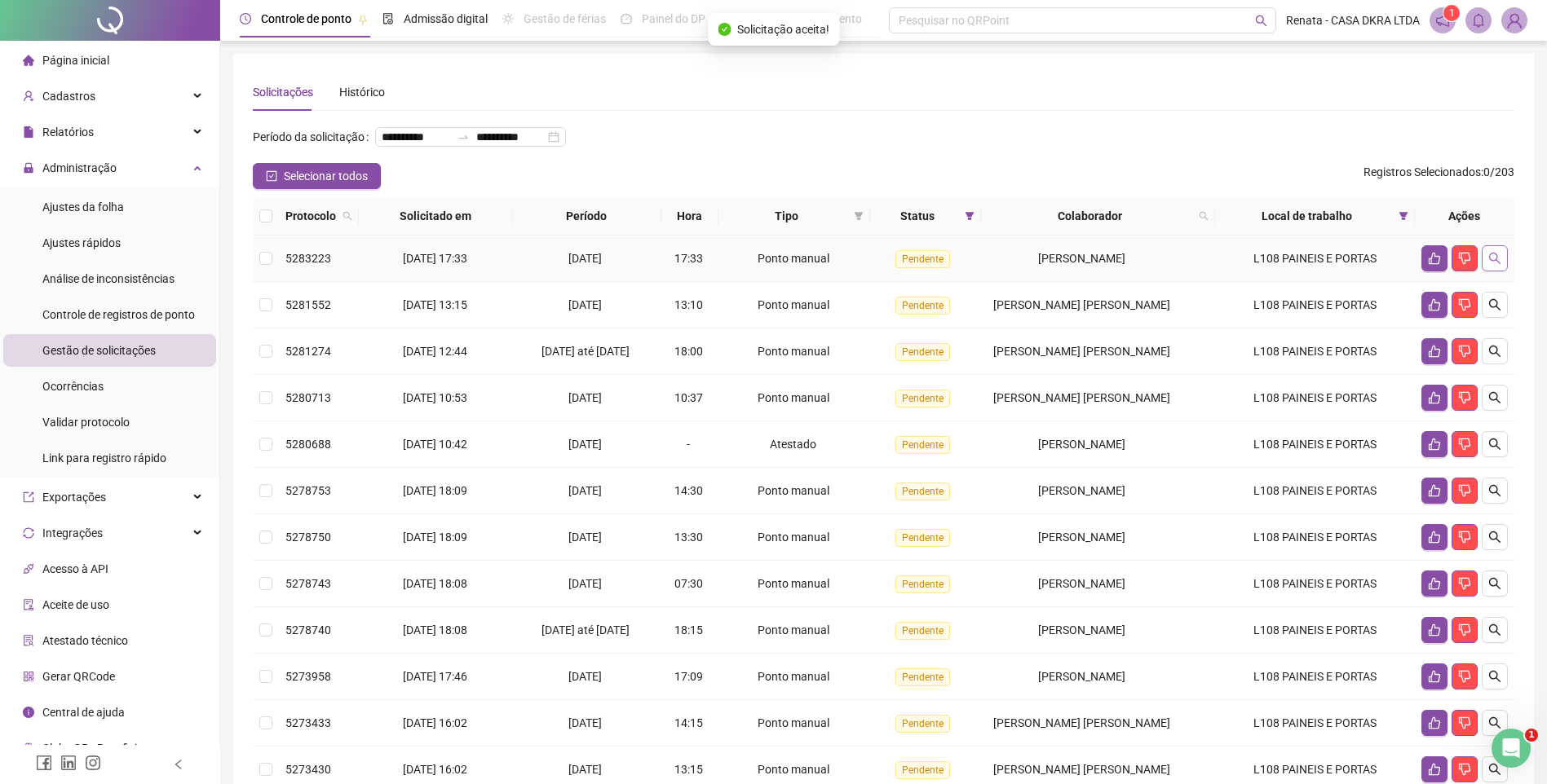
click at [1499, 265] on icon "search" at bounding box center [1494, 259] width 13 height 13
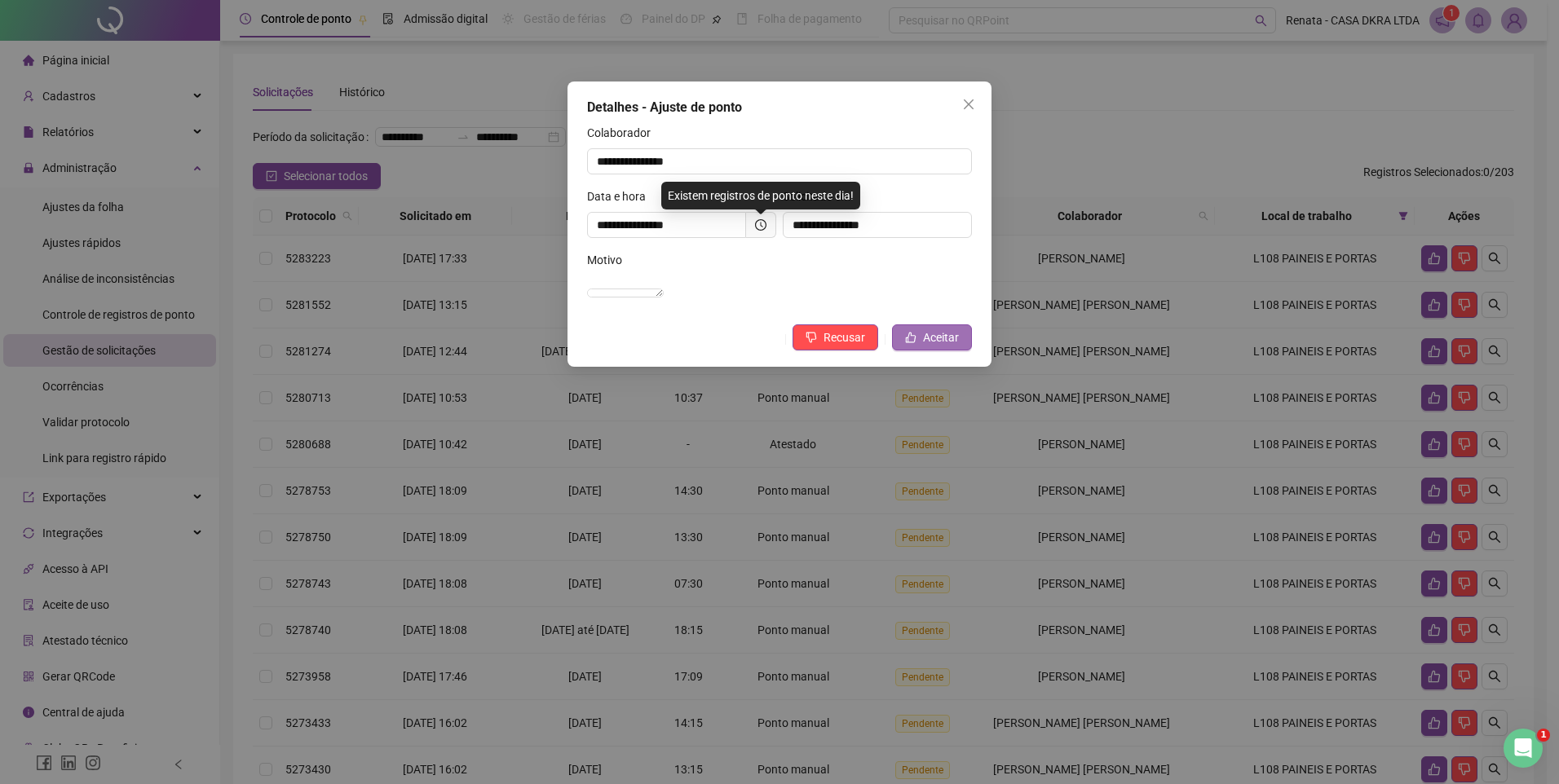
click at [936, 347] on span "Aceitar" at bounding box center [941, 337] width 36 height 18
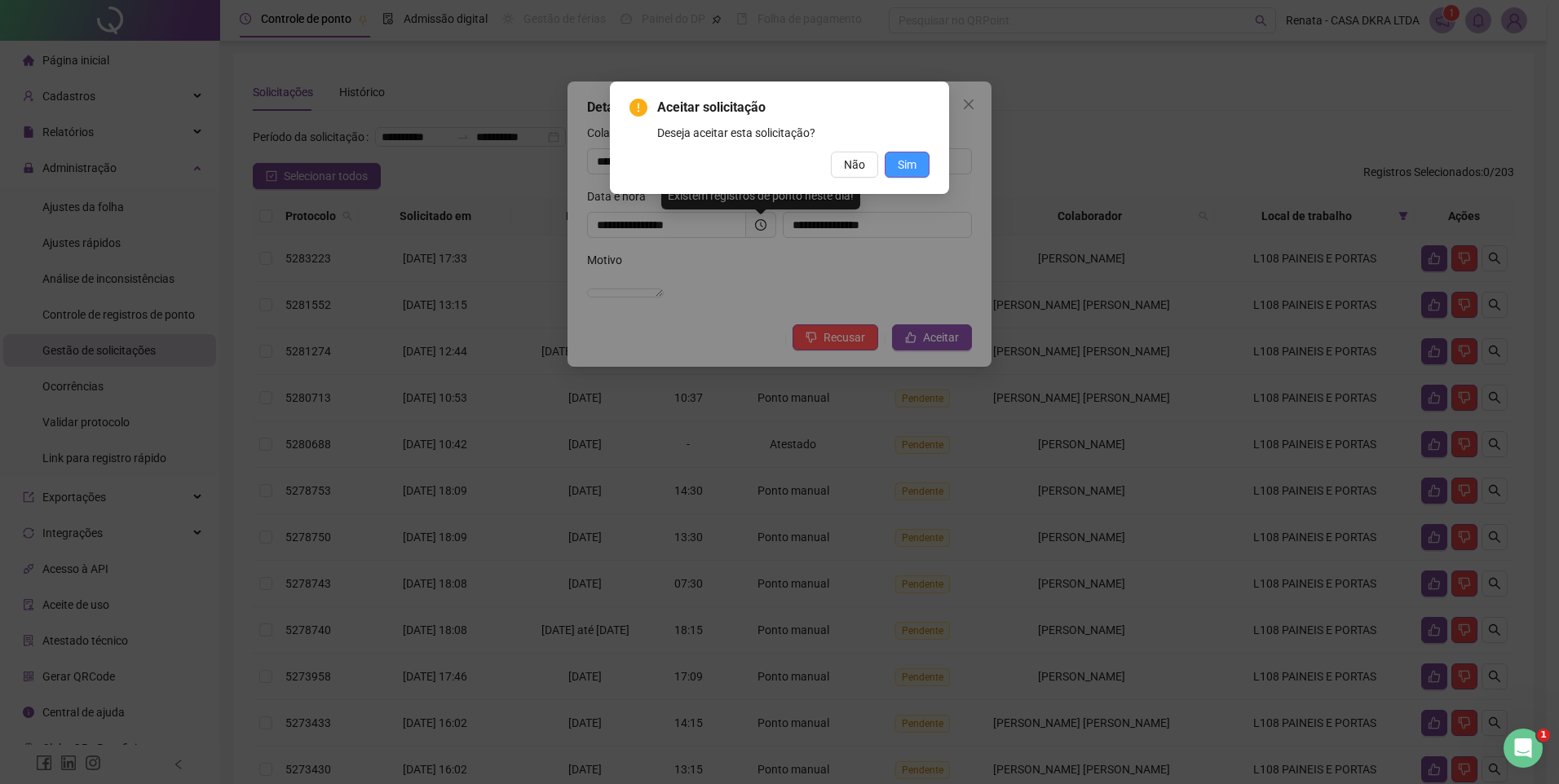
click at [910, 169] on span "Sim" at bounding box center [908, 164] width 19 height 18
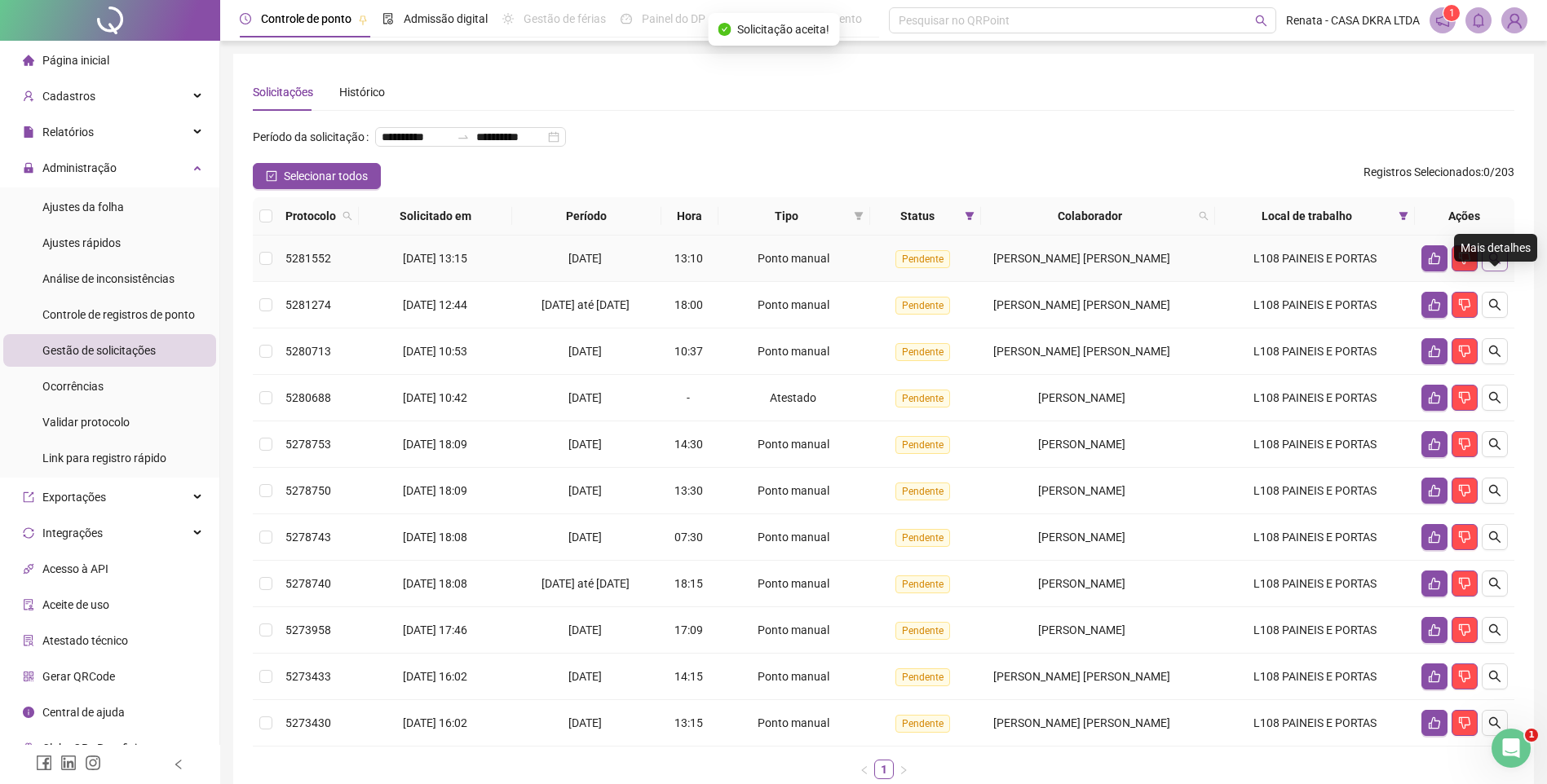
click at [1502, 271] on button "button" at bounding box center [1494, 258] width 26 height 26
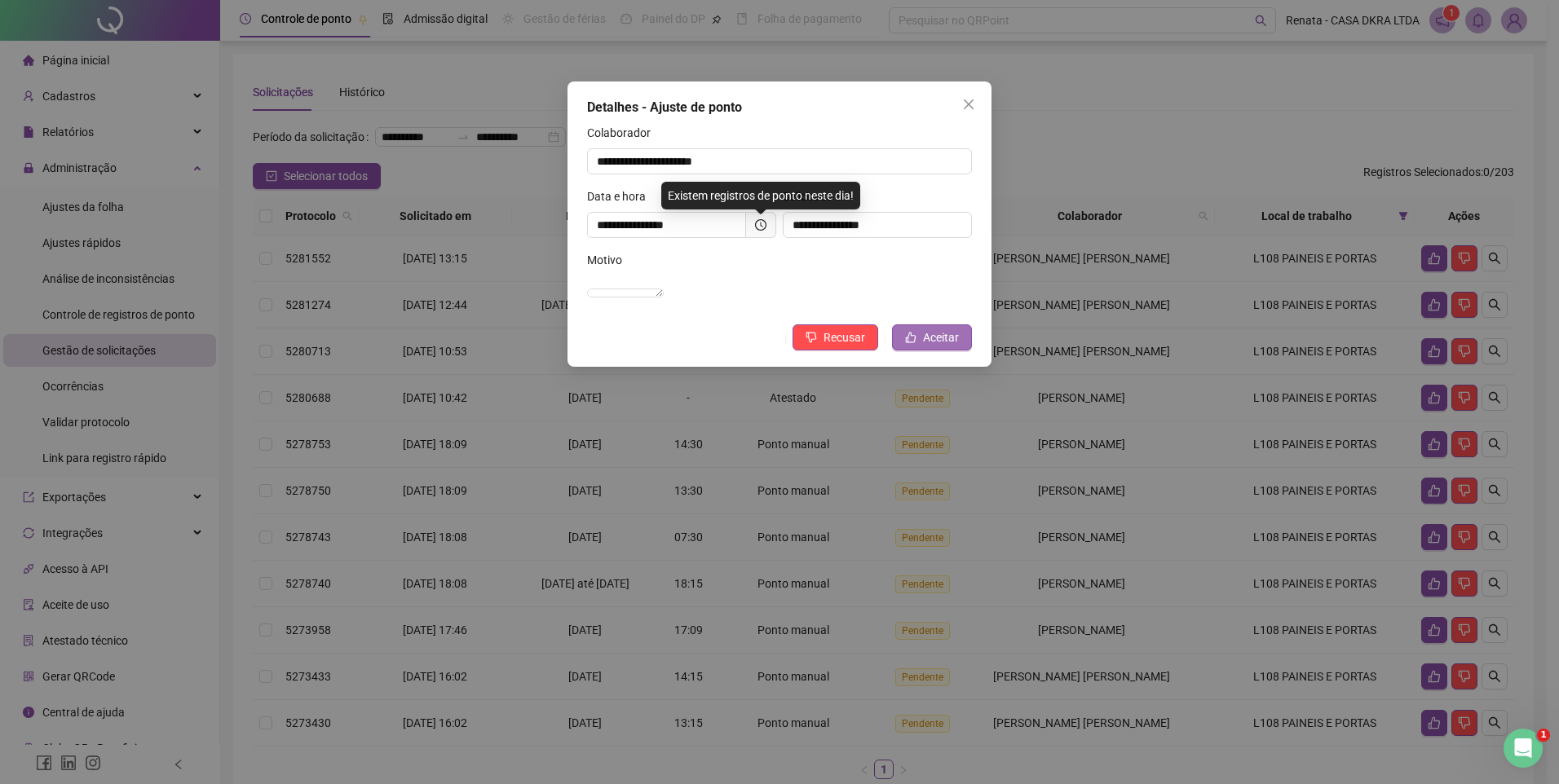
click at [926, 347] on span "Aceitar" at bounding box center [941, 337] width 36 height 18
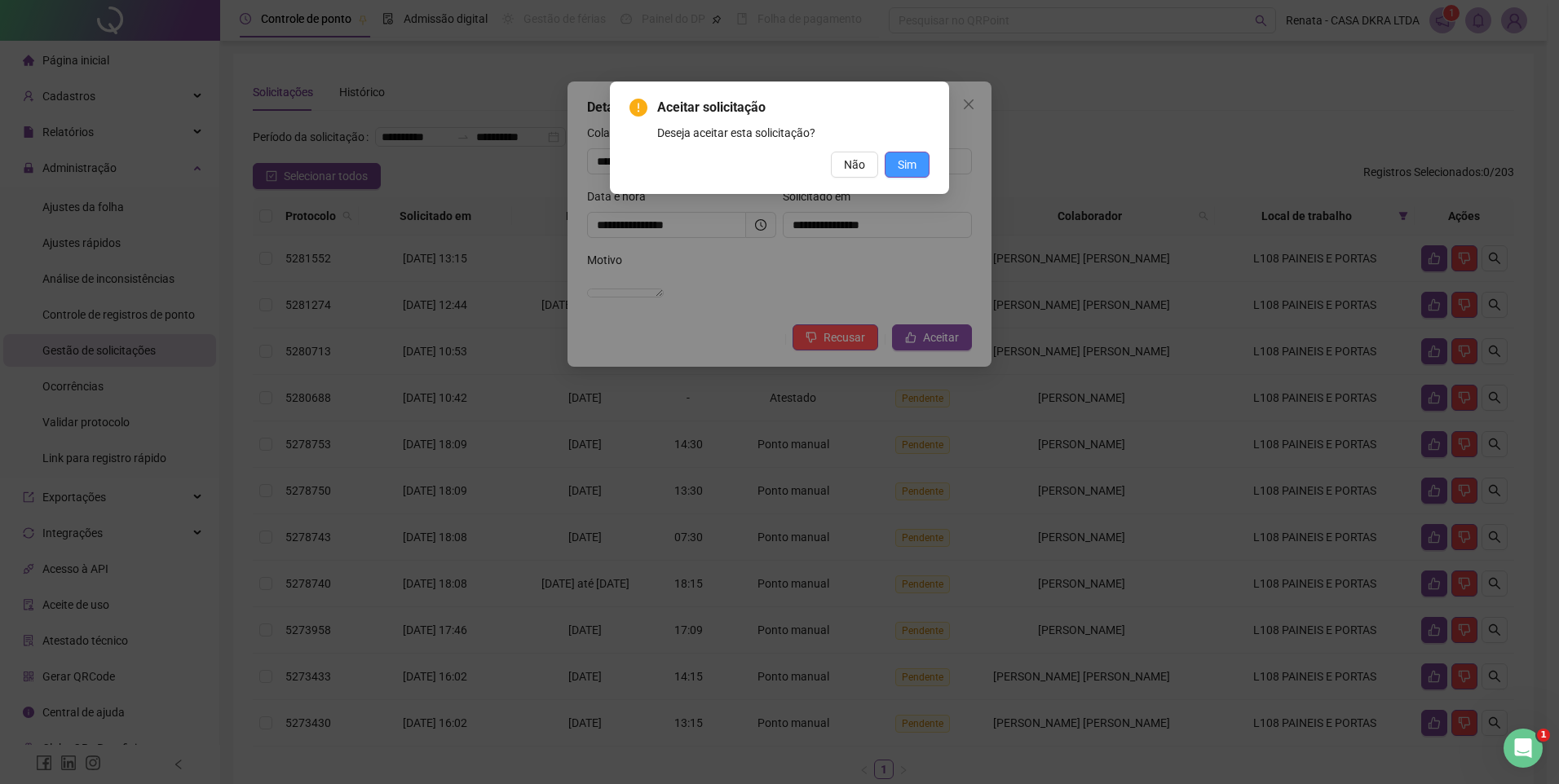
click at [914, 163] on span "Sim" at bounding box center [908, 164] width 19 height 18
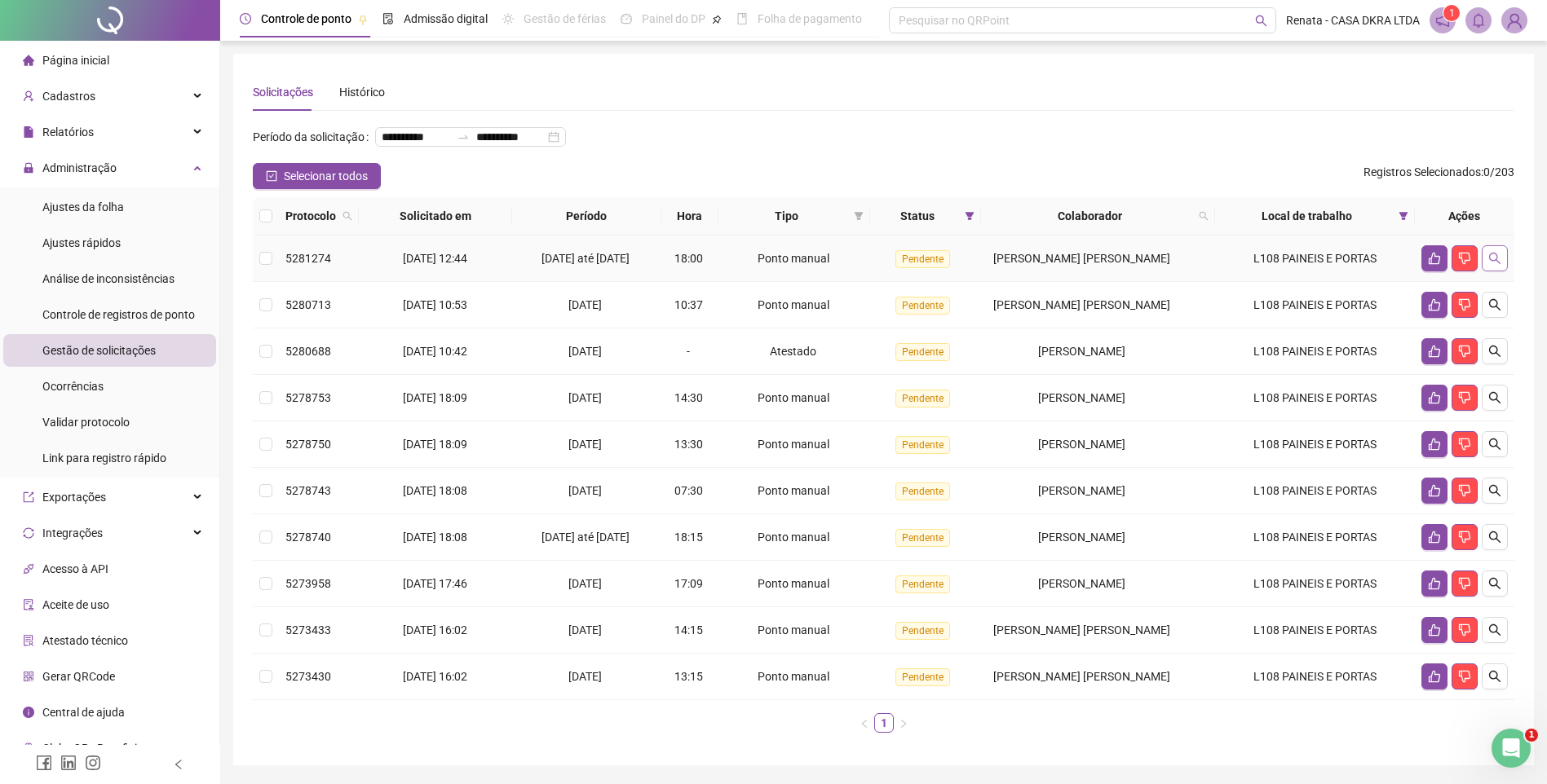
click at [1491, 264] on icon "search" at bounding box center [1494, 259] width 11 height 11
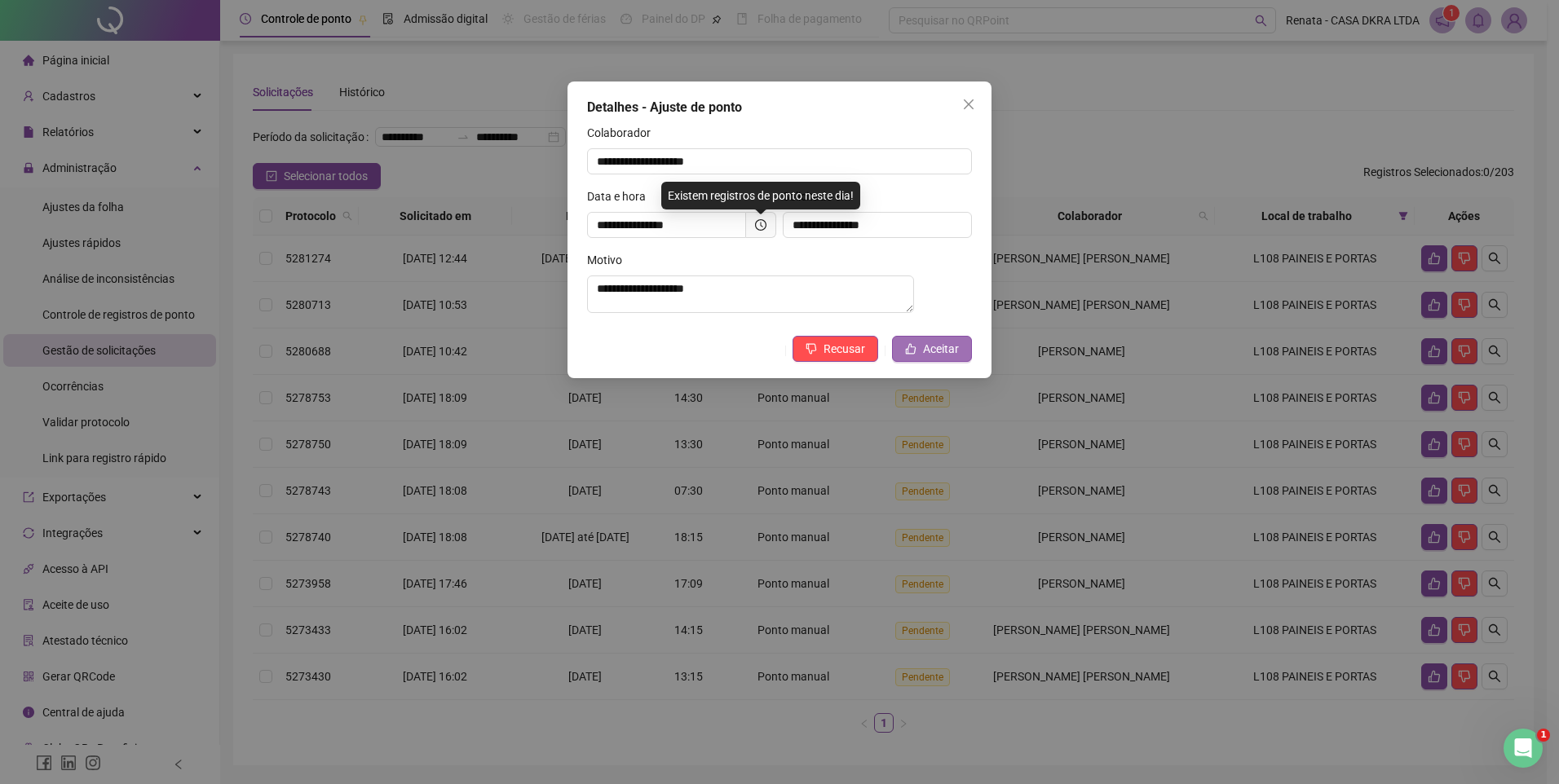
click at [935, 358] on span "Aceitar" at bounding box center [941, 349] width 36 height 18
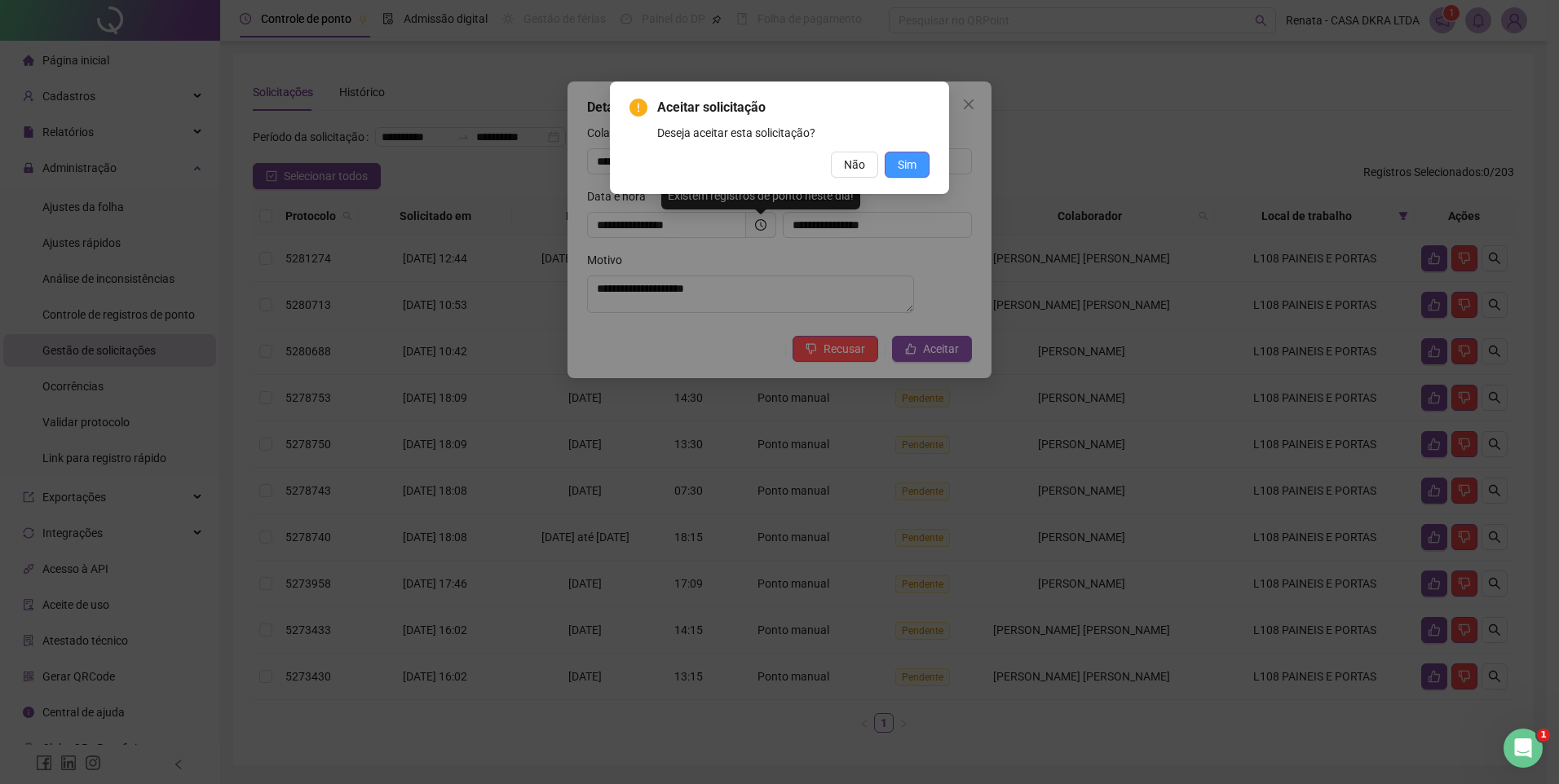
click at [910, 171] on span "Sim" at bounding box center [908, 164] width 19 height 18
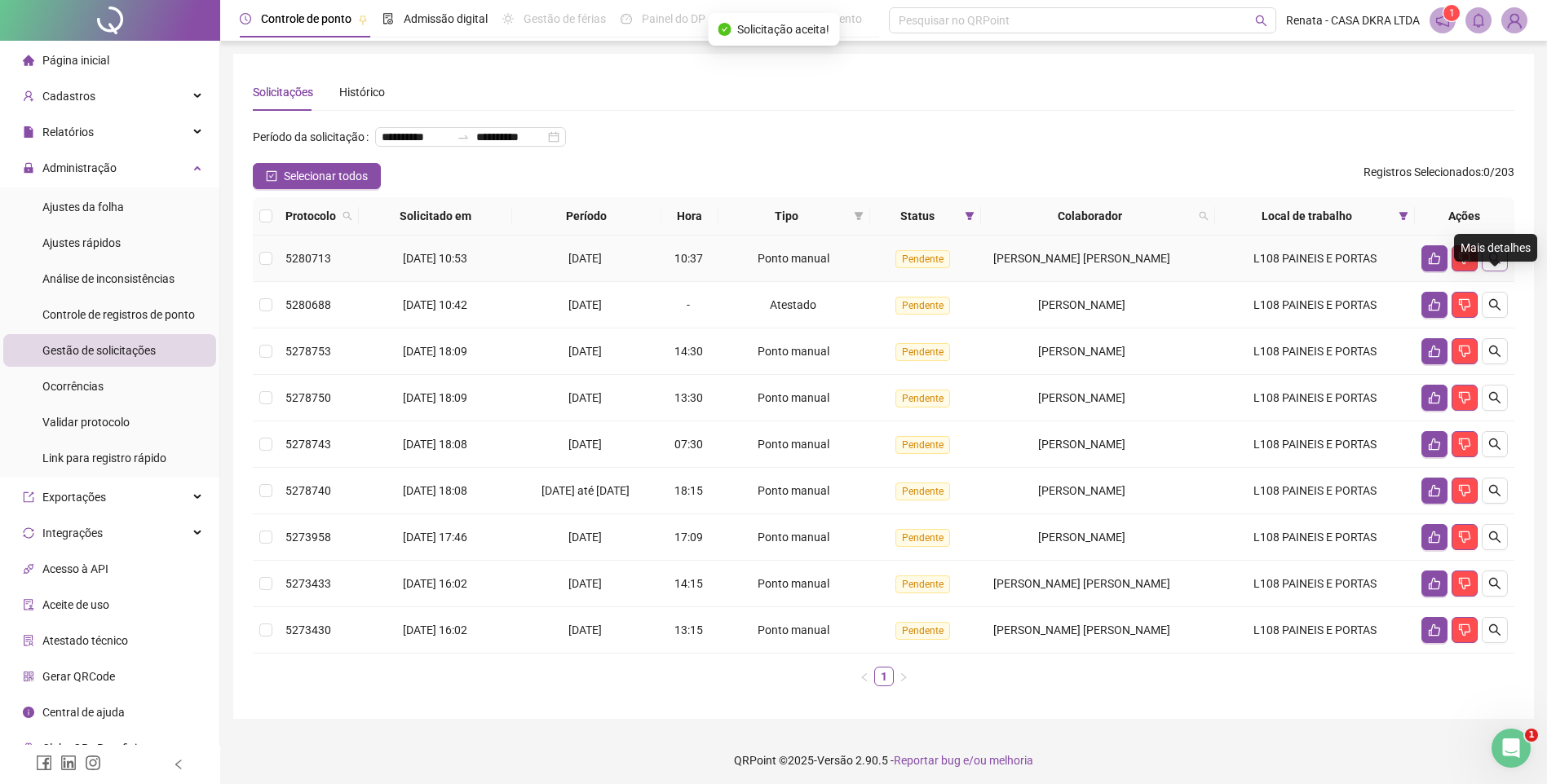
click at [1498, 264] on icon "search" at bounding box center [1494, 259] width 11 height 11
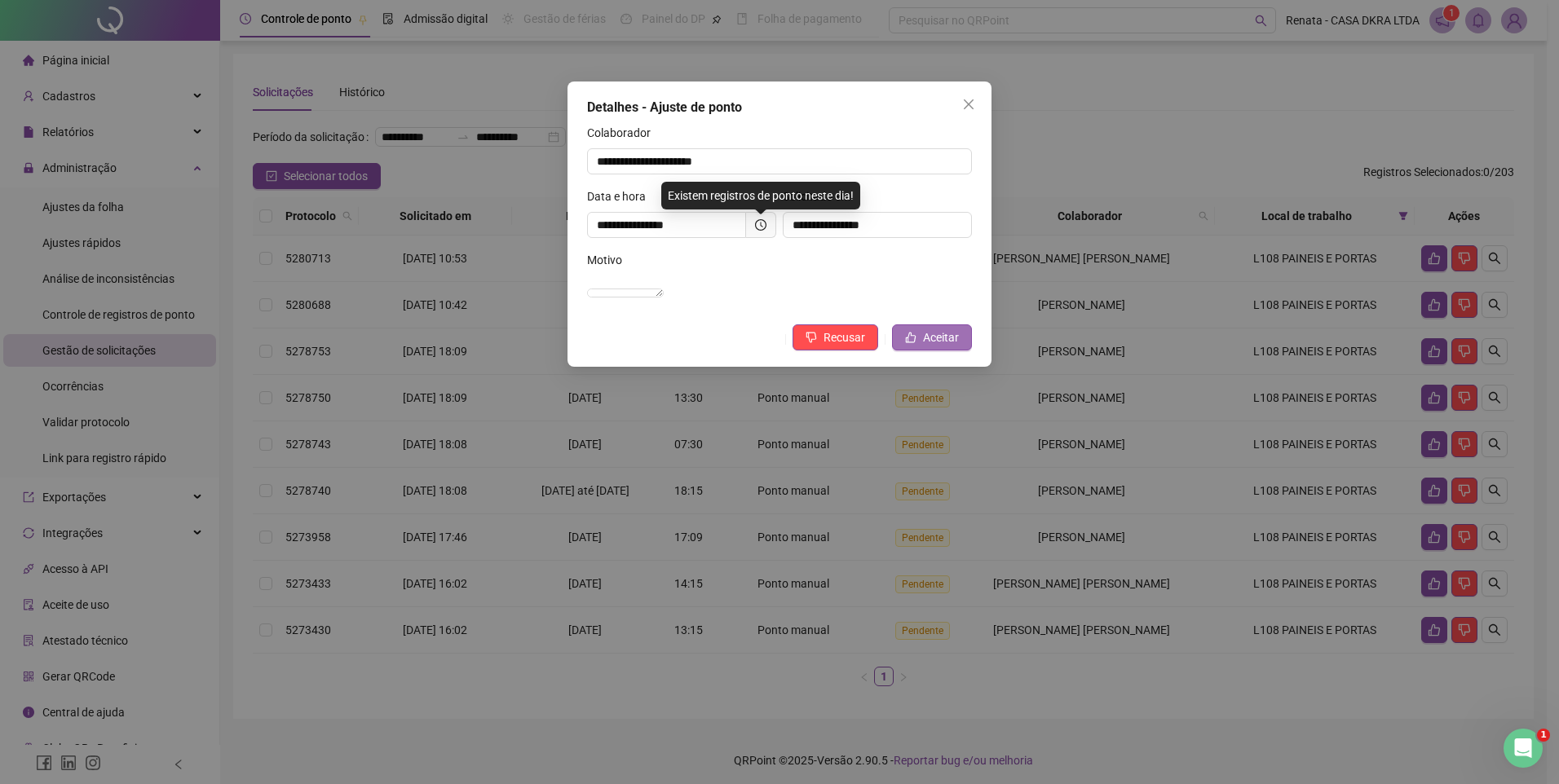
click at [931, 347] on span "Aceitar" at bounding box center [941, 337] width 36 height 18
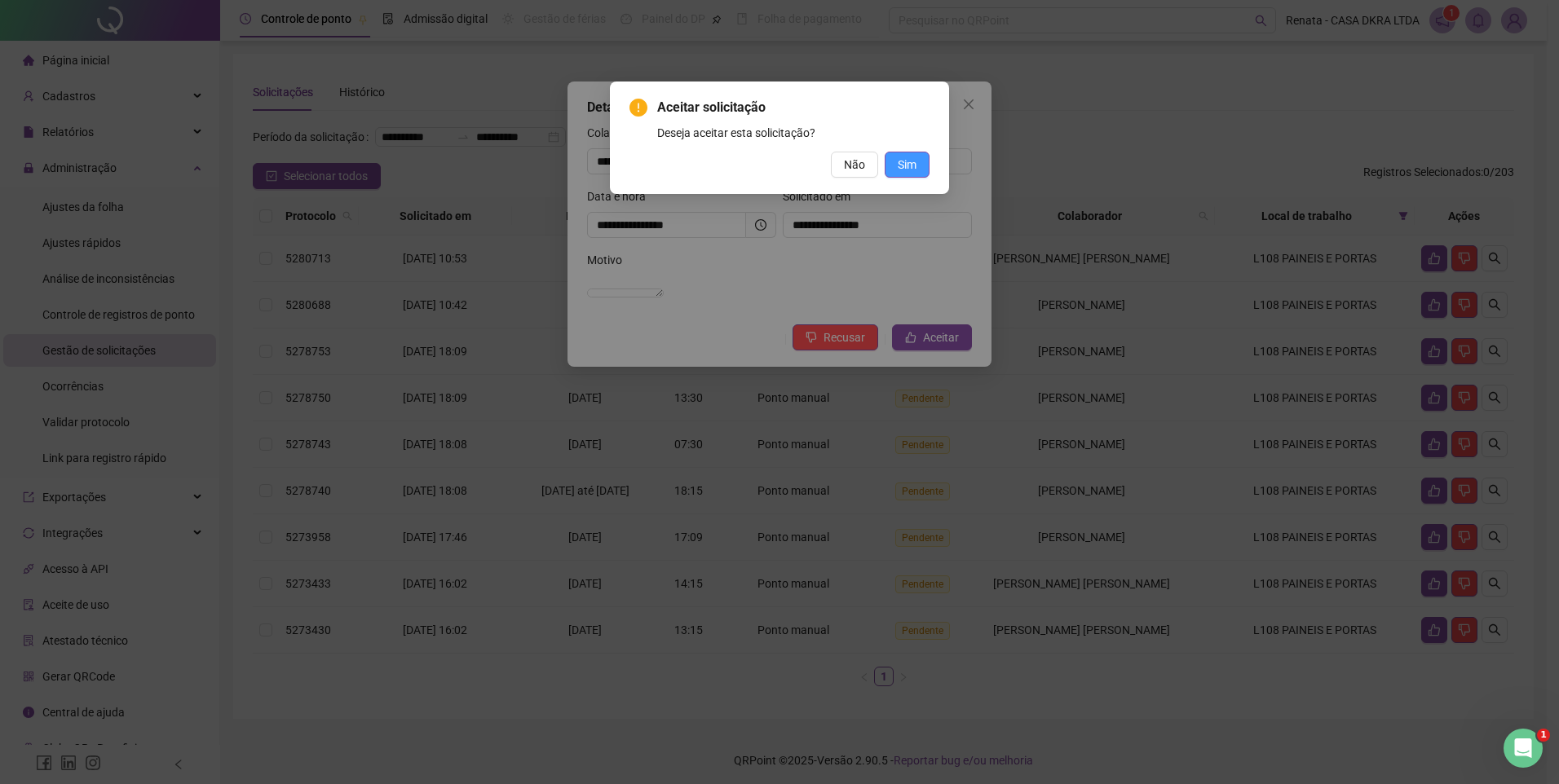
click at [920, 164] on button "Sim" at bounding box center [907, 164] width 45 height 26
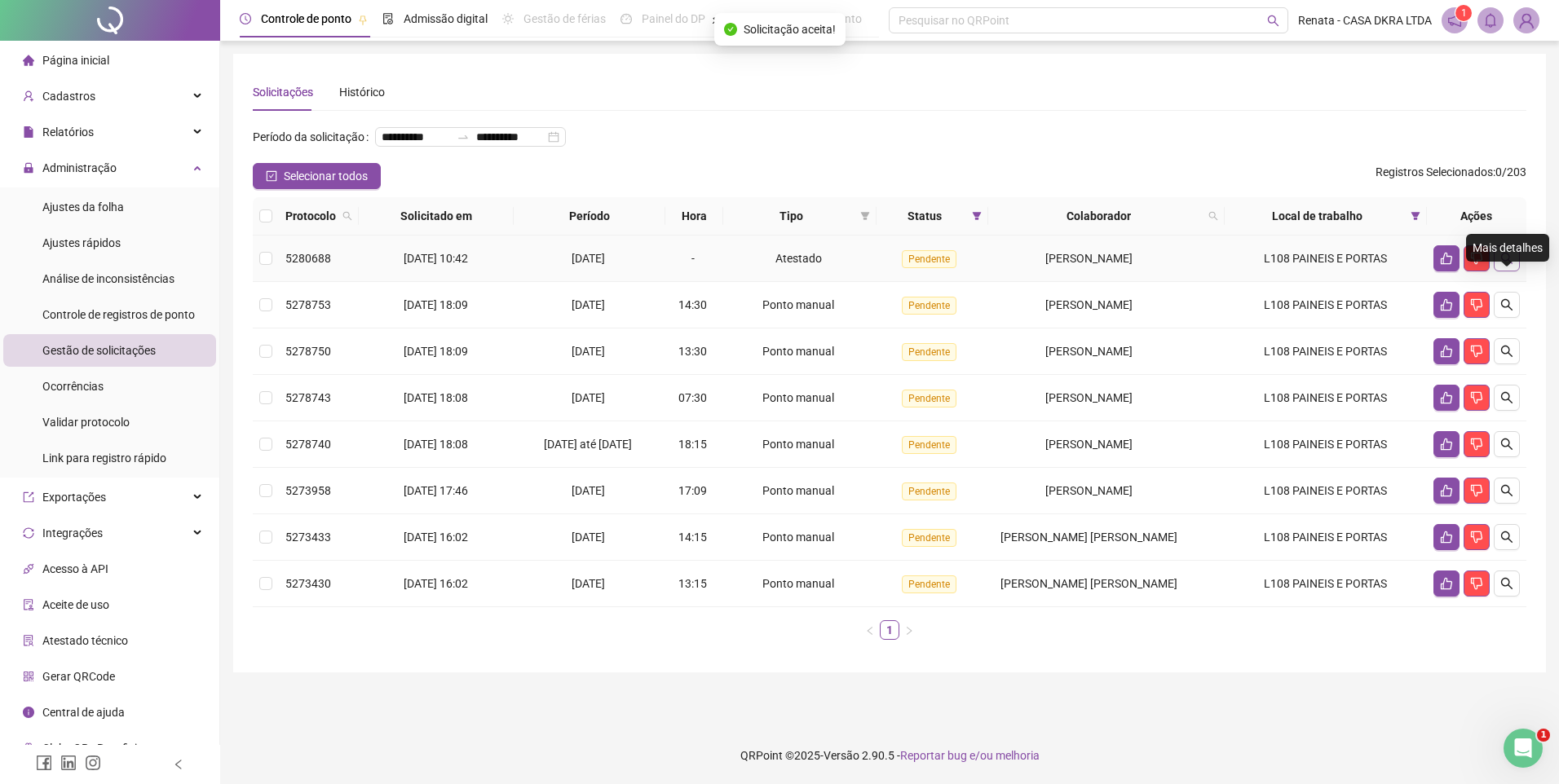
click at [1507, 264] on icon "search" at bounding box center [1506, 259] width 11 height 11
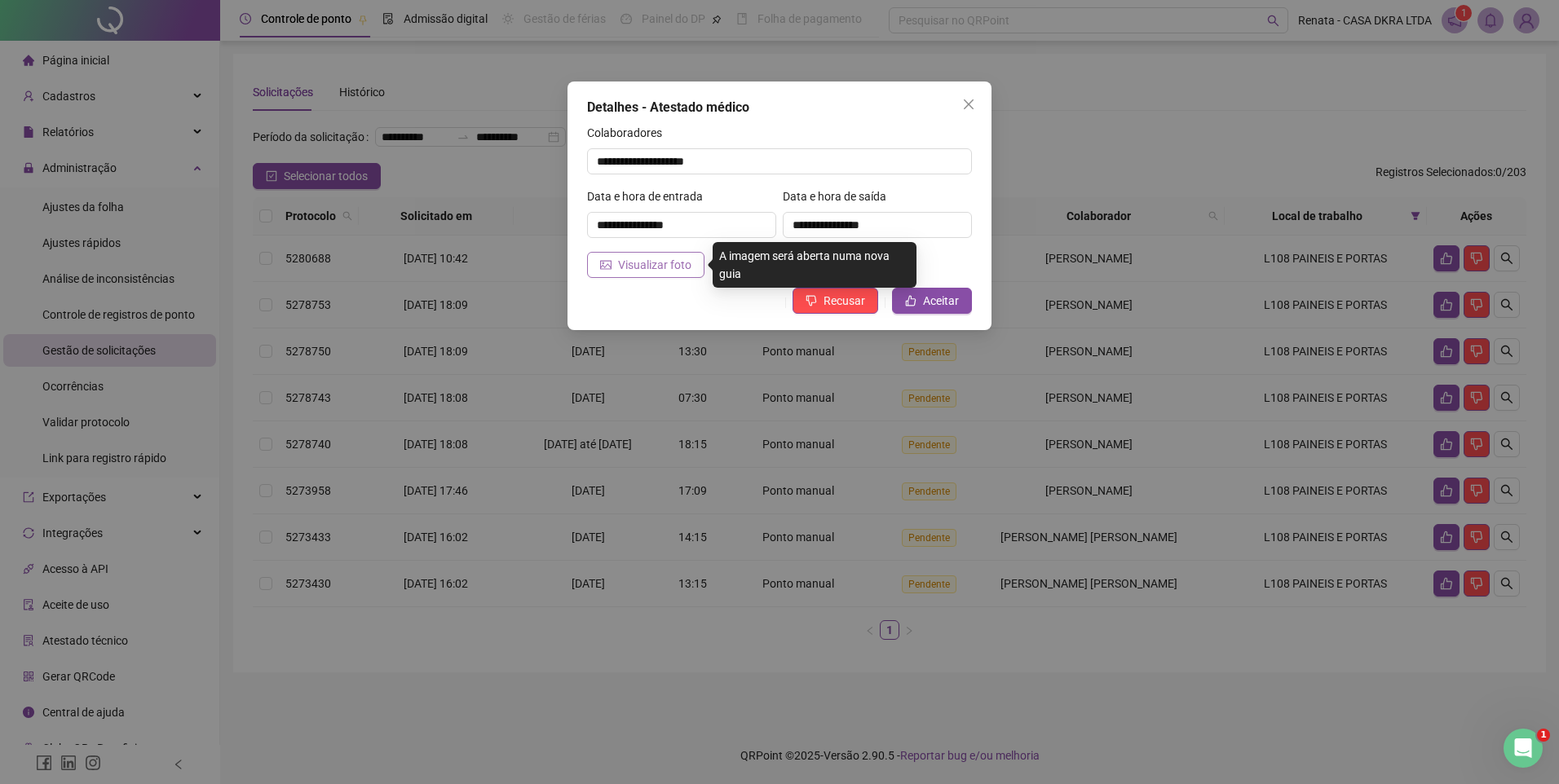
click at [664, 264] on span "Visualizar foto" at bounding box center [654, 265] width 74 height 18
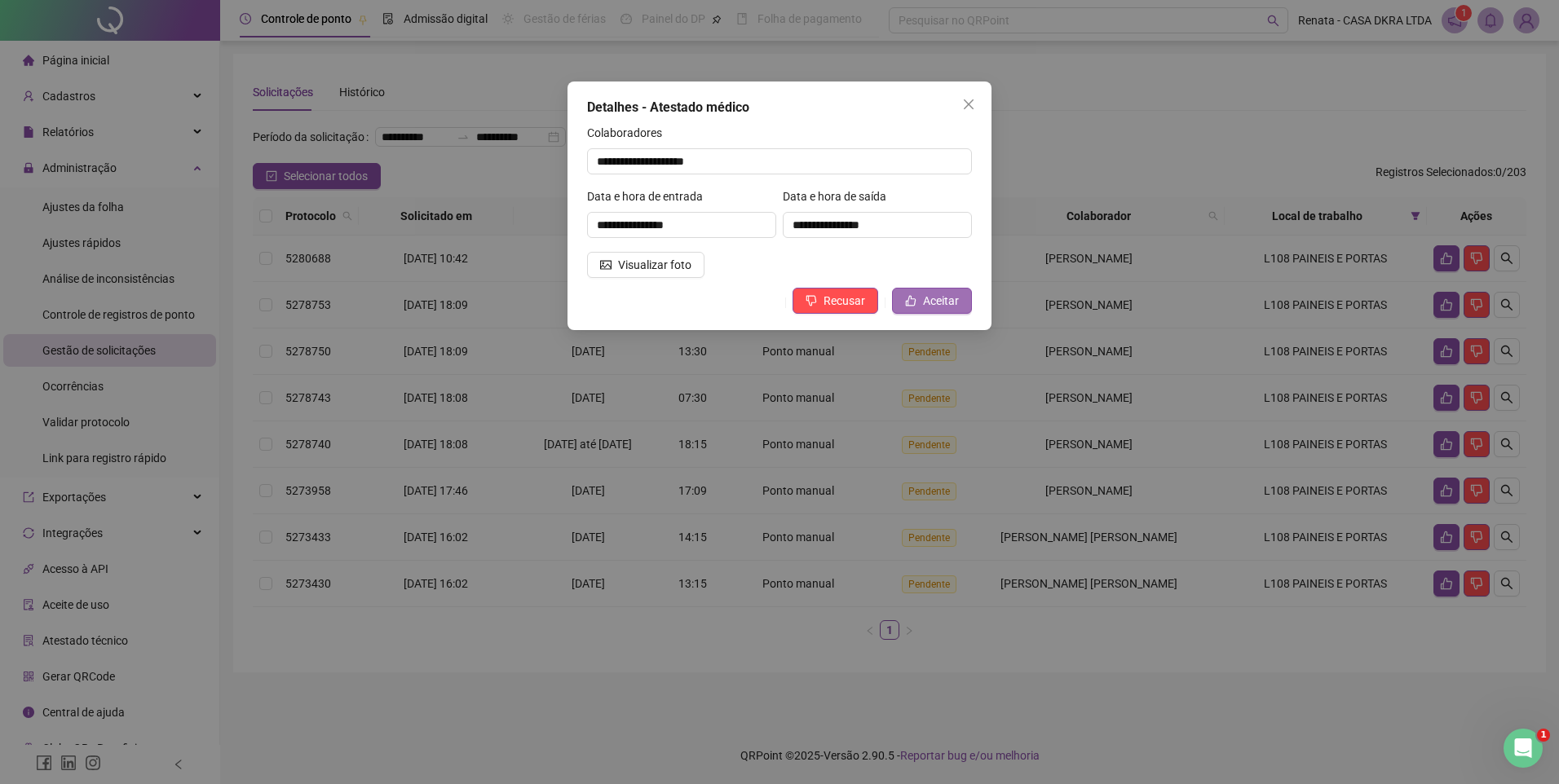
click at [947, 303] on span "Aceitar" at bounding box center [941, 300] width 36 height 18
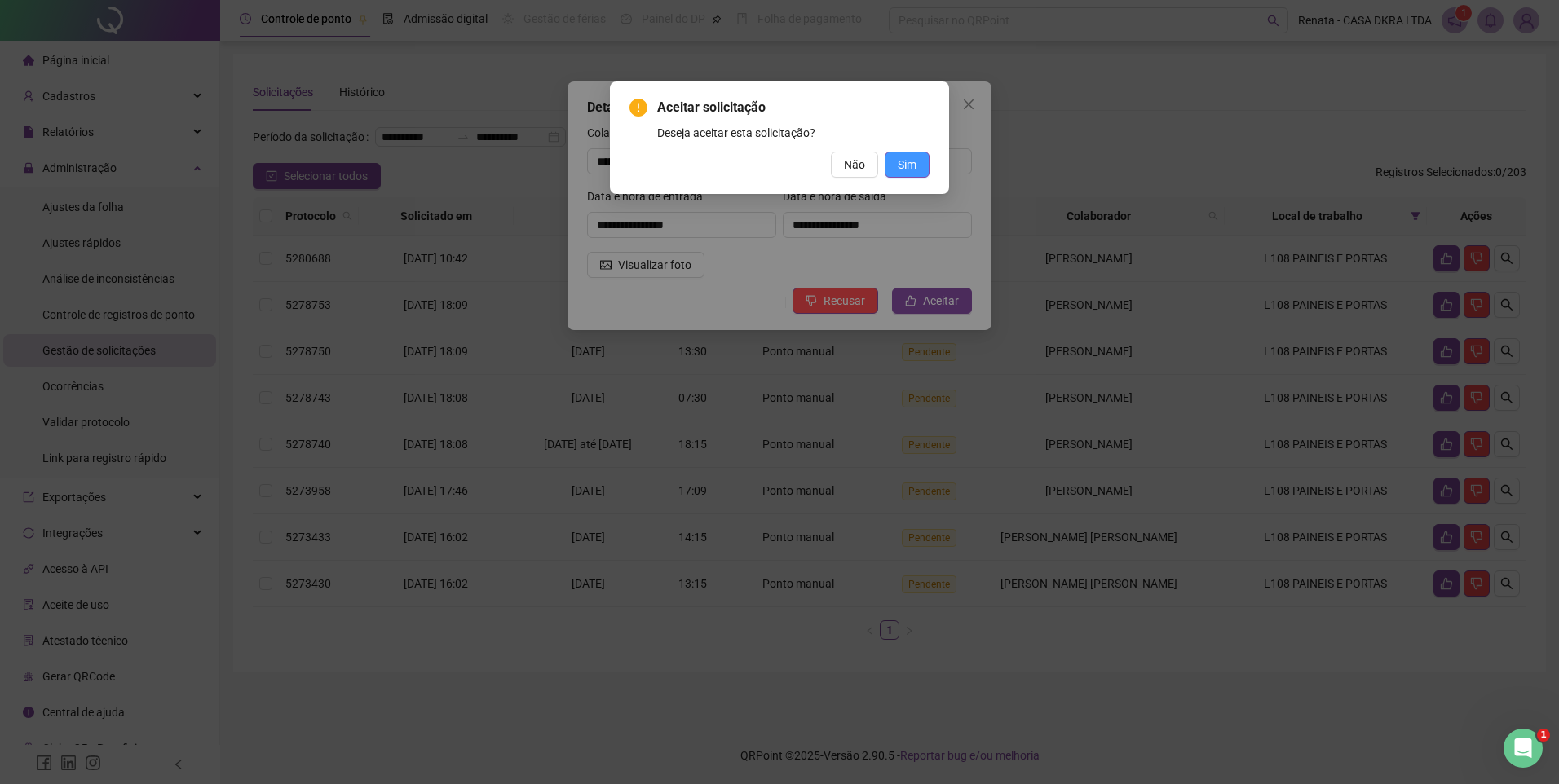
click at [908, 156] on span "Sim" at bounding box center [908, 164] width 19 height 18
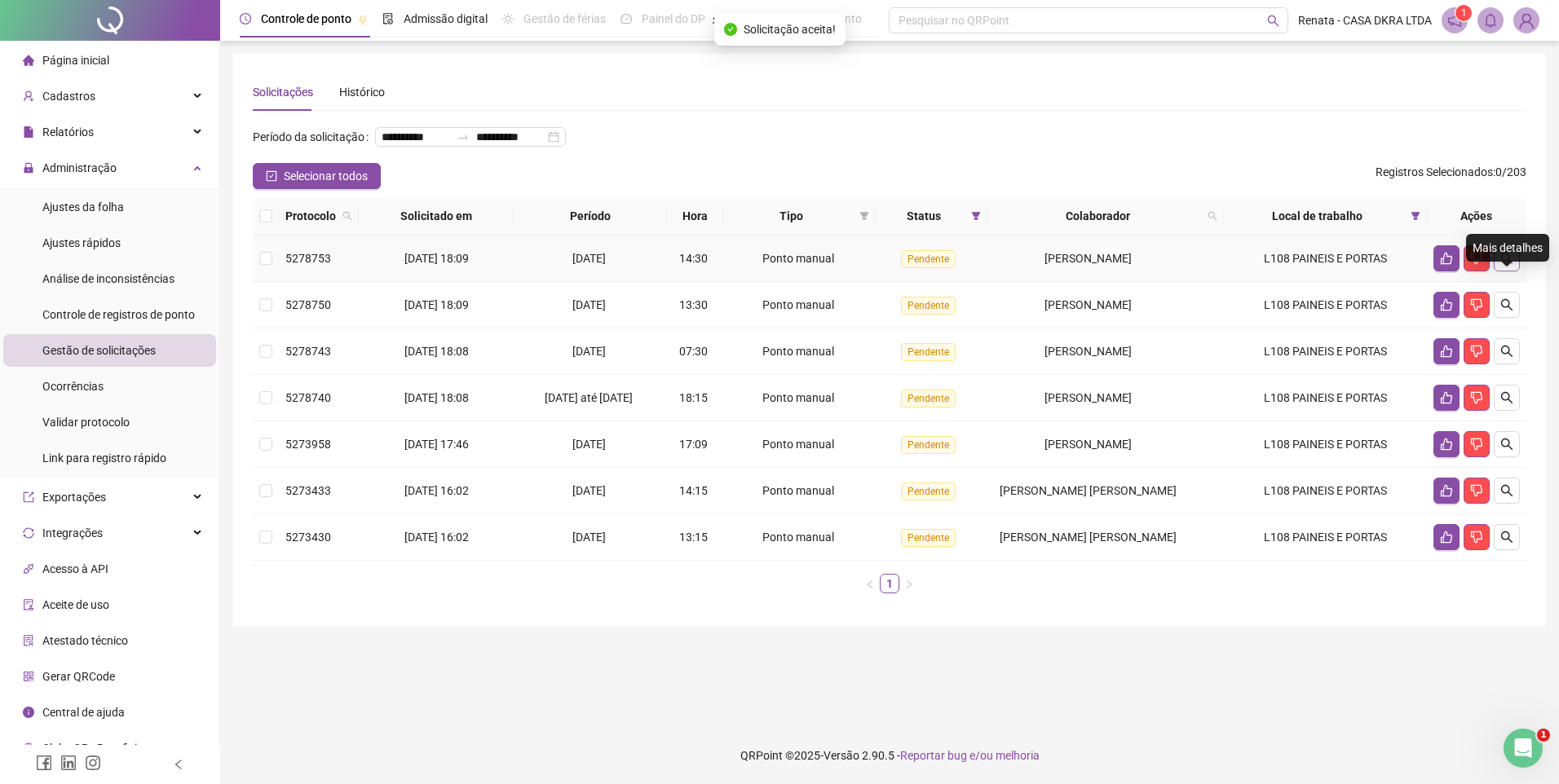
click at [1506, 265] on icon "search" at bounding box center [1506, 259] width 13 height 13
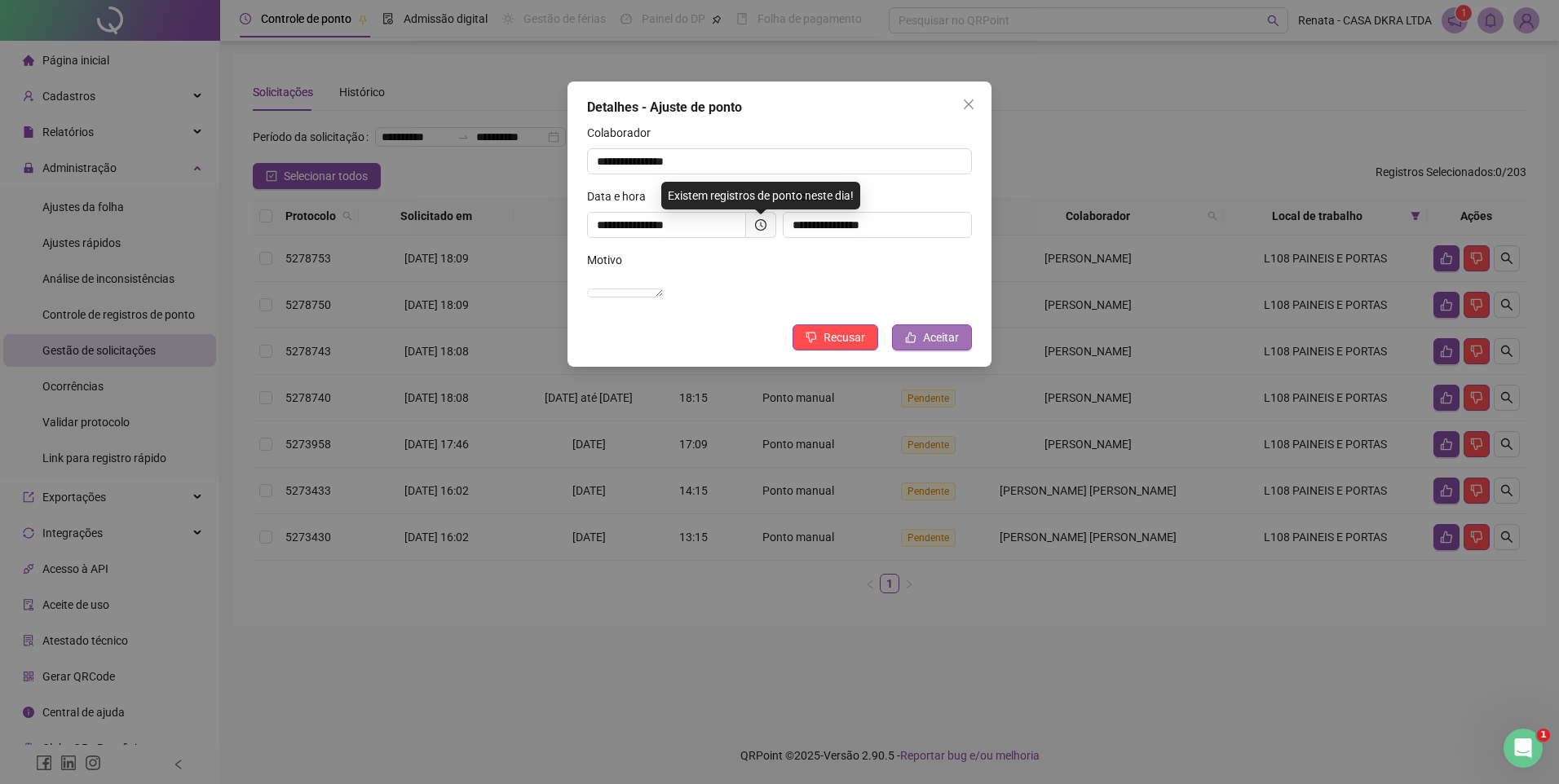
click at [940, 347] on span "Aceitar" at bounding box center [941, 337] width 36 height 18
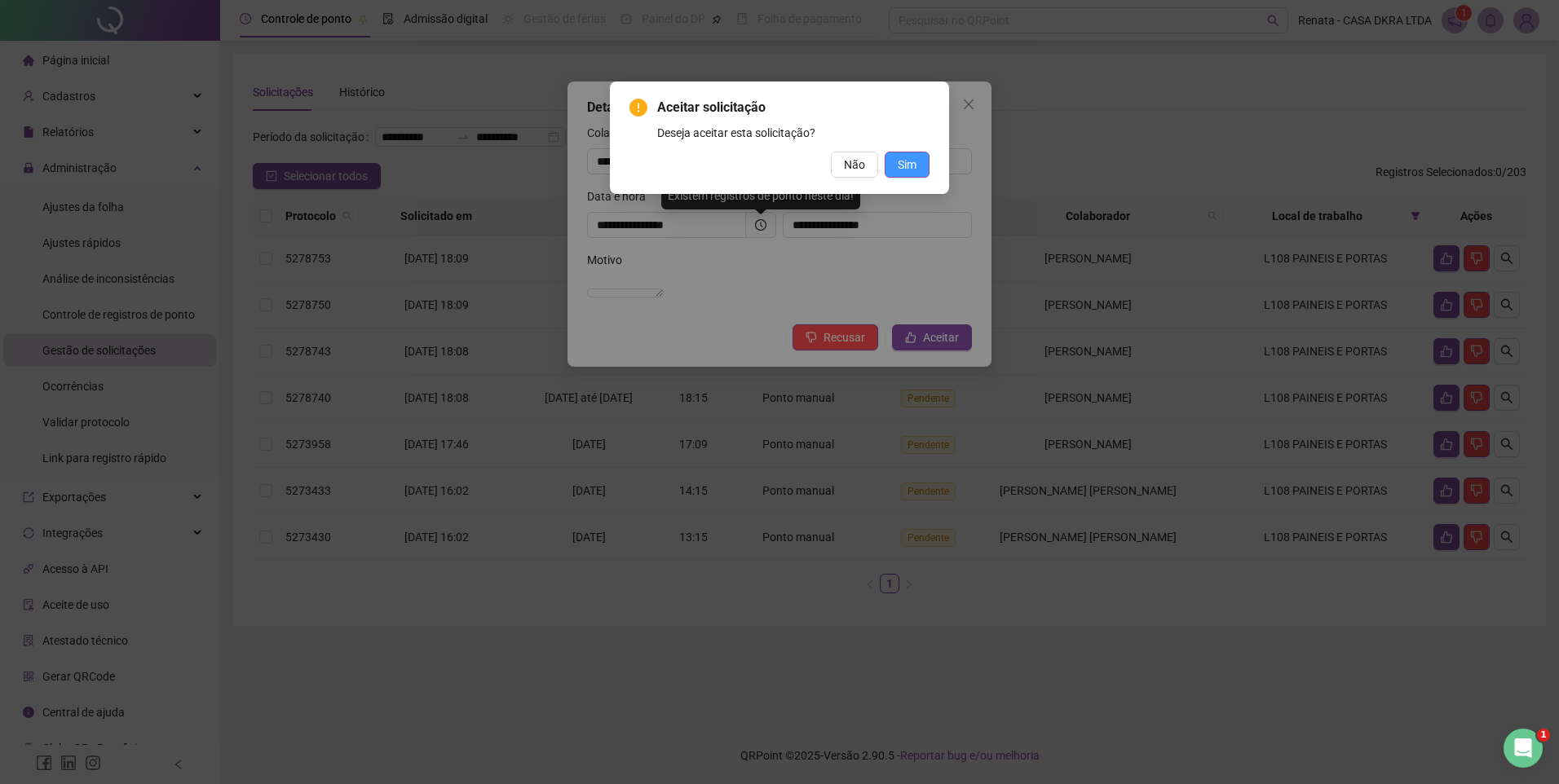
click at [914, 162] on span "Sim" at bounding box center [908, 164] width 19 height 18
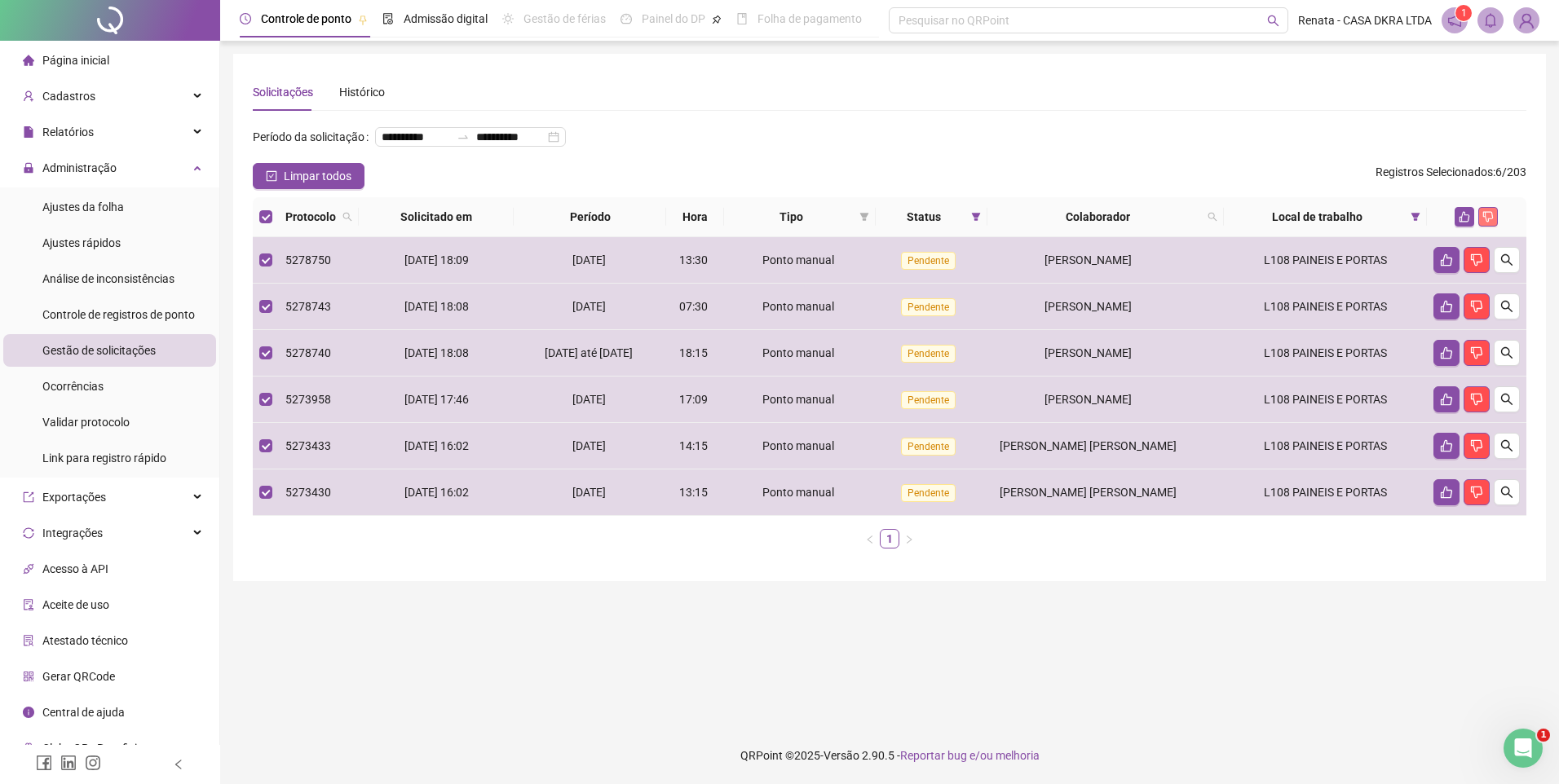
click at [1483, 222] on icon "dislike" at bounding box center [1487, 217] width 11 height 11
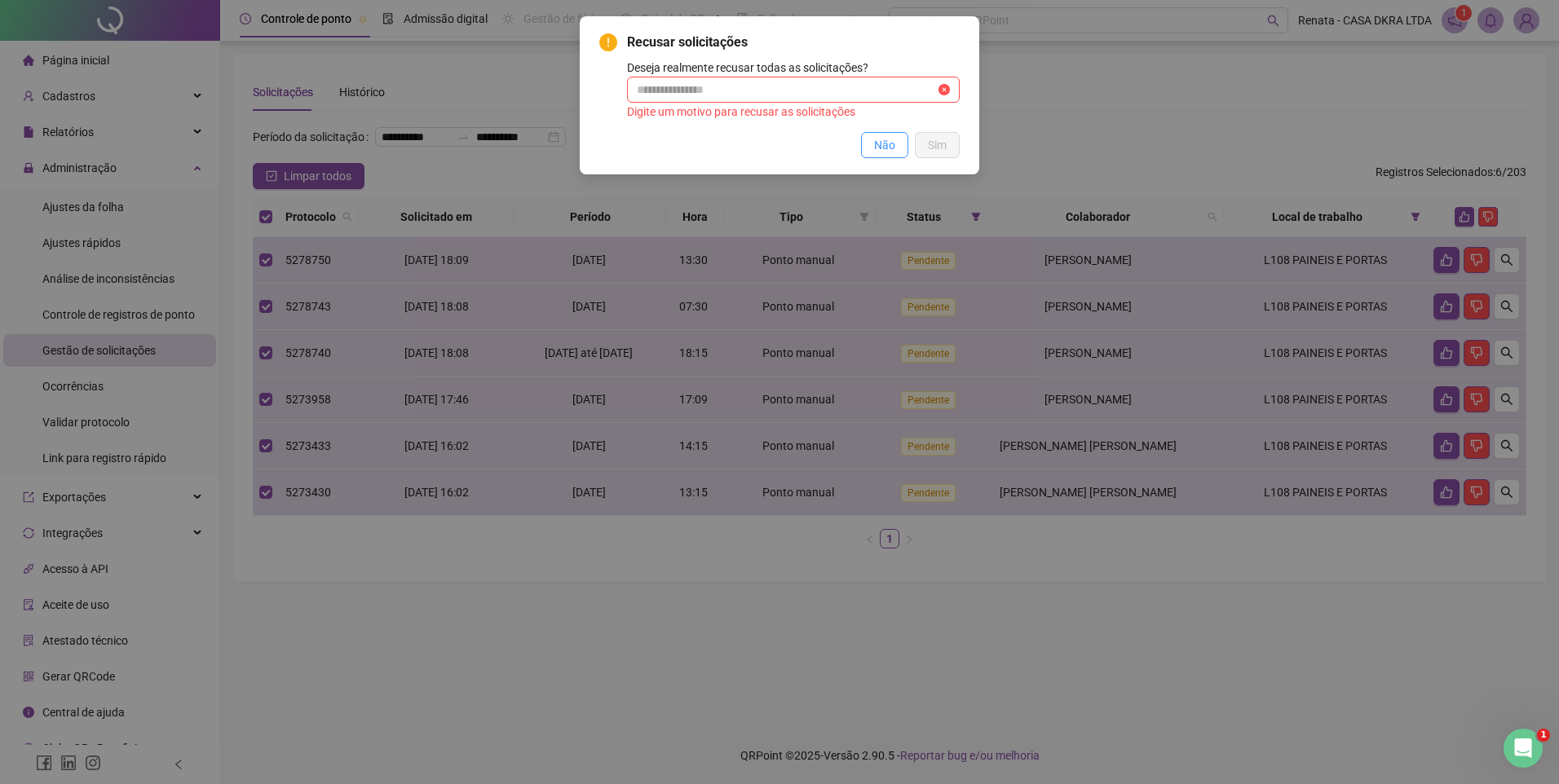
click at [886, 150] on span "Não" at bounding box center [885, 145] width 21 height 18
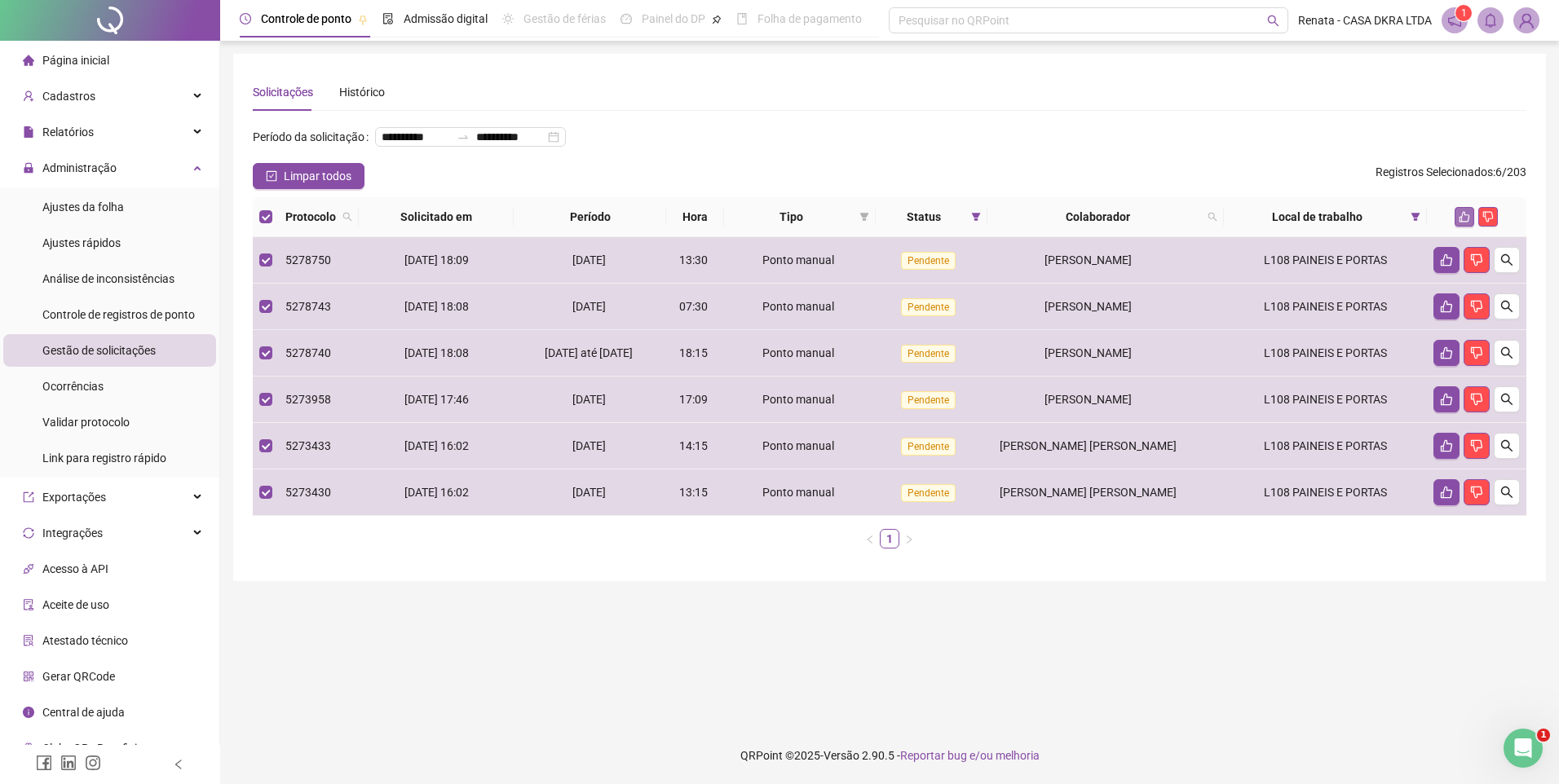
click at [1463, 222] on icon "like" at bounding box center [1464, 217] width 11 height 11
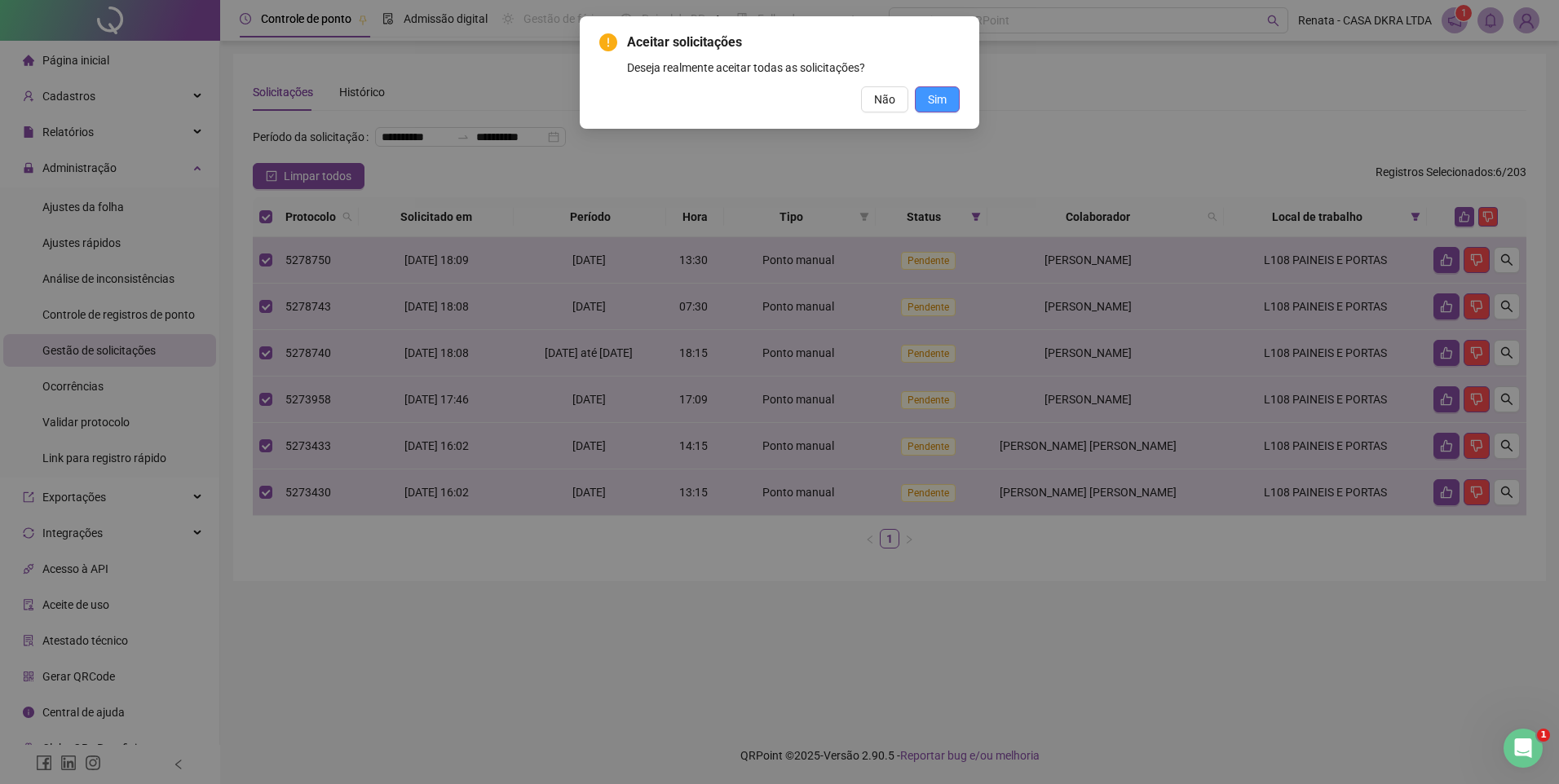
click at [931, 97] on span "Sim" at bounding box center [937, 99] width 19 height 18
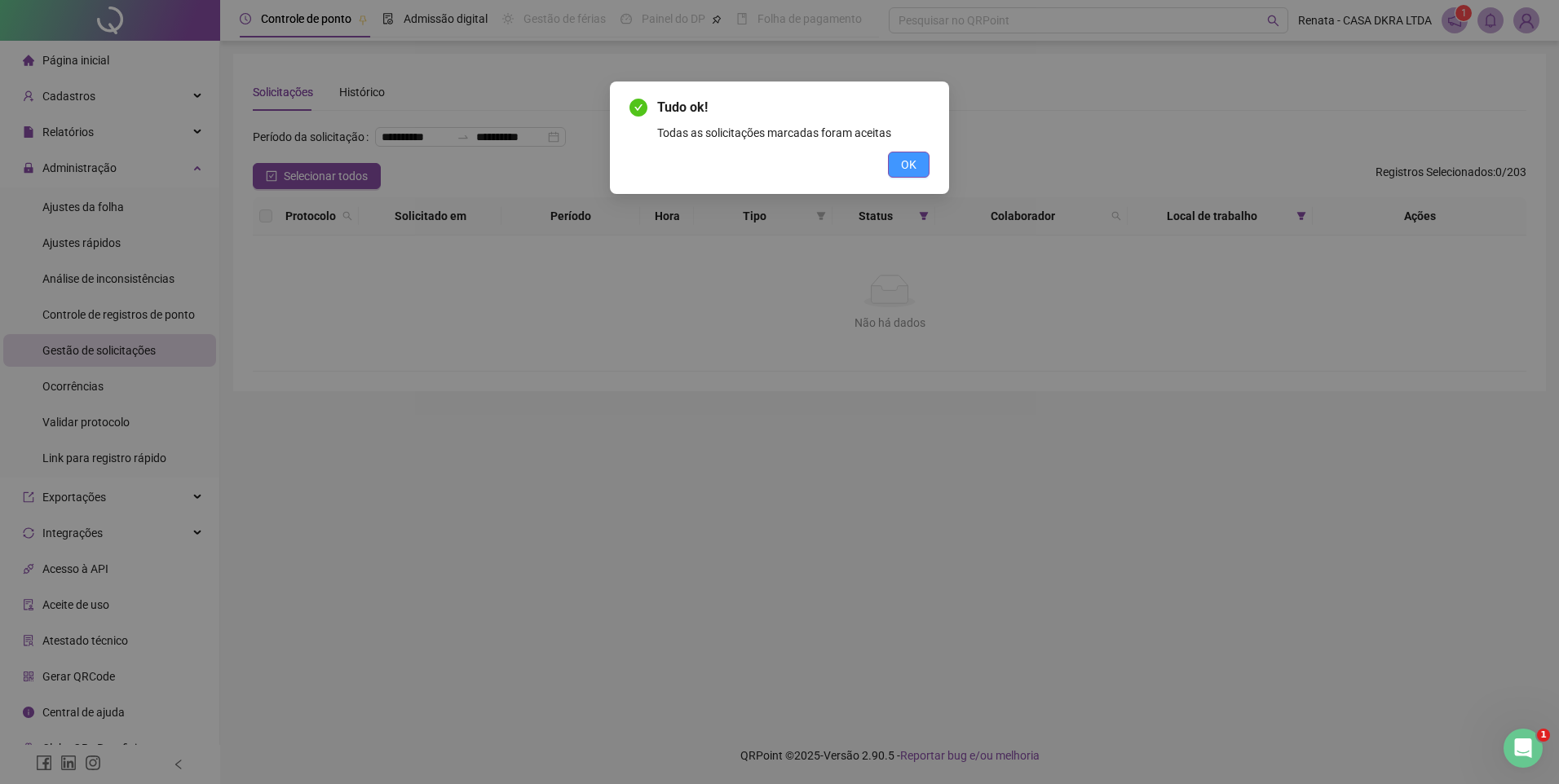
click at [926, 159] on button "OK" at bounding box center [908, 164] width 42 height 26
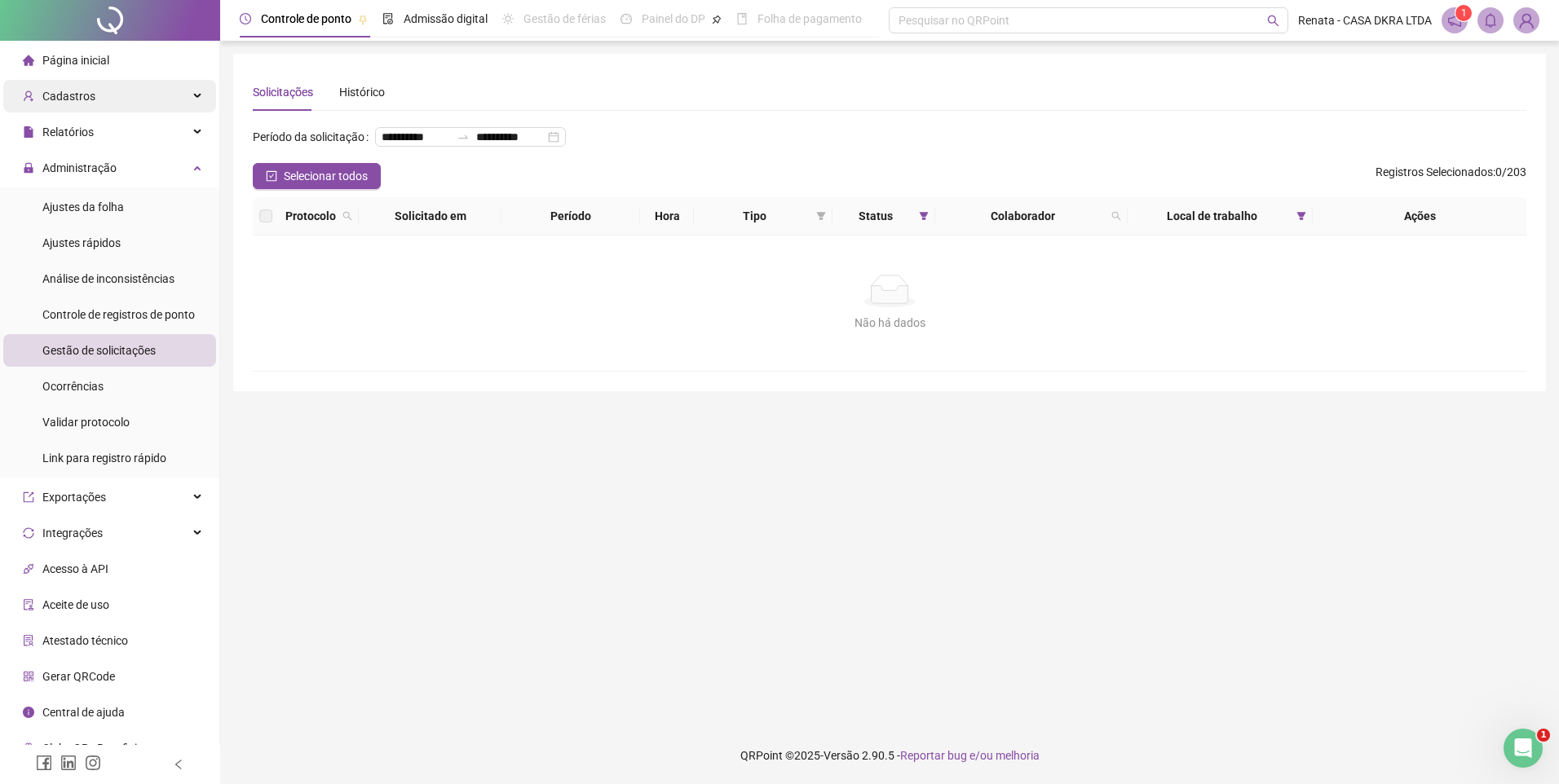
click at [82, 101] on span "Cadastros" at bounding box center [68, 96] width 53 height 13
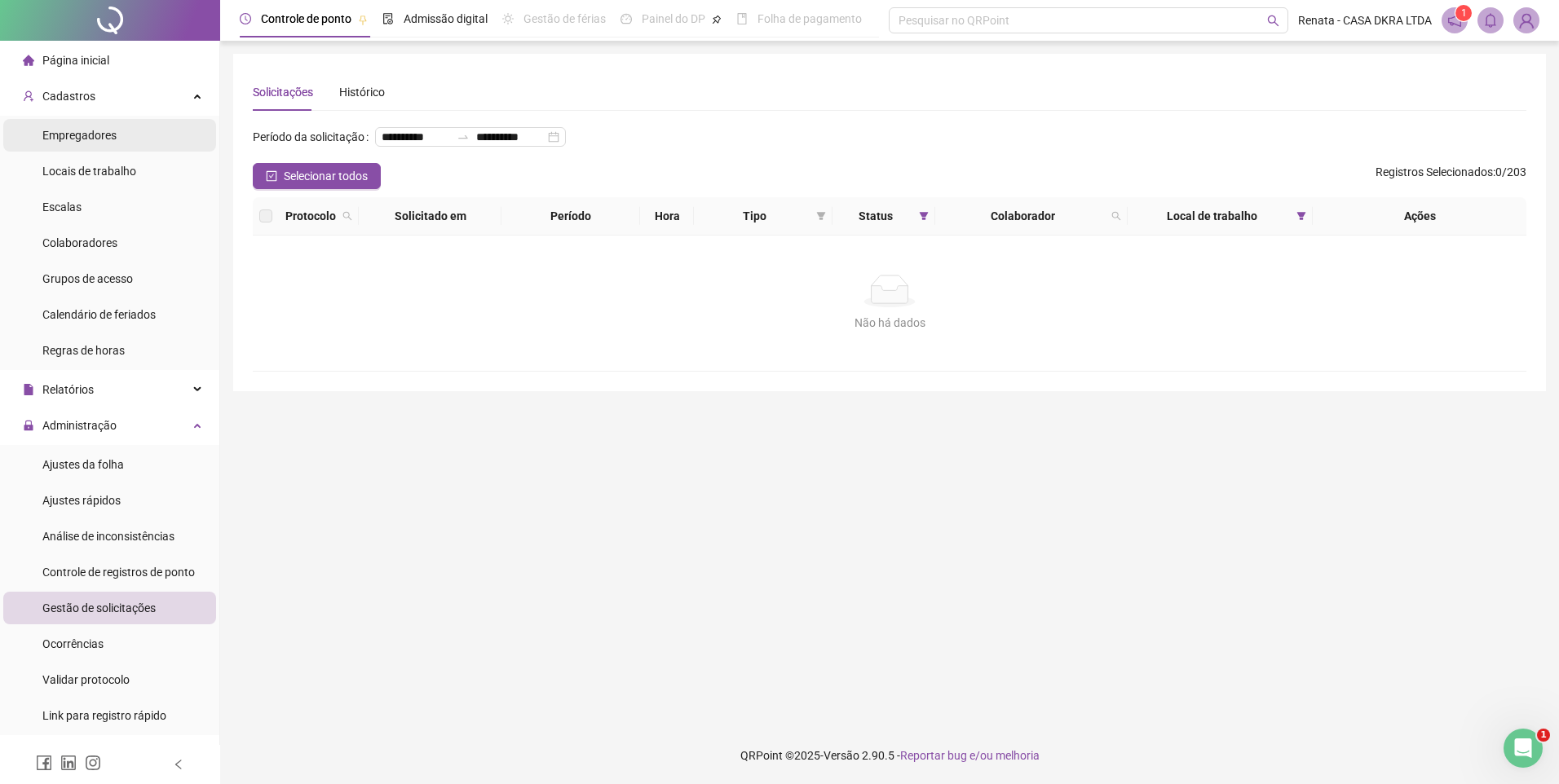
click at [109, 141] on span "Empregadores" at bounding box center [79, 136] width 75 height 13
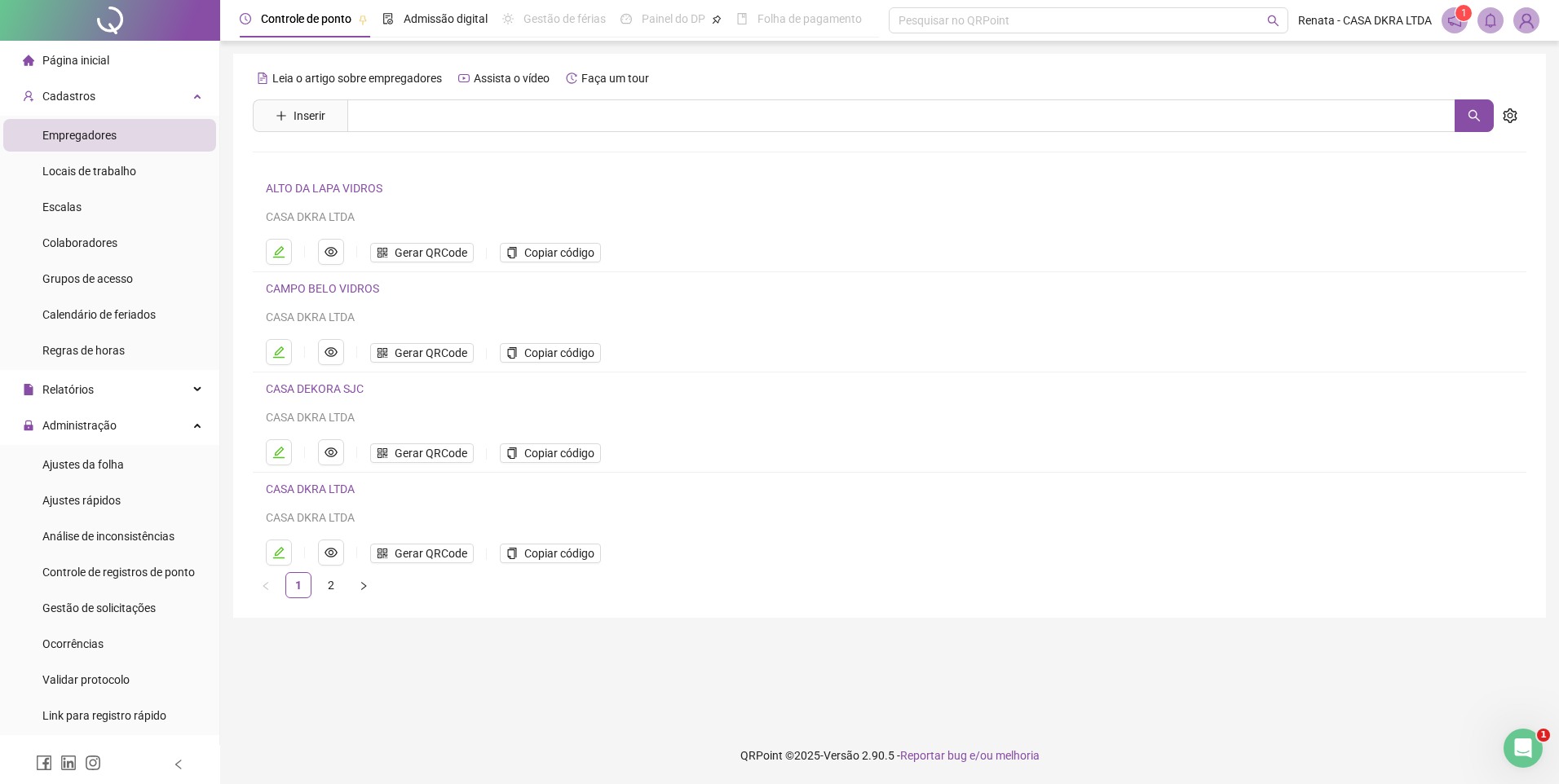
click at [344, 287] on link "CAMPO BELO VIDROS" at bounding box center [322, 288] width 114 height 13
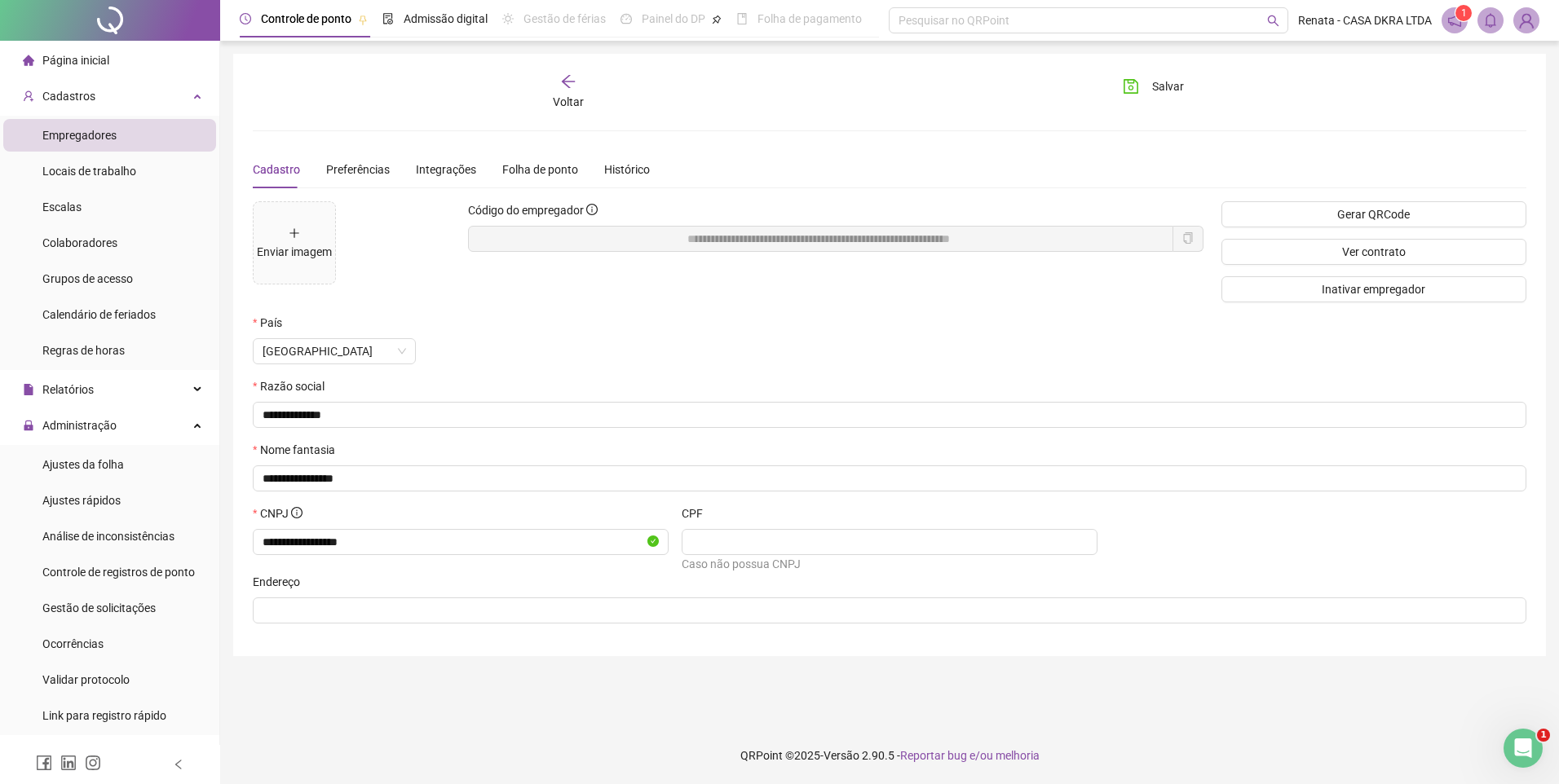
click at [566, 92] on div "Voltar" at bounding box center [567, 92] width 202 height 37
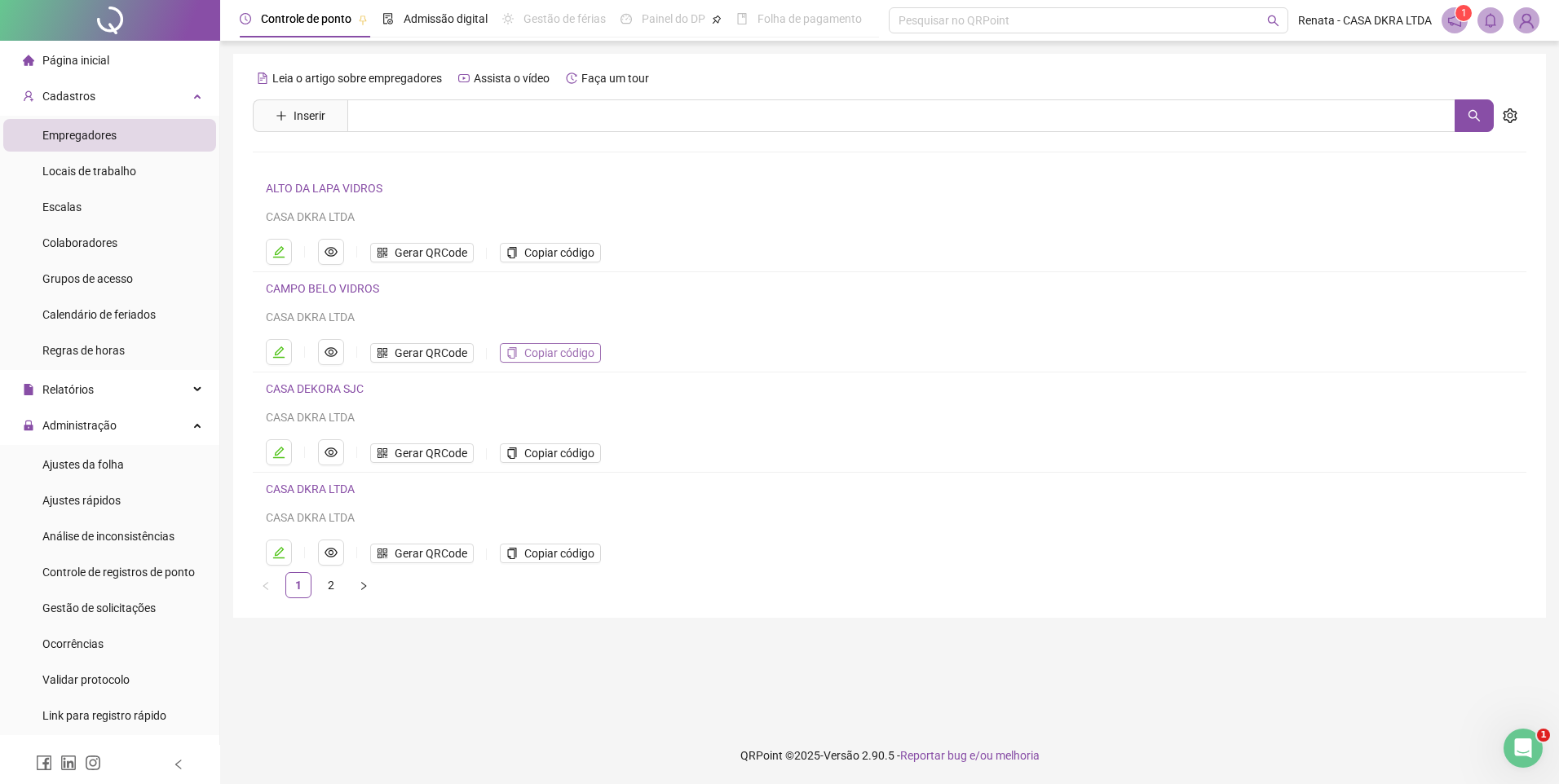
click at [554, 351] on span "Copiar código" at bounding box center [559, 352] width 70 height 18
click at [98, 240] on span "Colaboradores" at bounding box center [79, 243] width 75 height 13
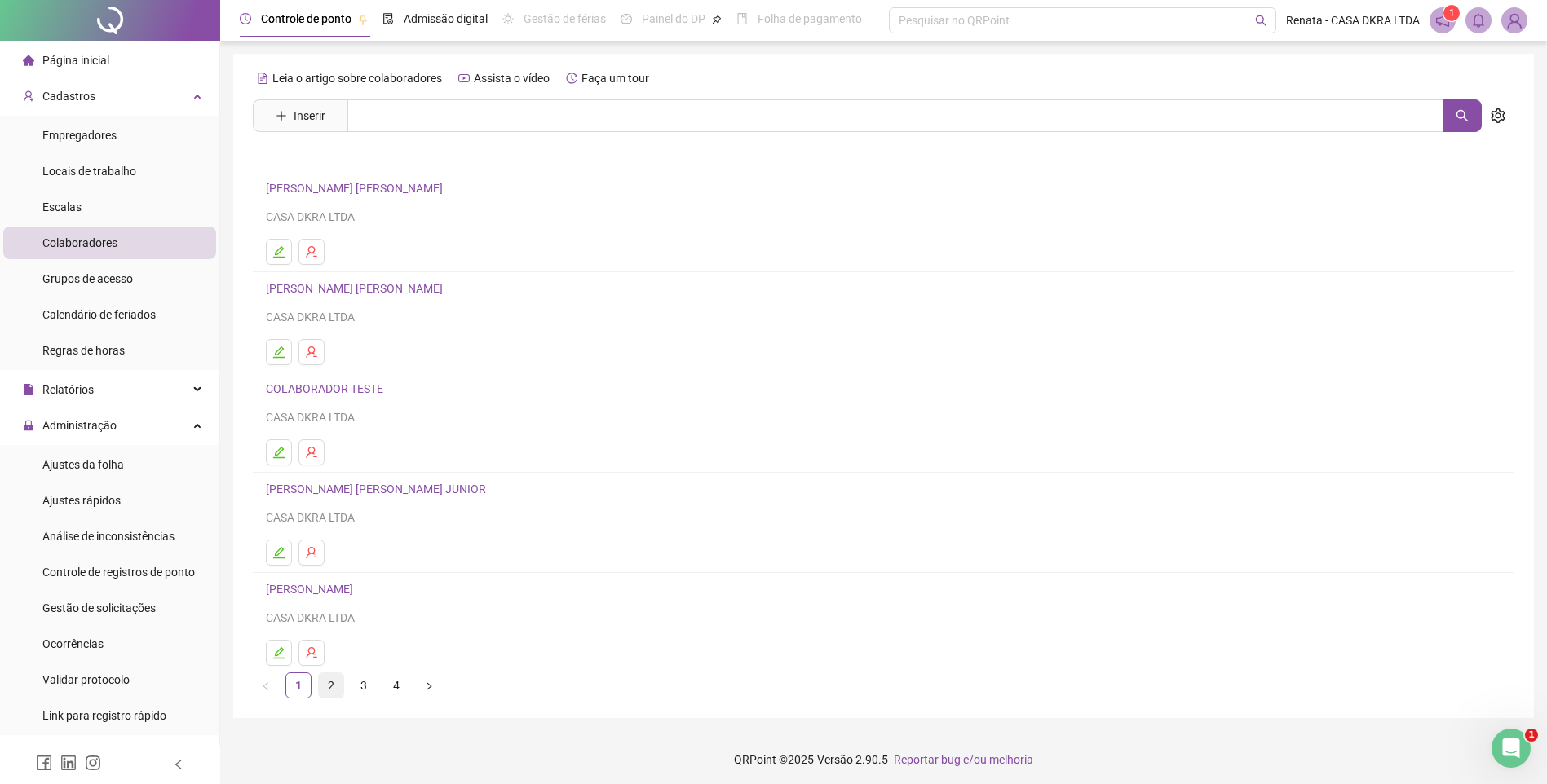
click at [325, 691] on link "2" at bounding box center [332, 686] width 25 height 25
click at [336, 585] on link "[PERSON_NAME] [PERSON_NAME]" at bounding box center [356, 589] width 182 height 13
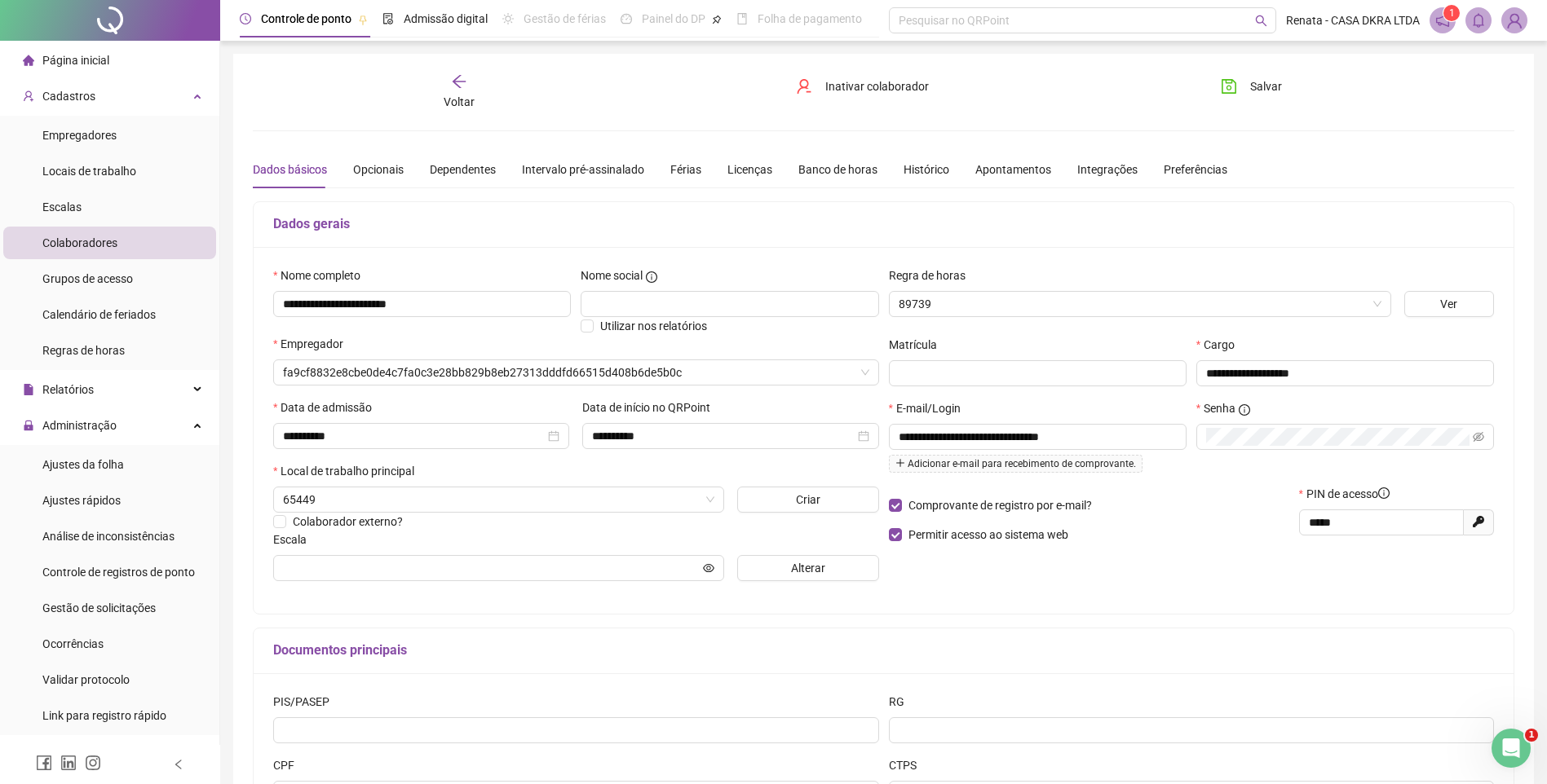
type input "**********"
click at [1243, 525] on div "Comprovante de registro por e-mail? Permitir acesso ao sistema web PIN de acess…" at bounding box center [1192, 519] width 615 height 70
